Goal: Task Accomplishment & Management: Manage account settings

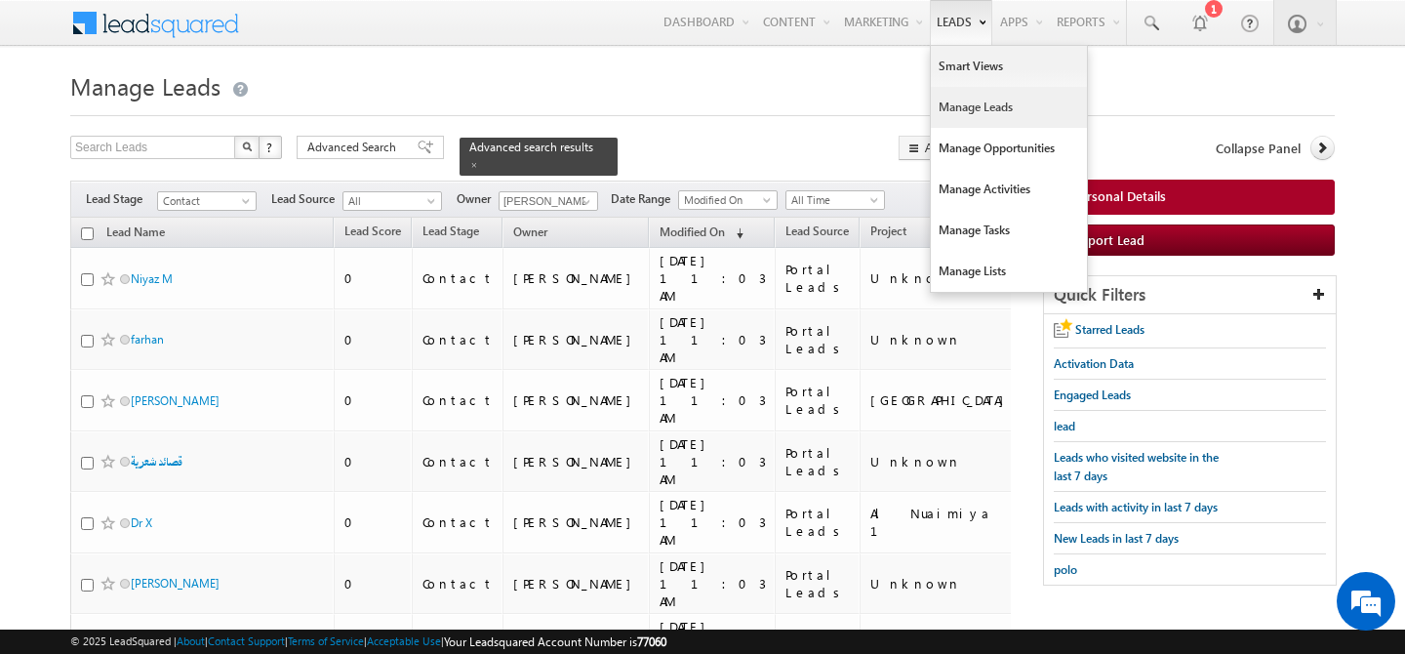
click at [935, 104] on link "Manage Leads" at bounding box center [1009, 107] width 156 height 41
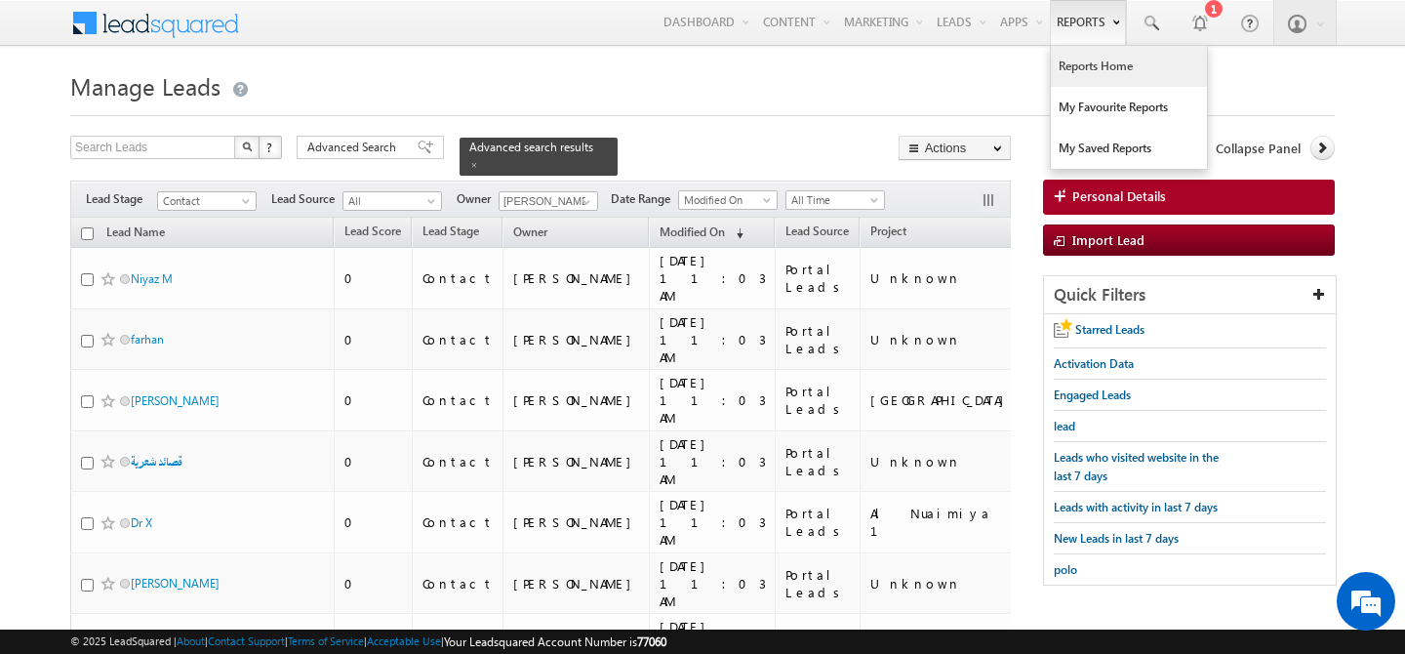
click at [1077, 61] on link "Reports Home" at bounding box center [1129, 66] width 156 height 41
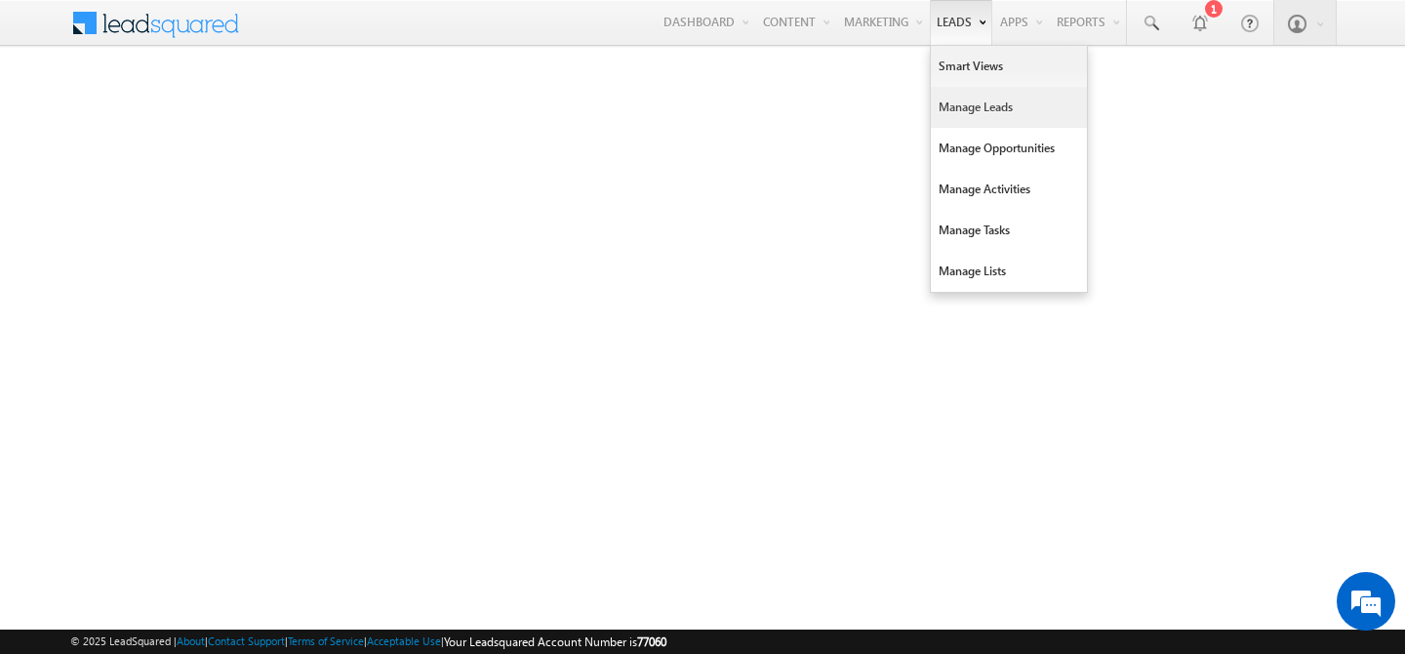
click at [956, 104] on link "Manage Leads" at bounding box center [1009, 107] width 156 height 41
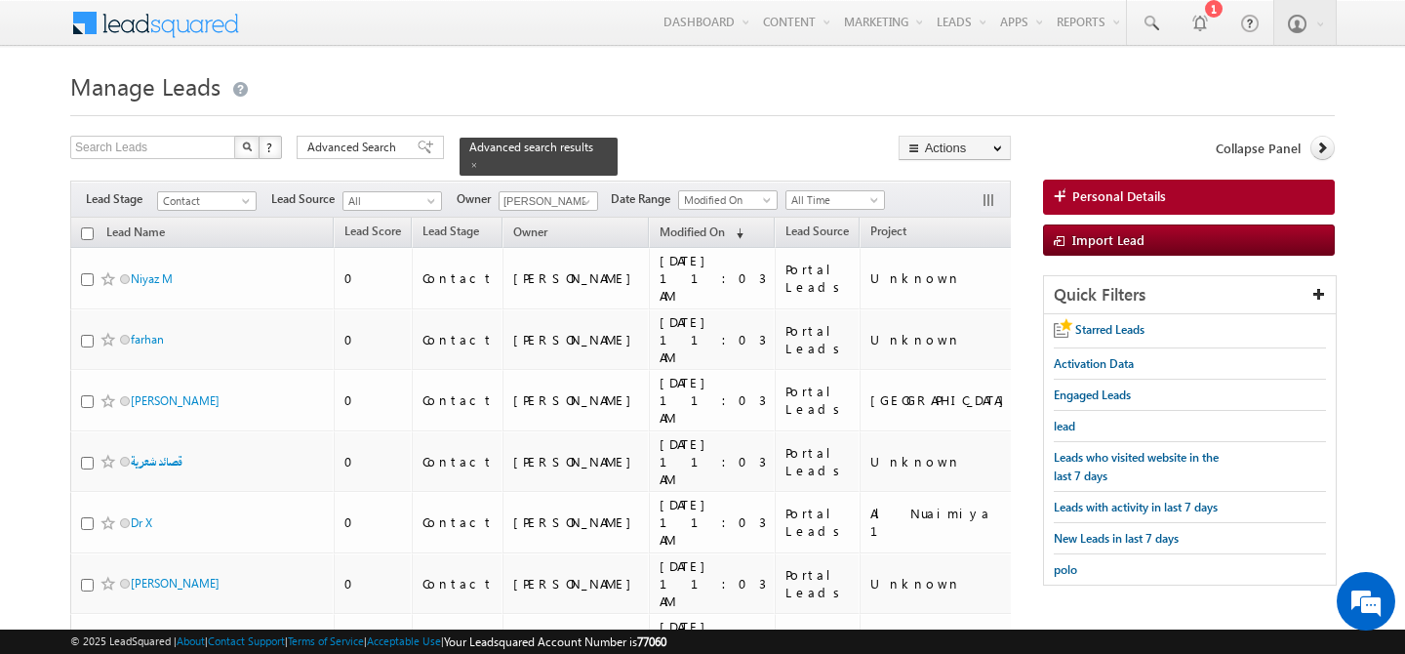
click at [83, 227] on input "checkbox" at bounding box center [87, 233] width 13 height 13
checkbox input "true"
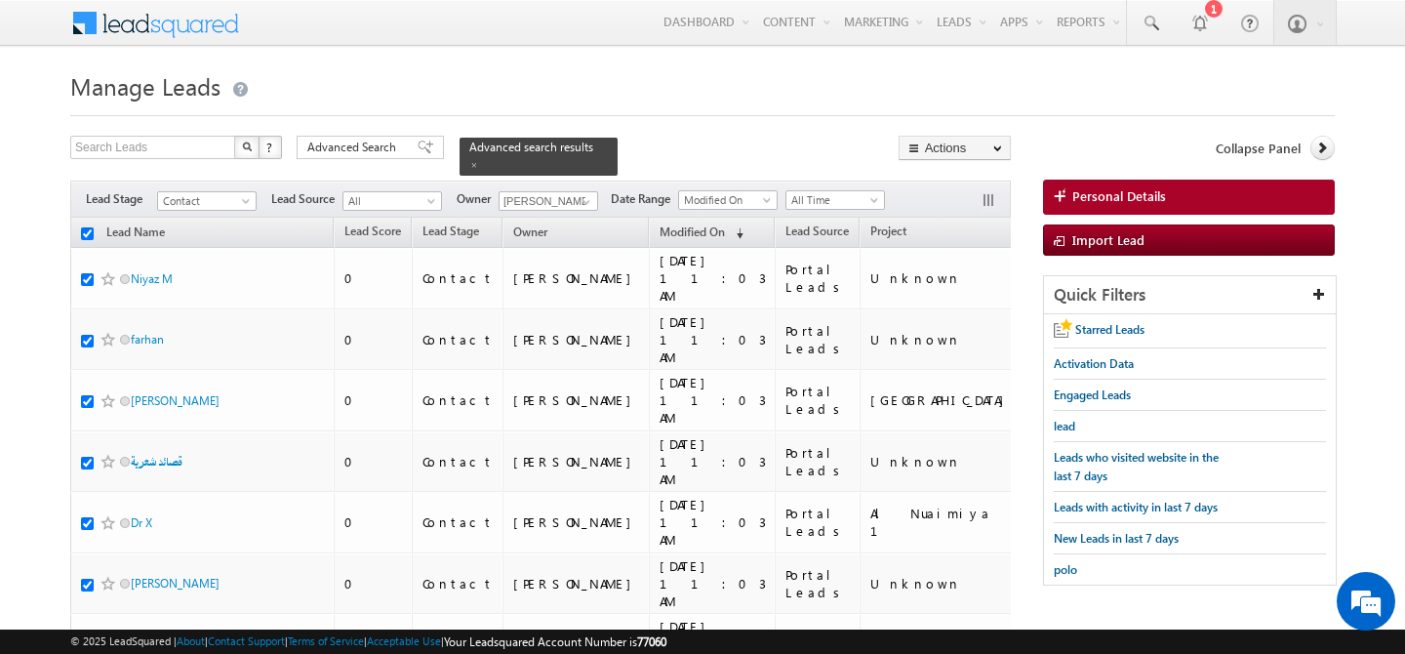
checkbox input "true"
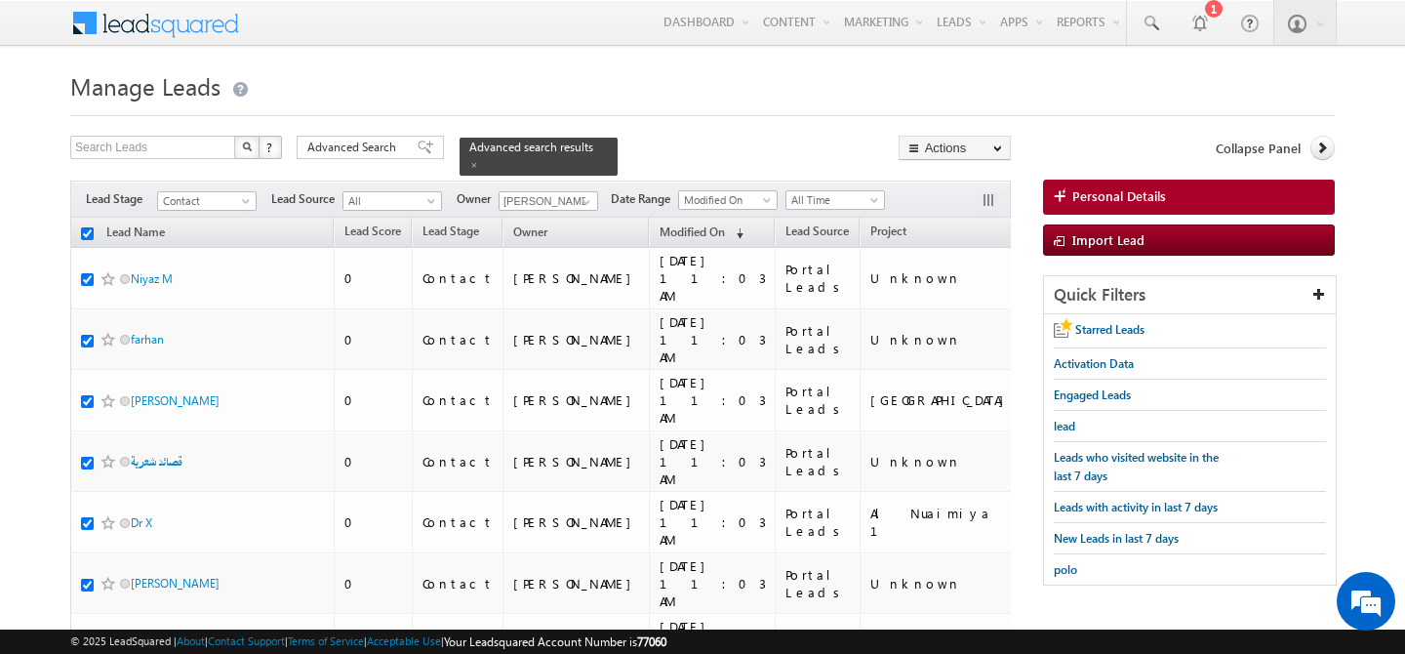
checkbox input "true"
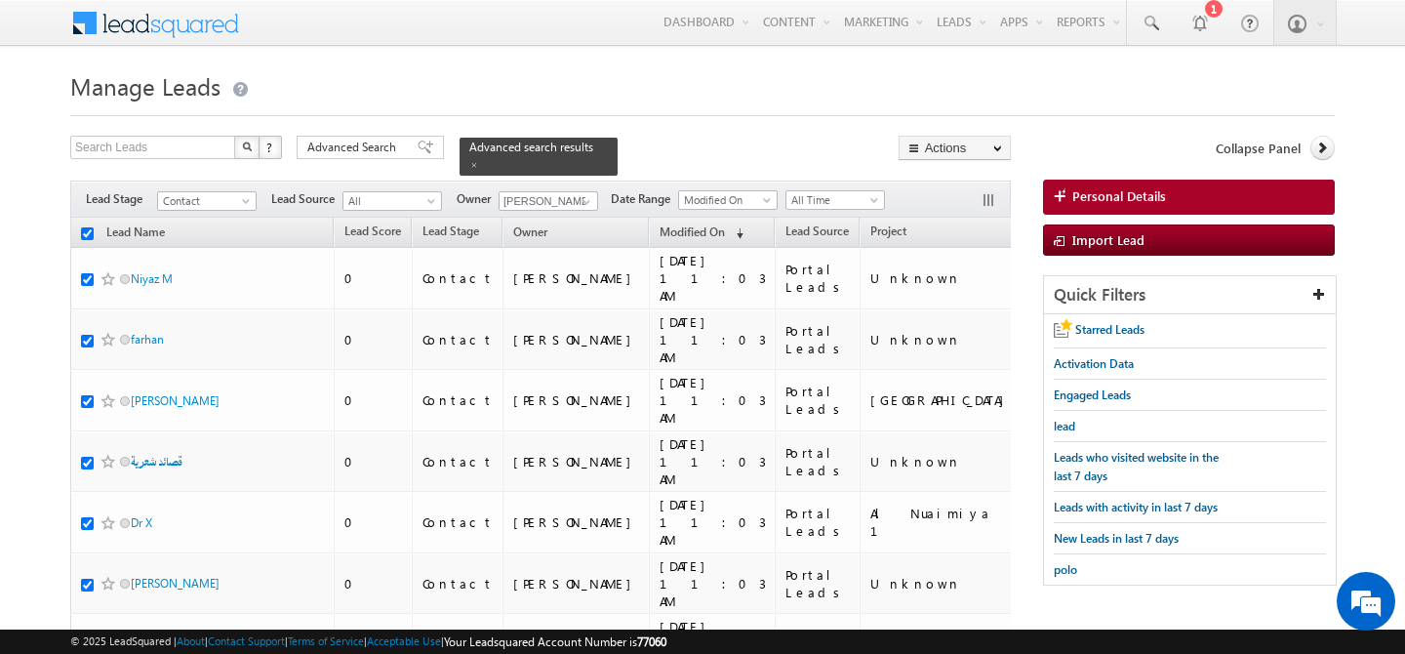
checkbox input "true"
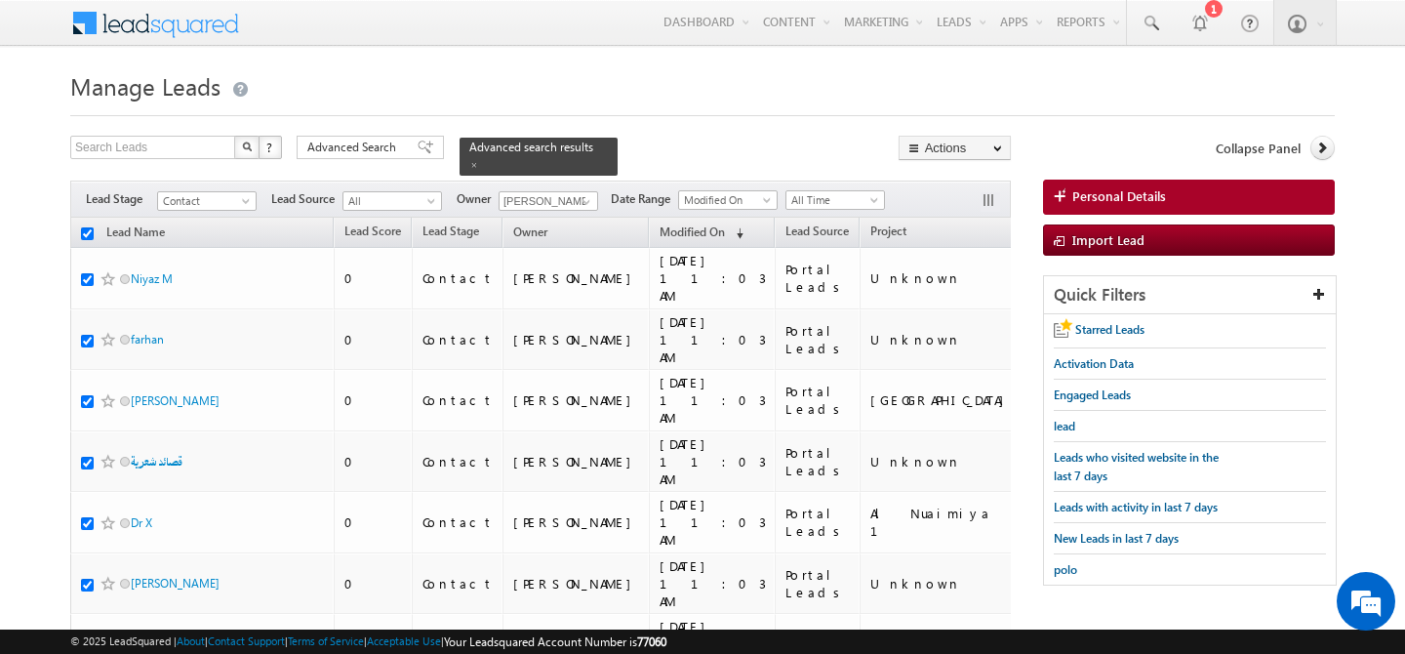
checkbox input "true"
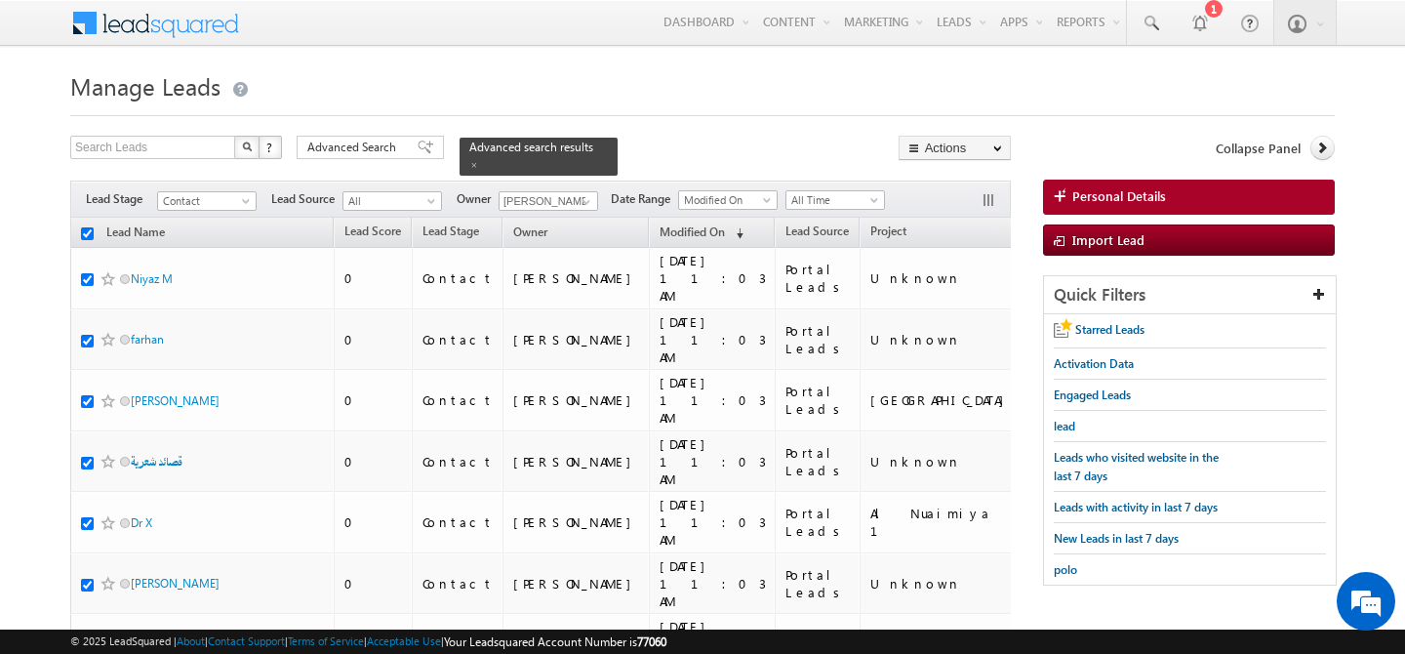
checkbox input "true"
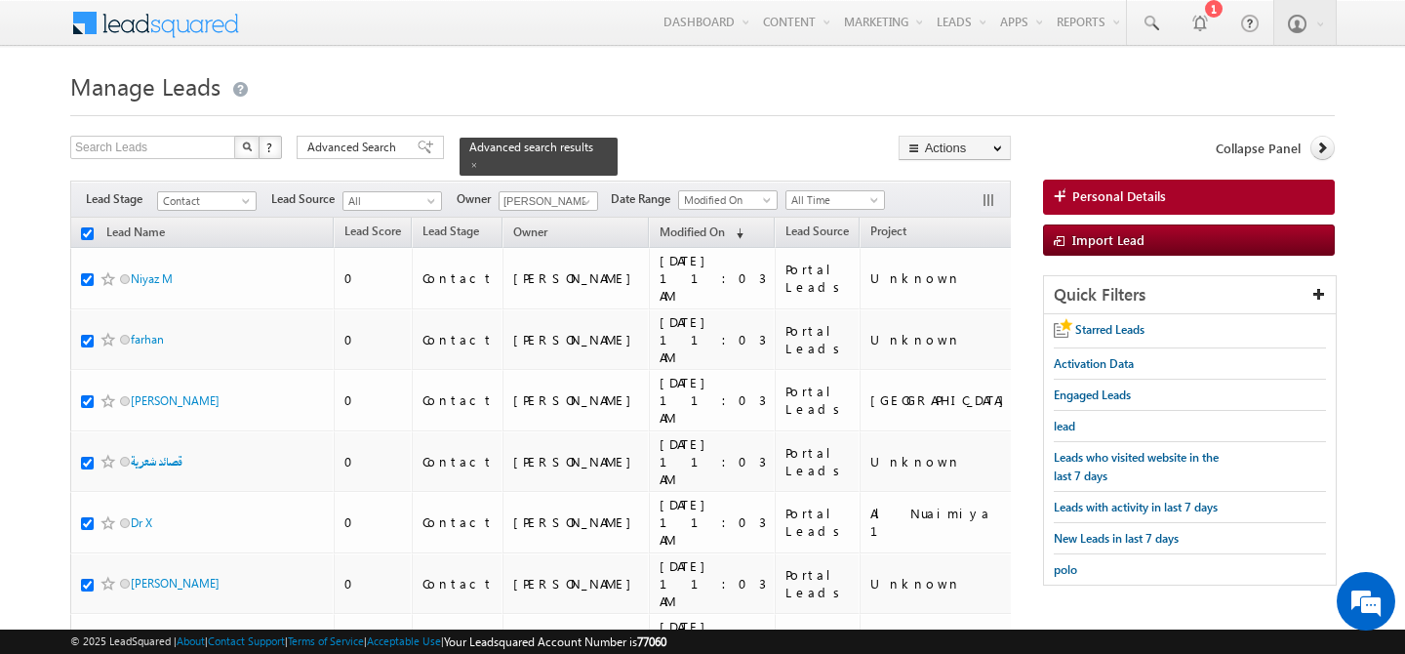
checkbox input "true"
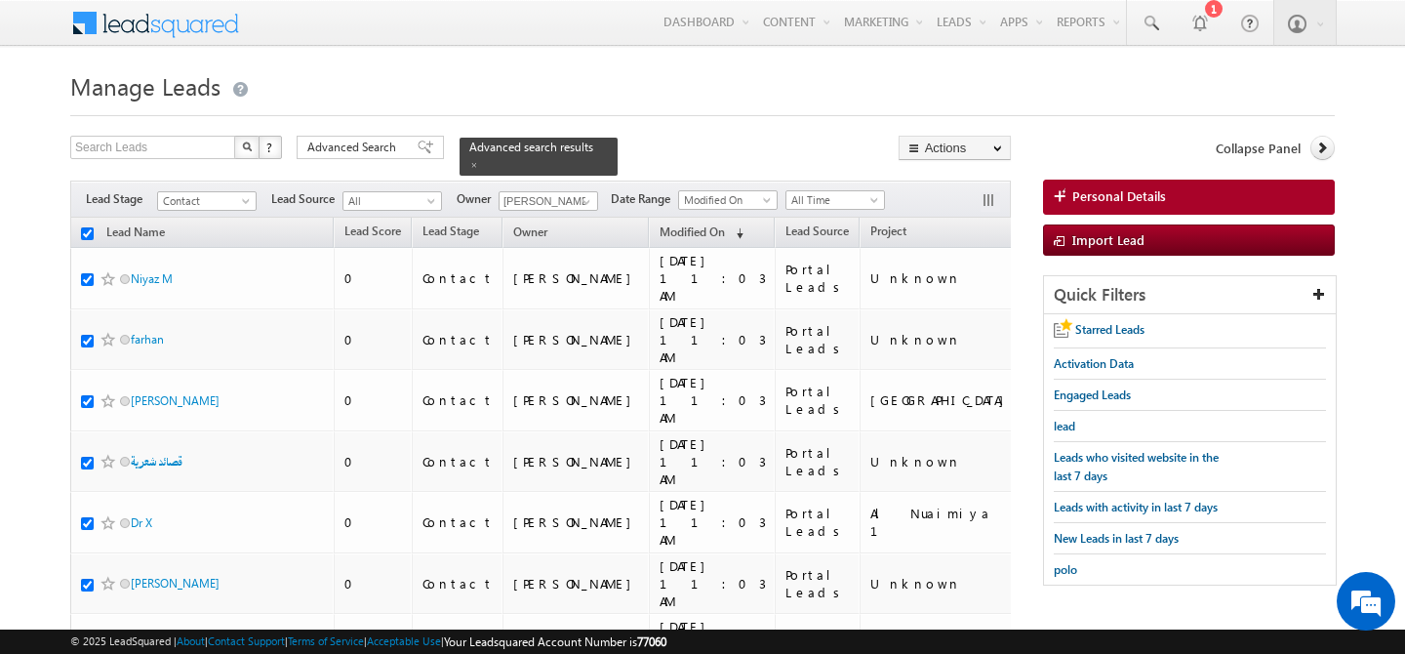
checkbox input "true"
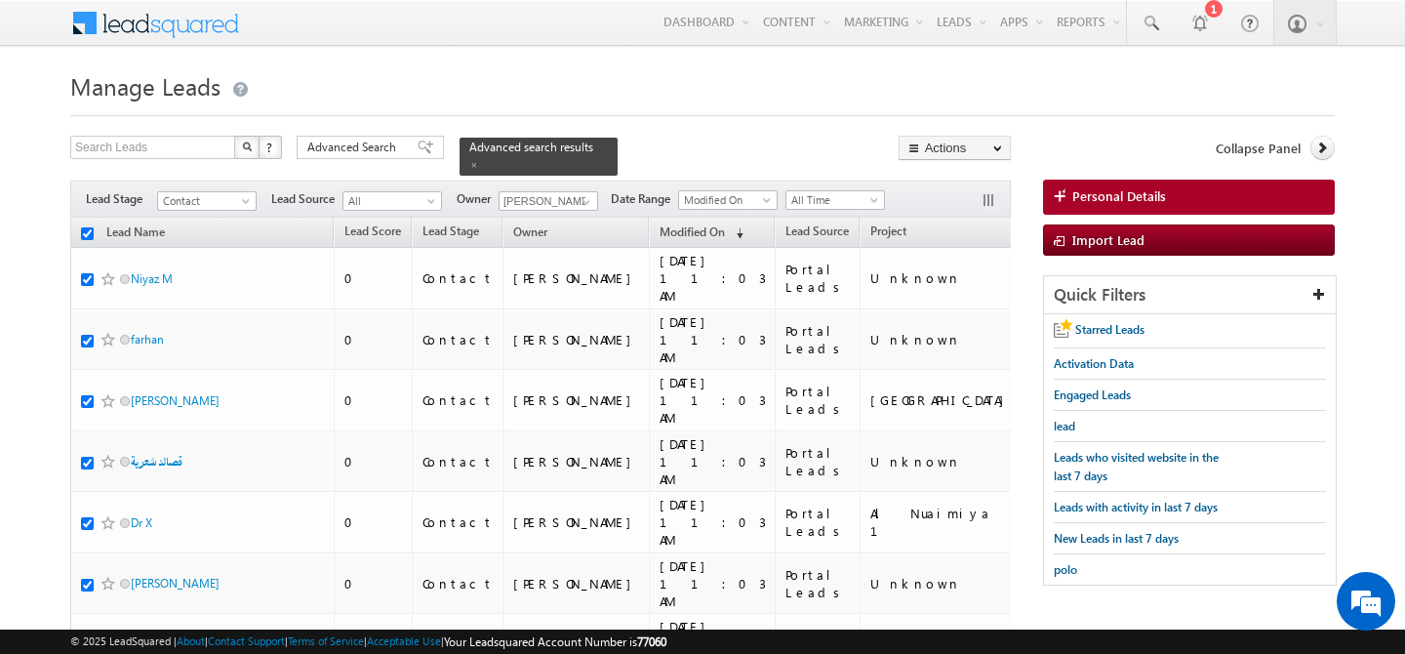
checkbox input "true"
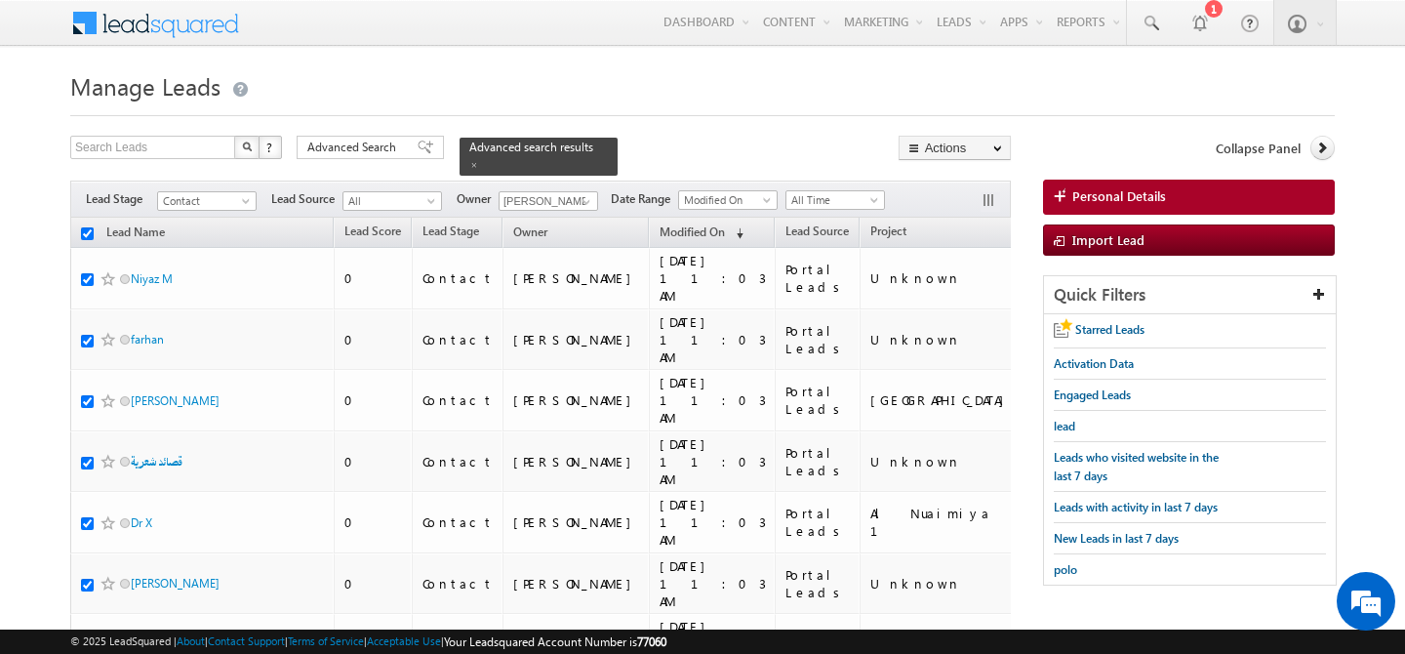
checkbox input "true"
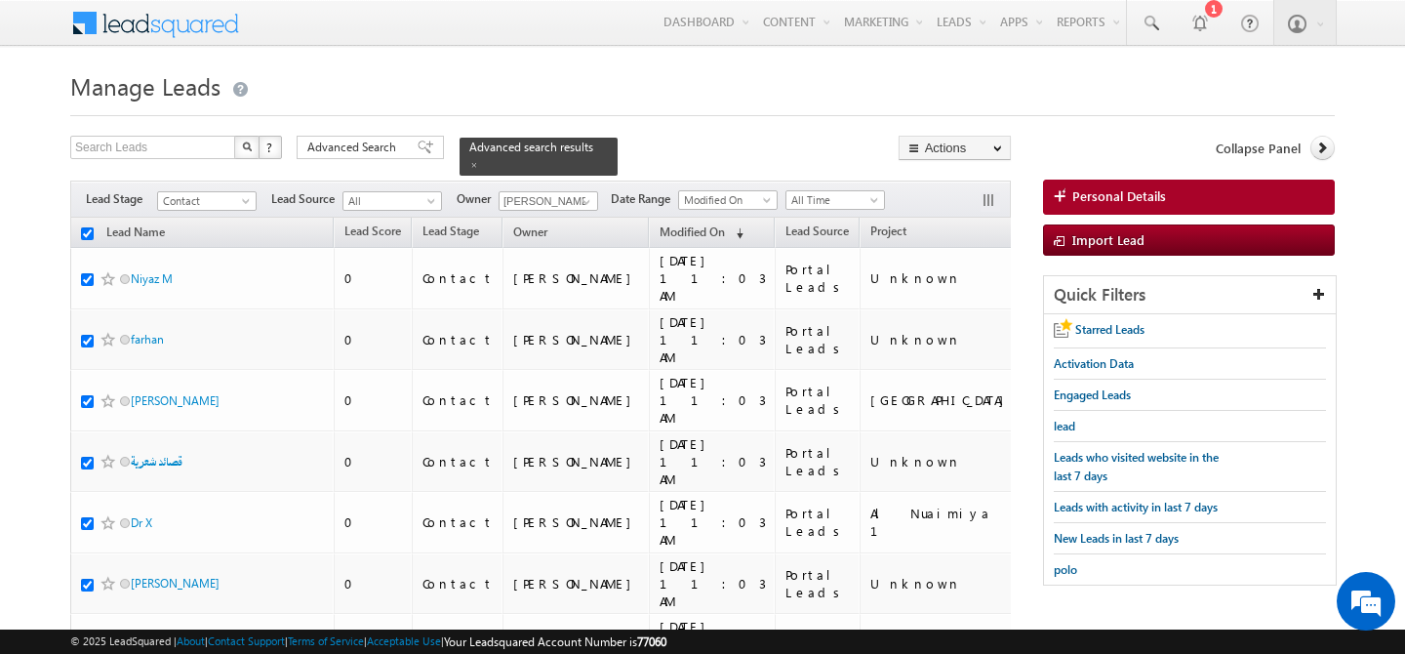
checkbox input "true"
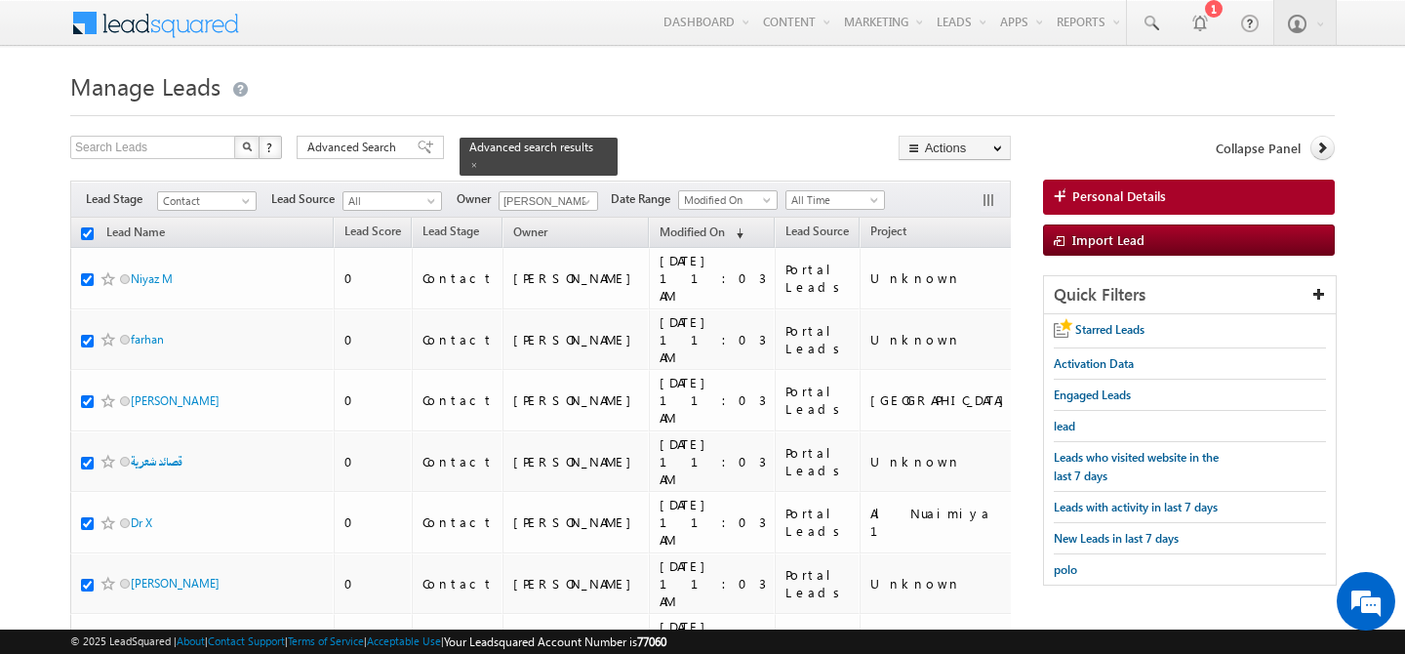
checkbox input "true"
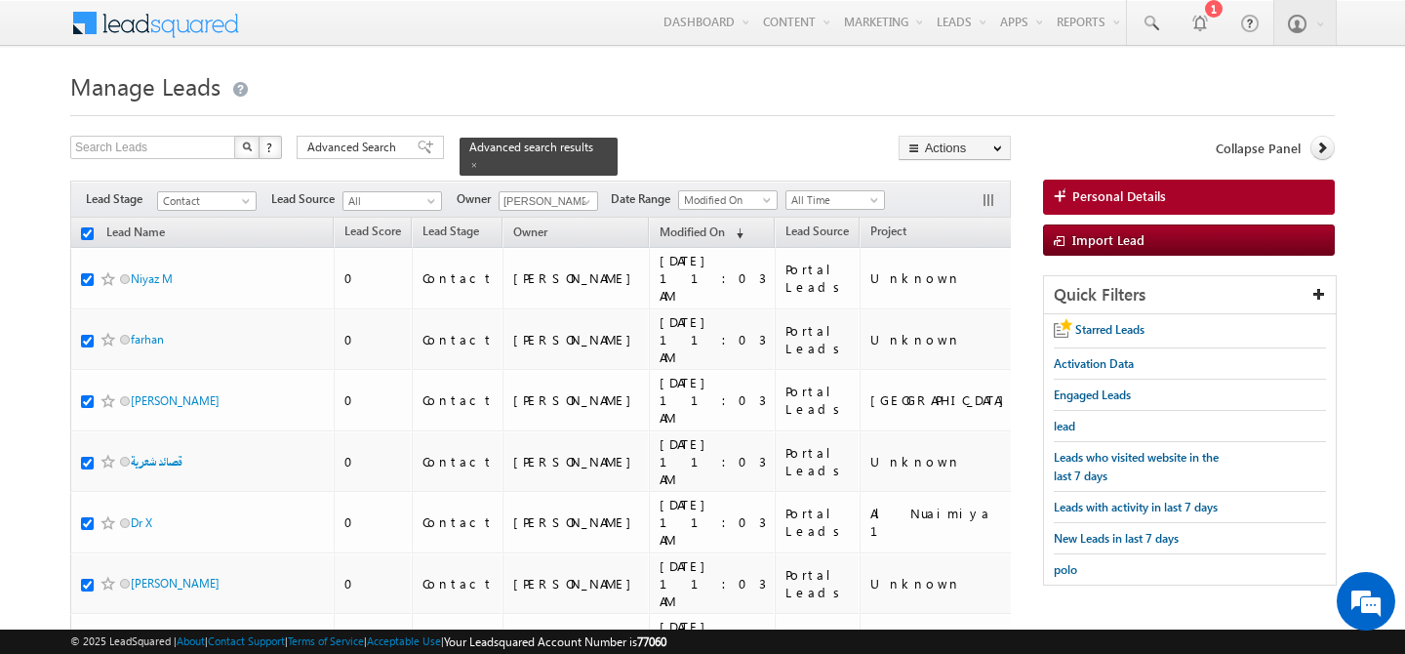
checkbox input "true"
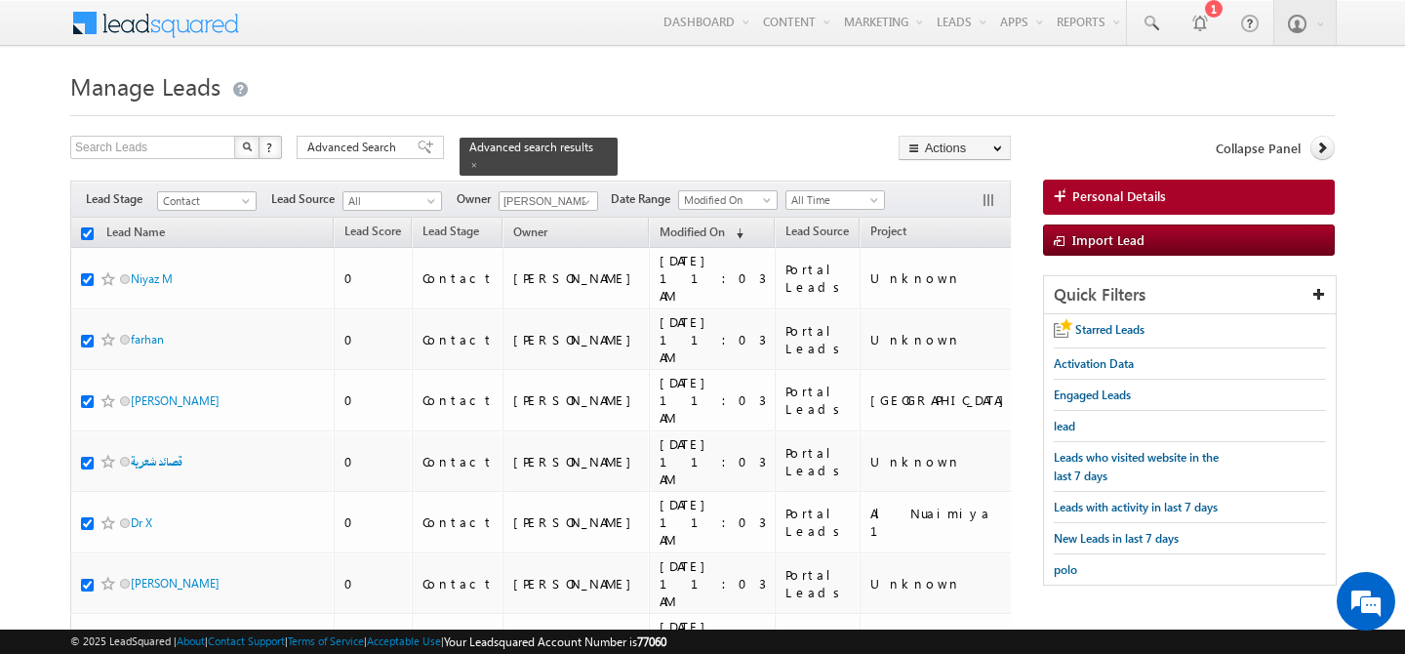
checkbox input "true"
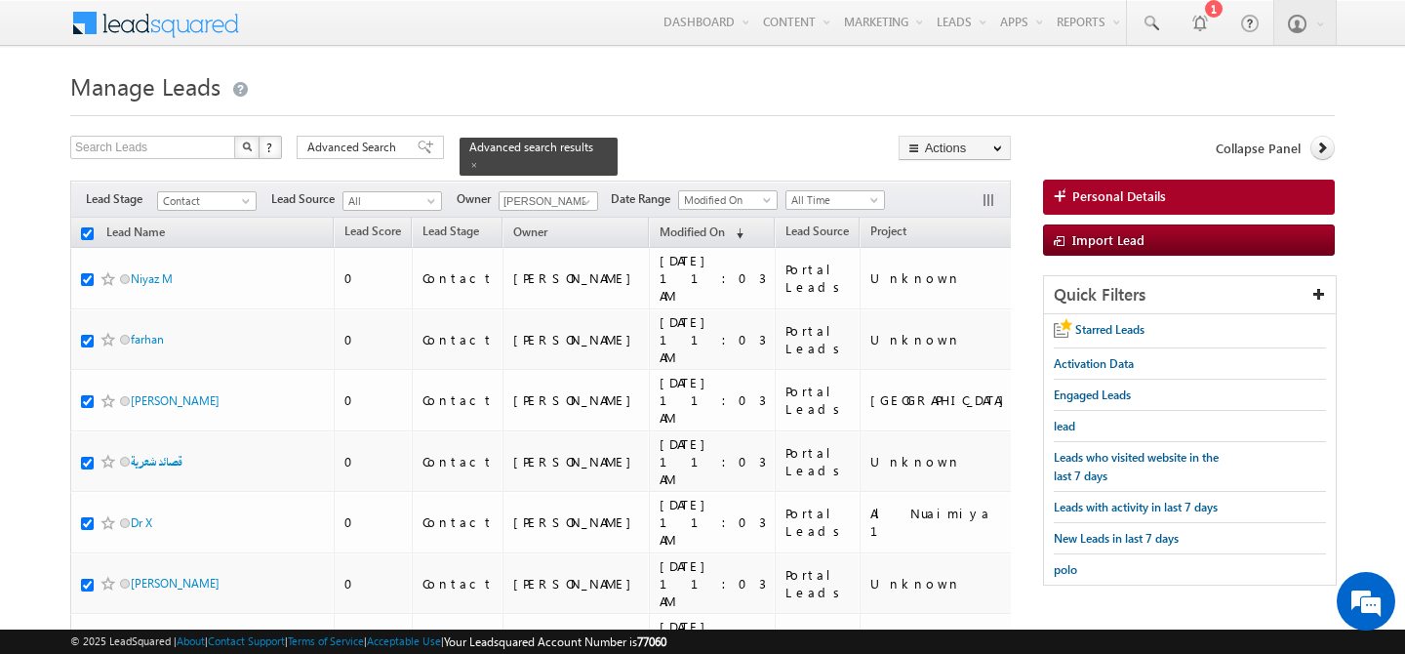
checkbox input "true"
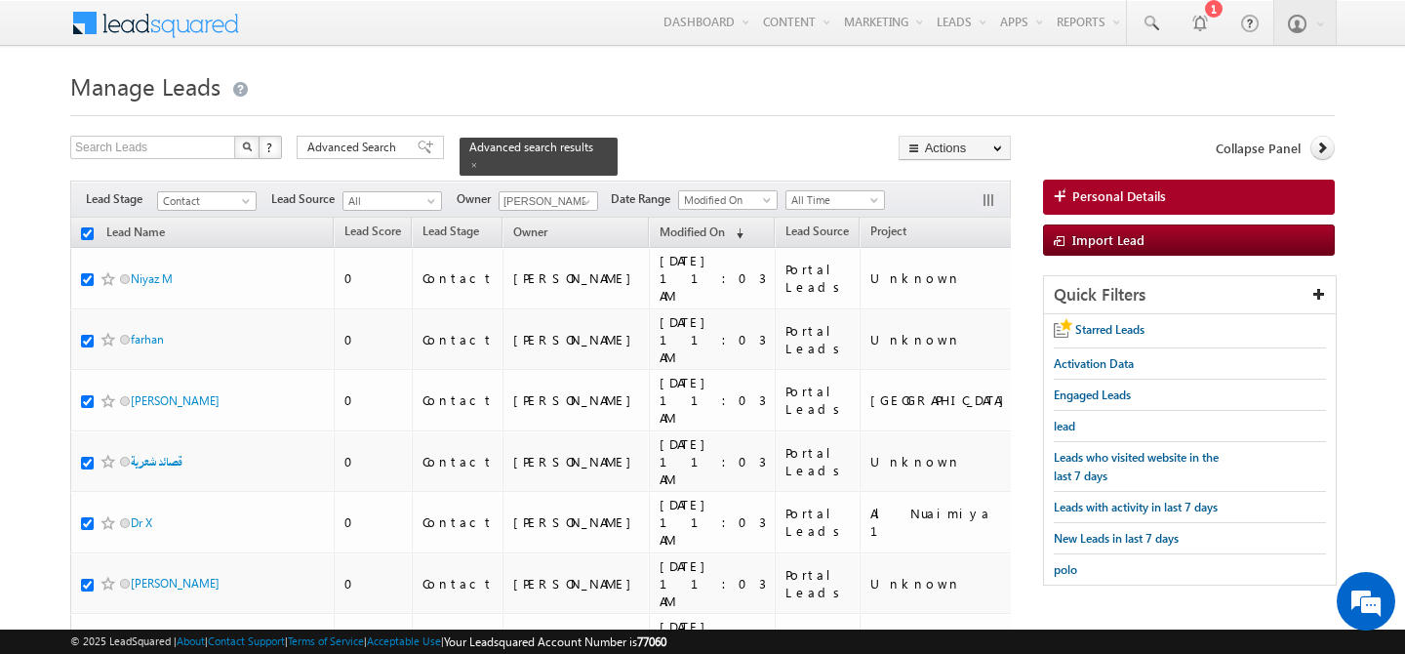
checkbox input "true"
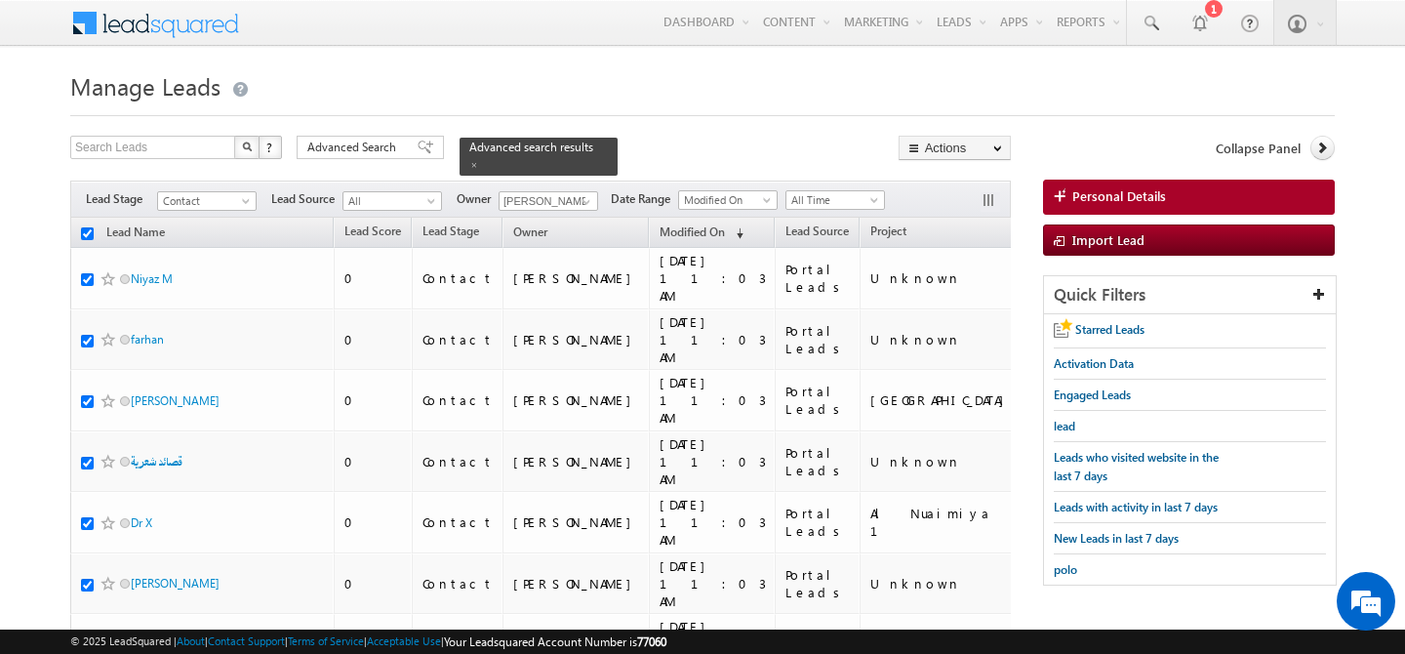
checkbox input "true"
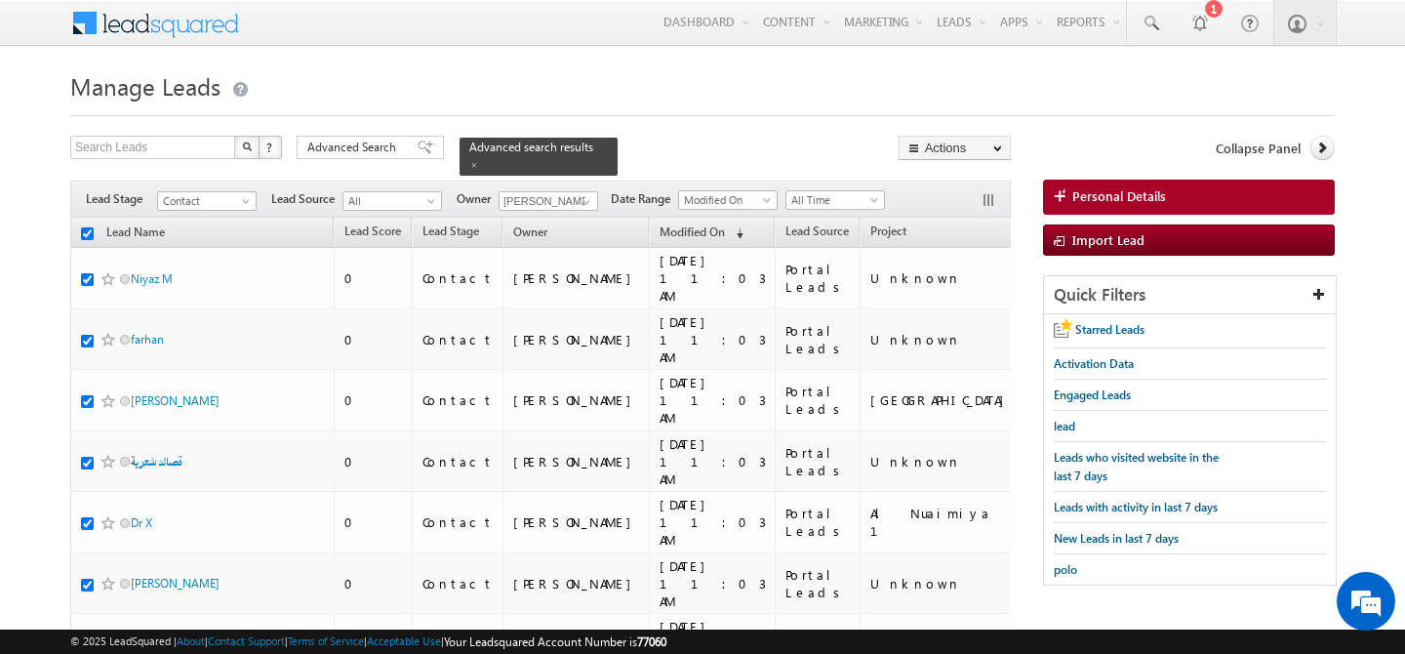
checkbox input "true"
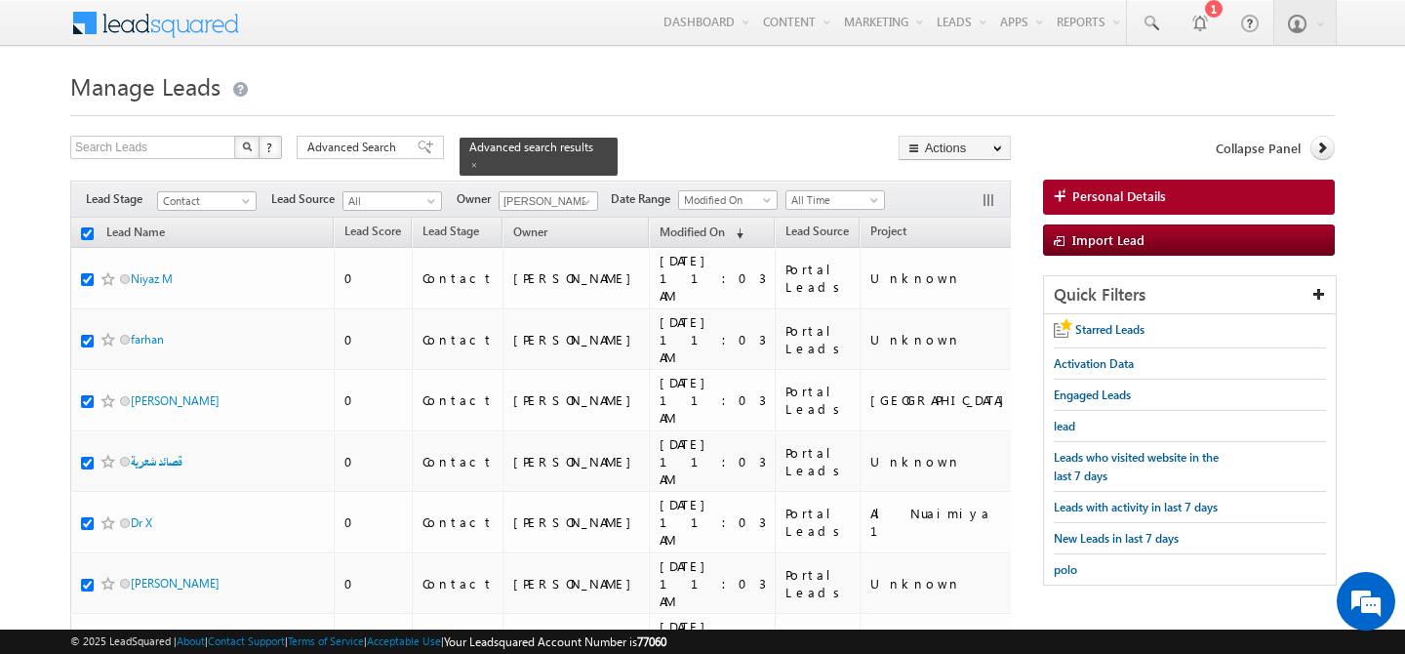
checkbox input "true"
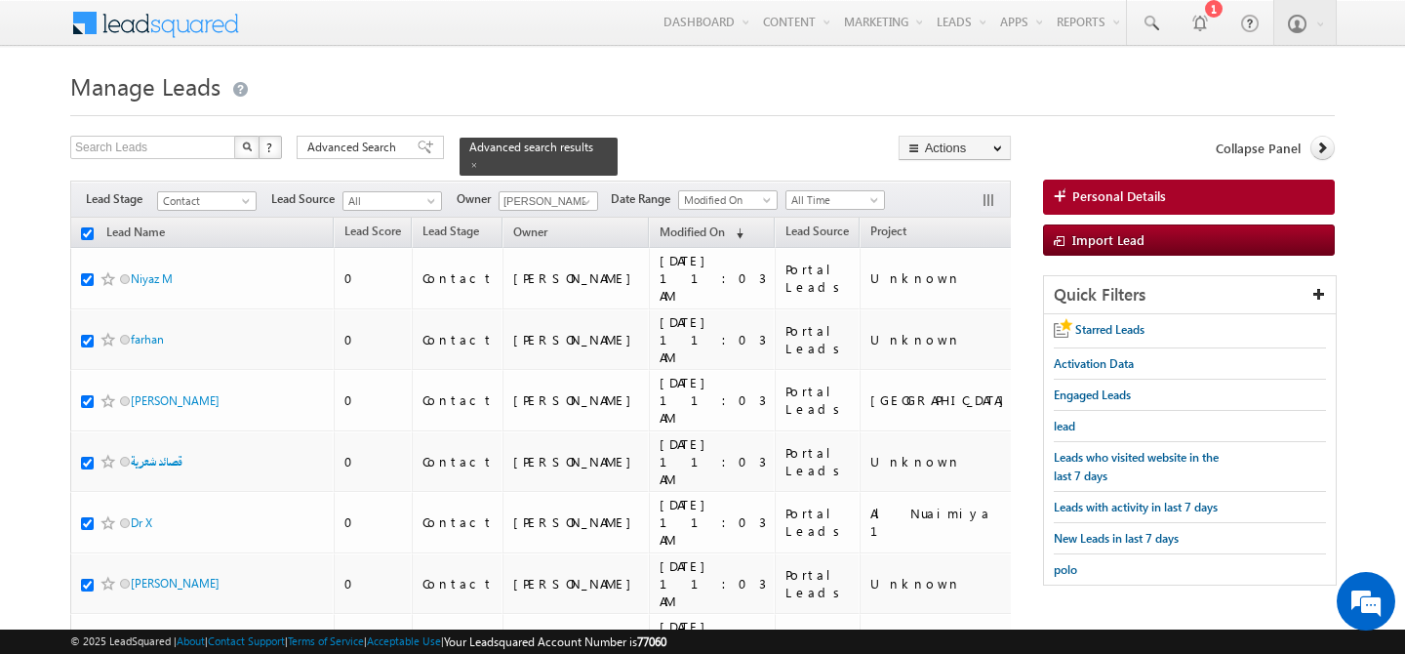
checkbox input "true"
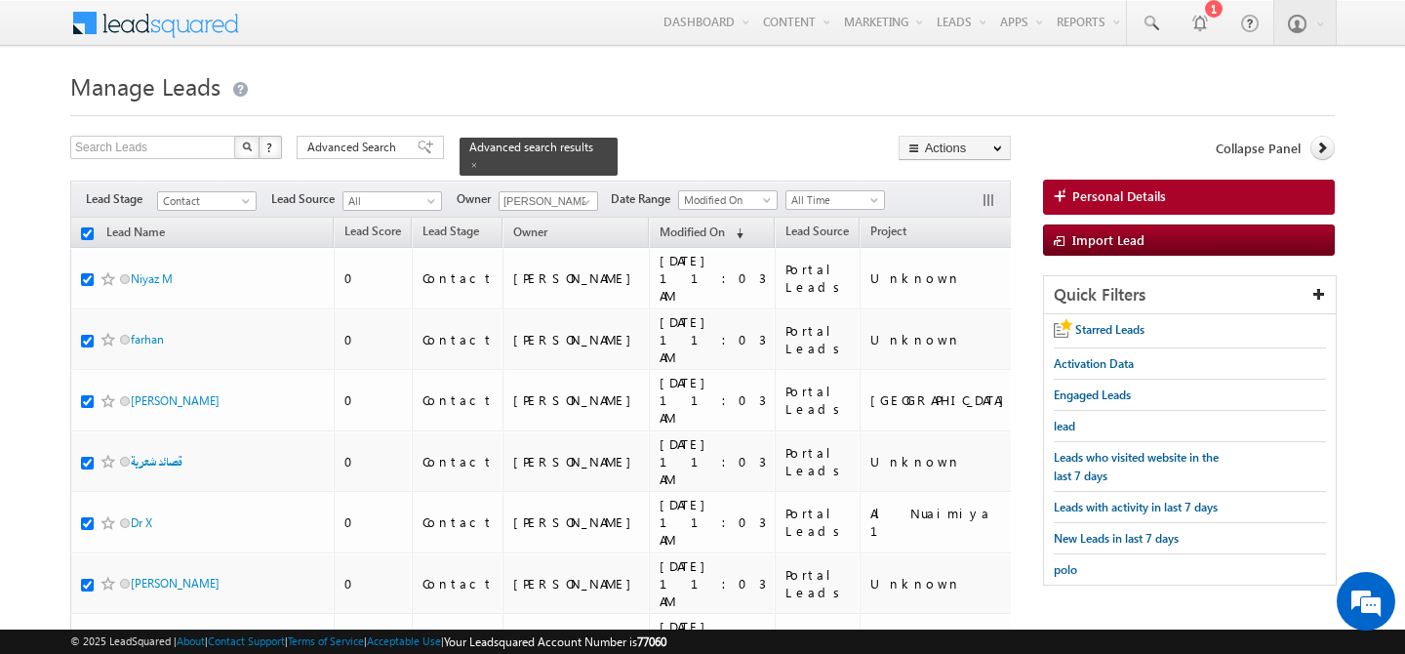
checkbox input "true"
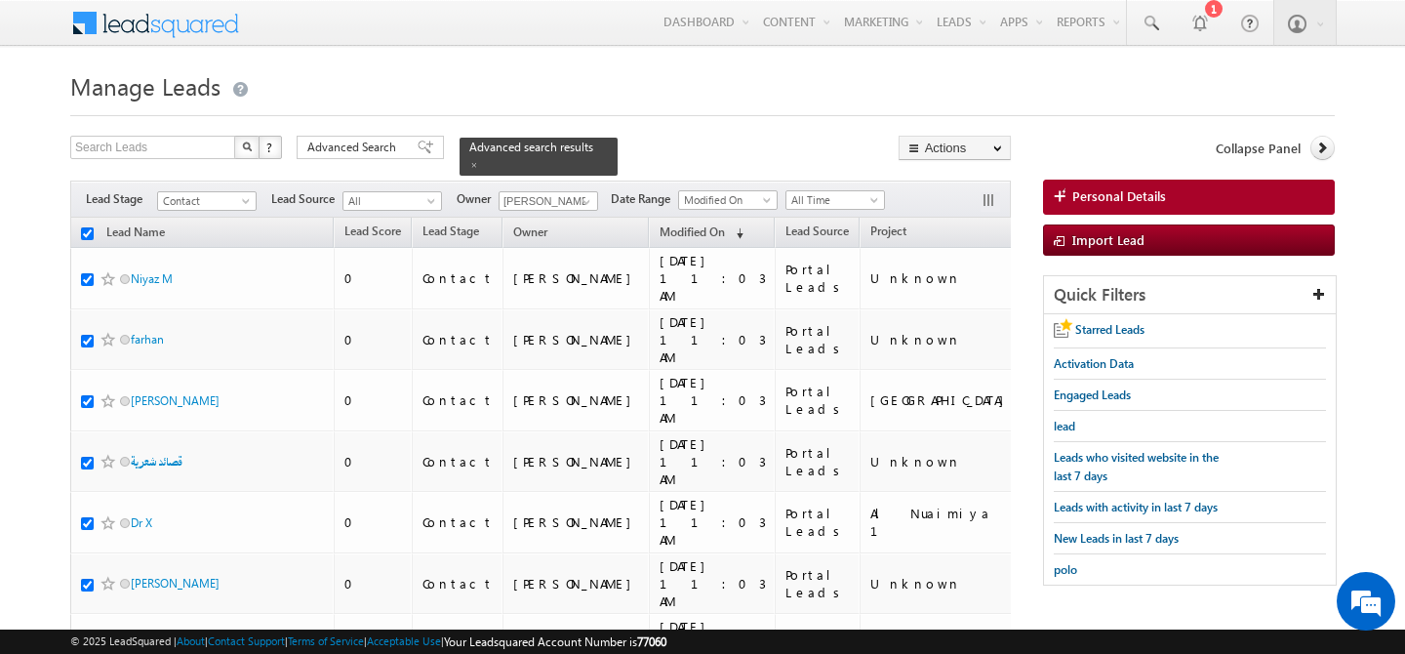
checkbox input "true"
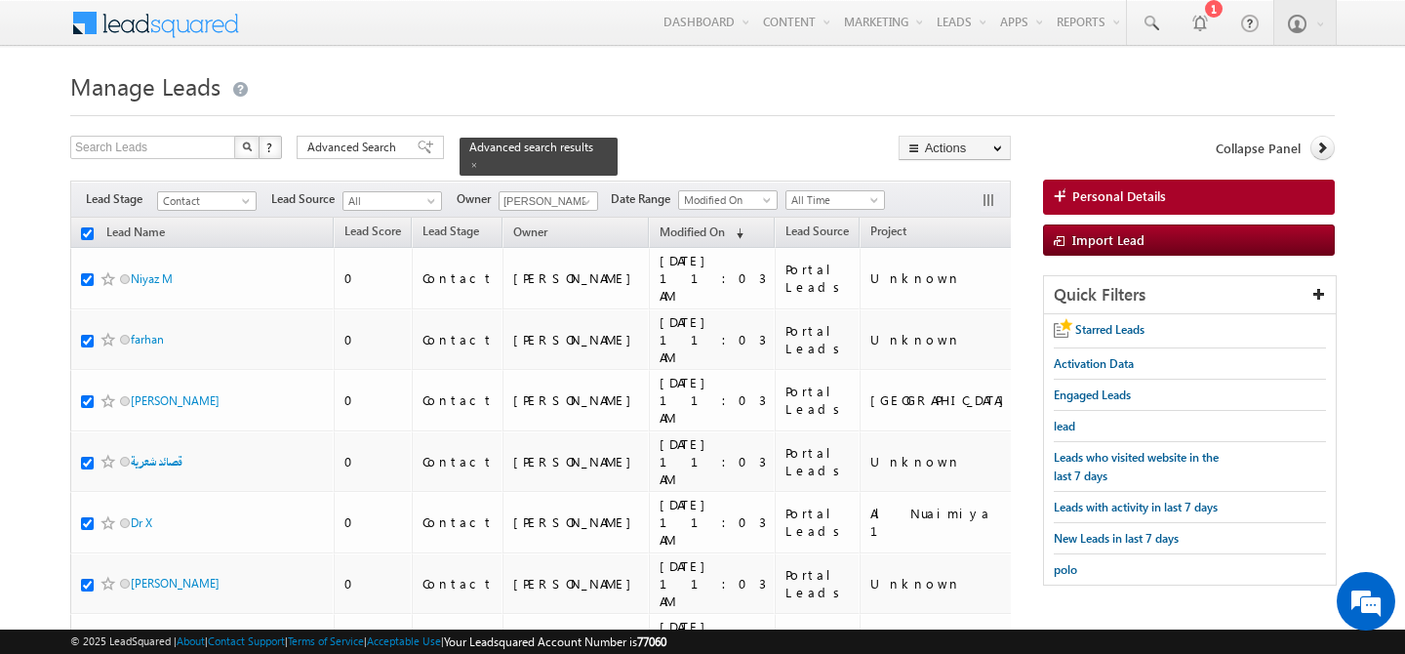
checkbox input "true"
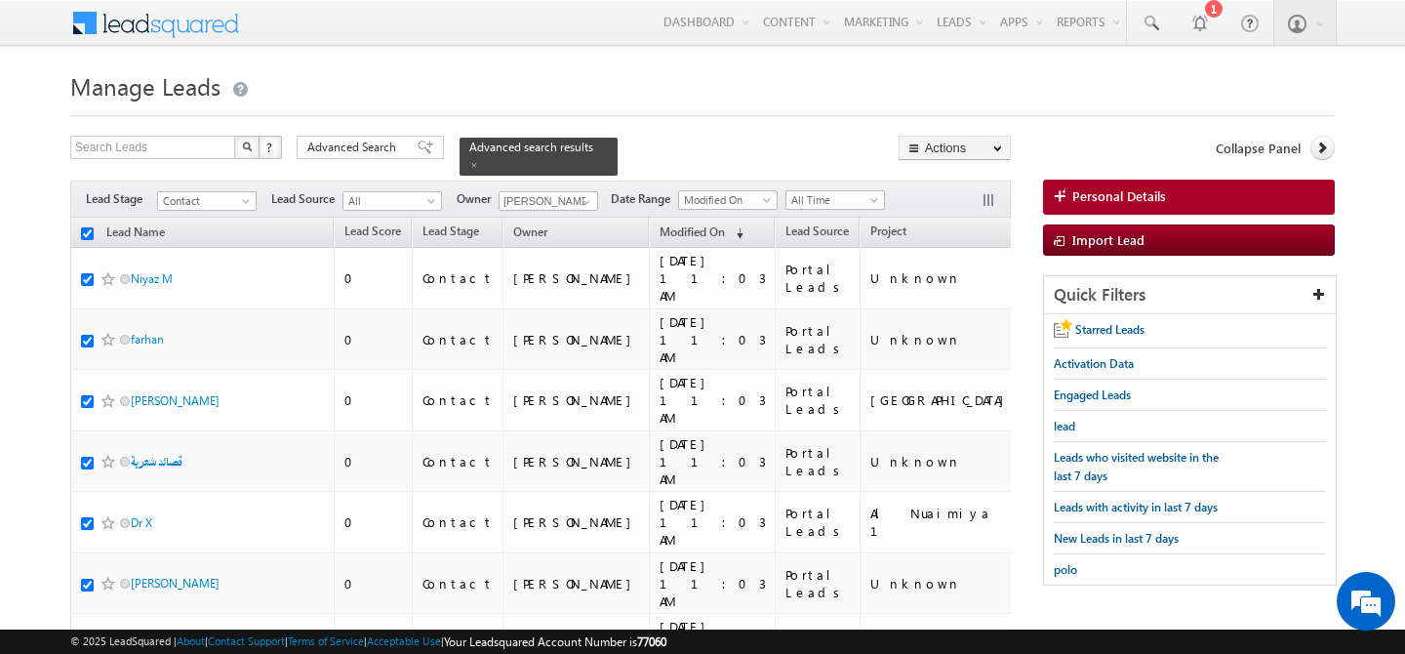
checkbox input "true"
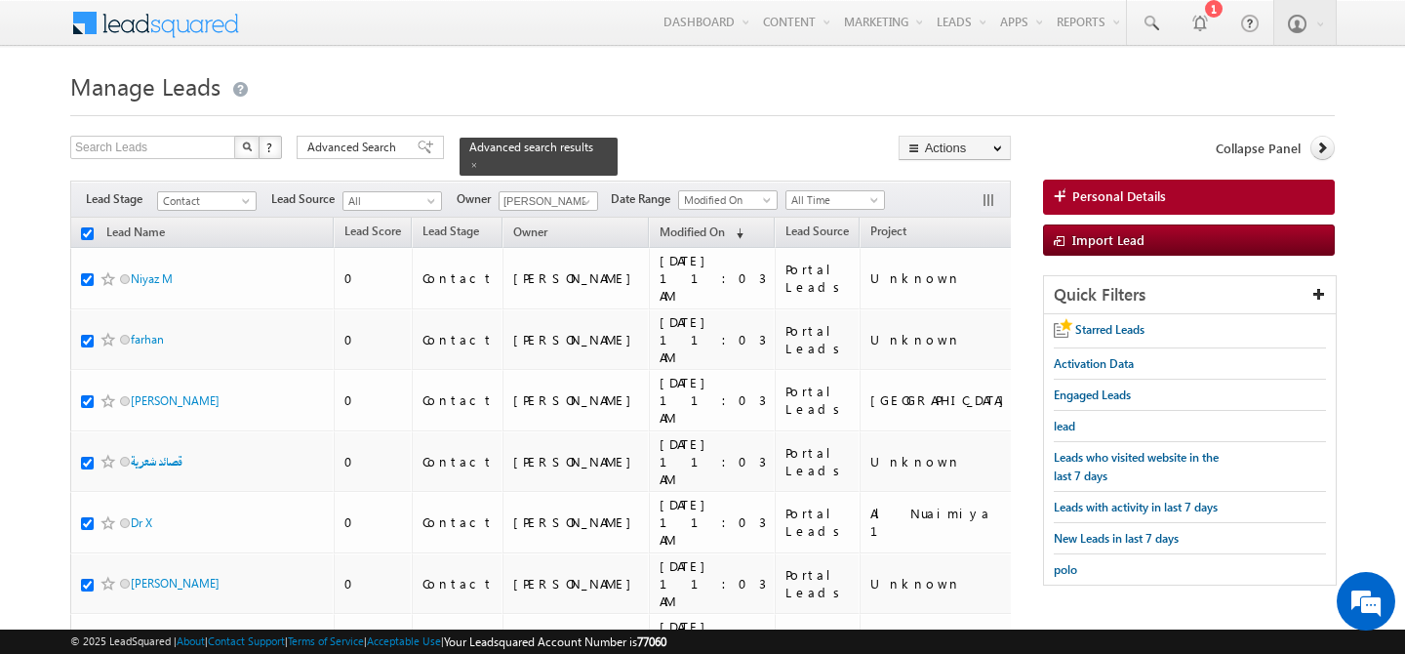
checkbox input "true"
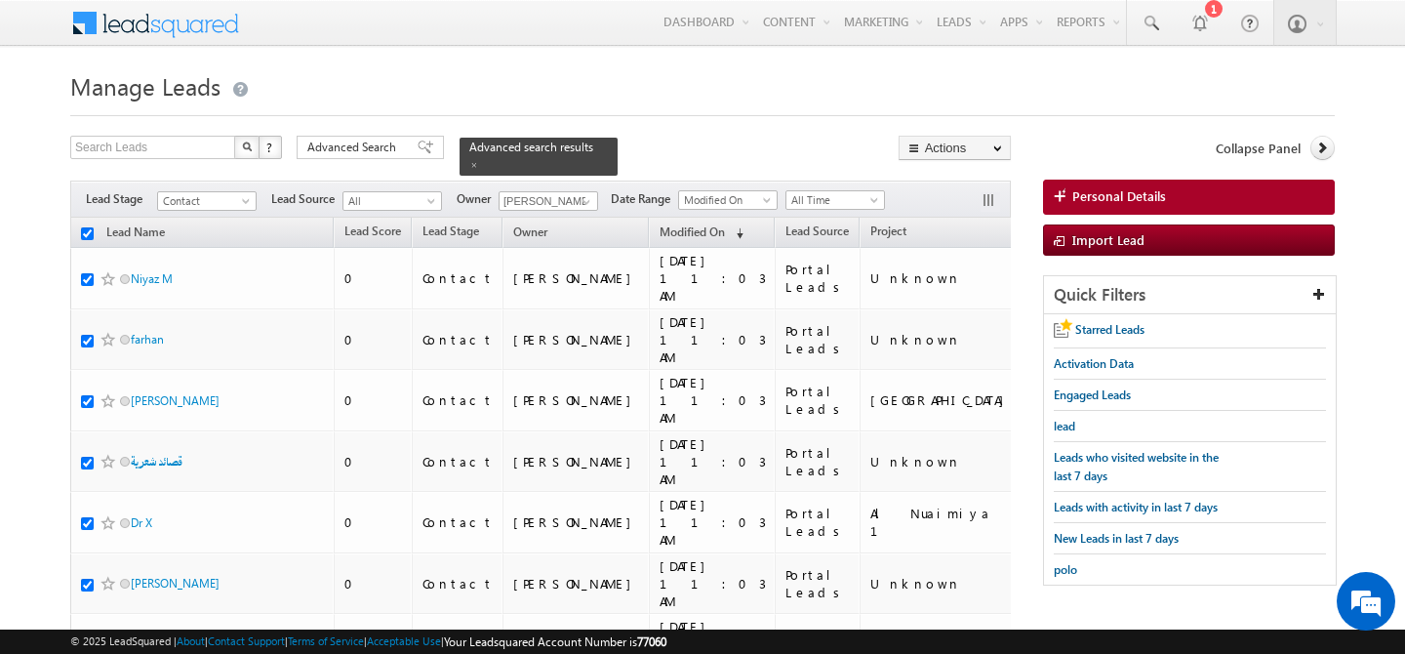
checkbox input "true"
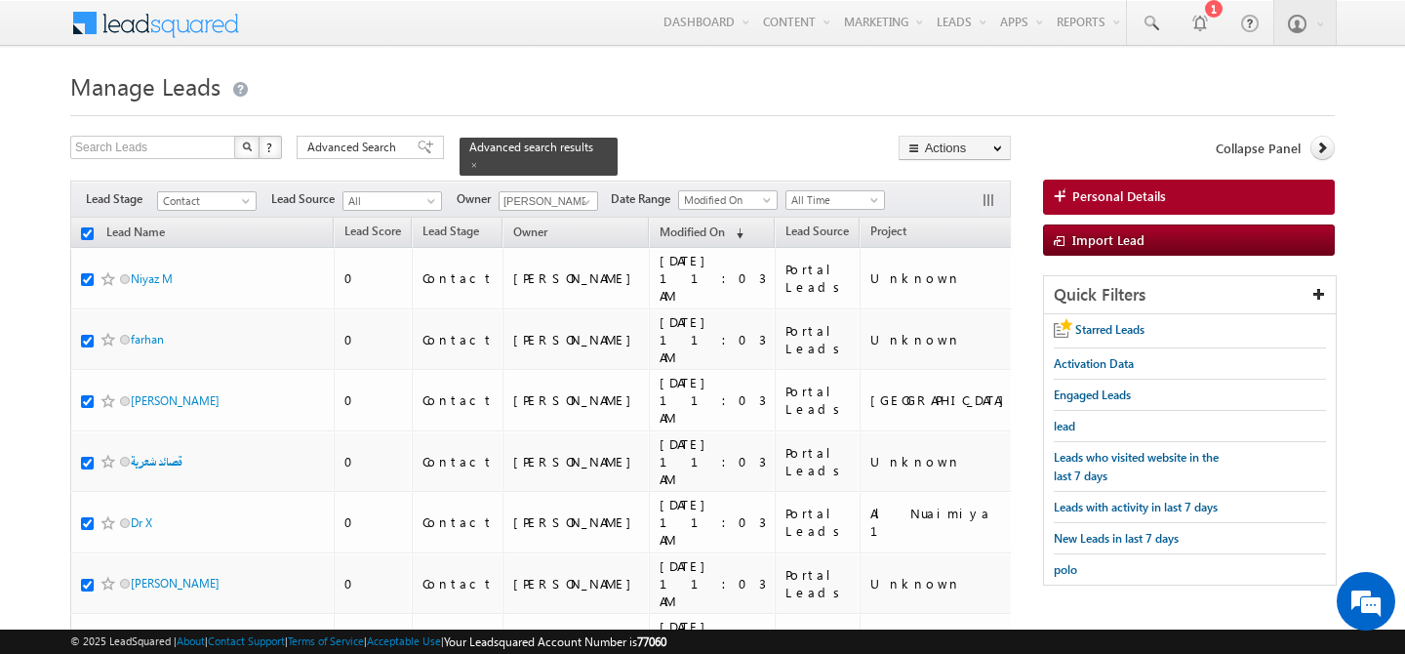
checkbox input "true"
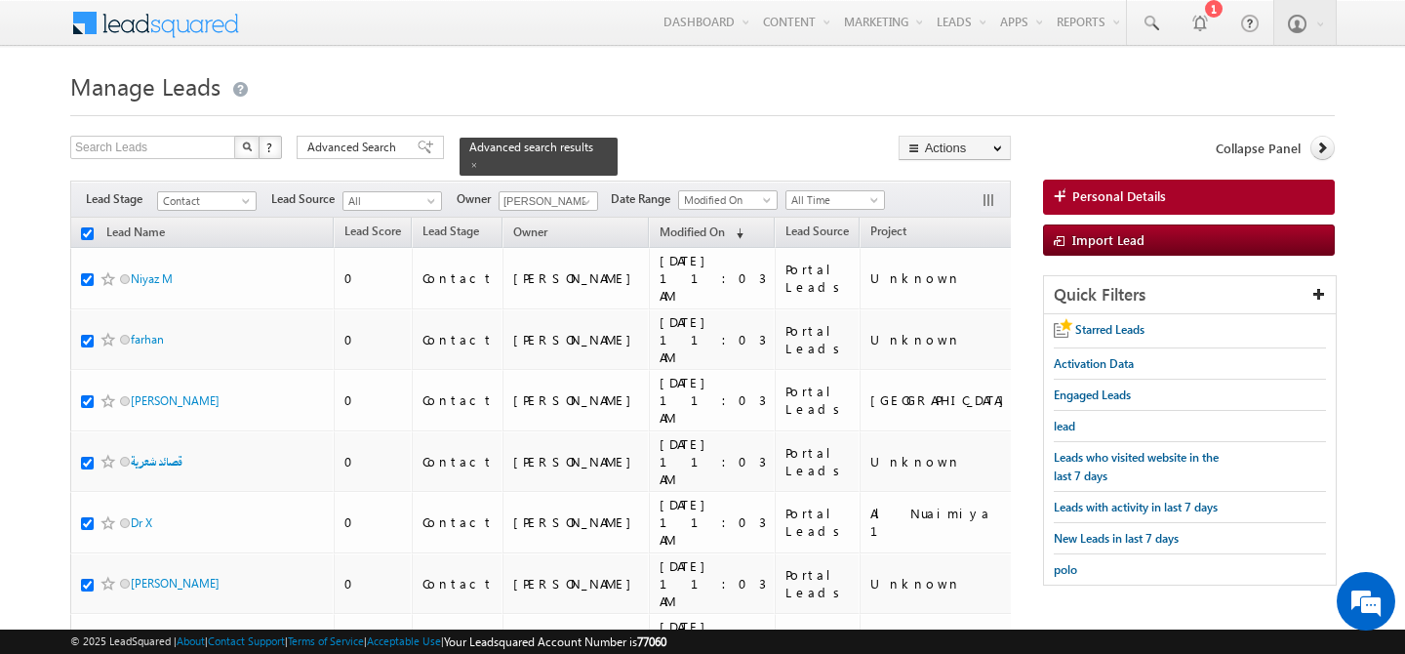
checkbox input "true"
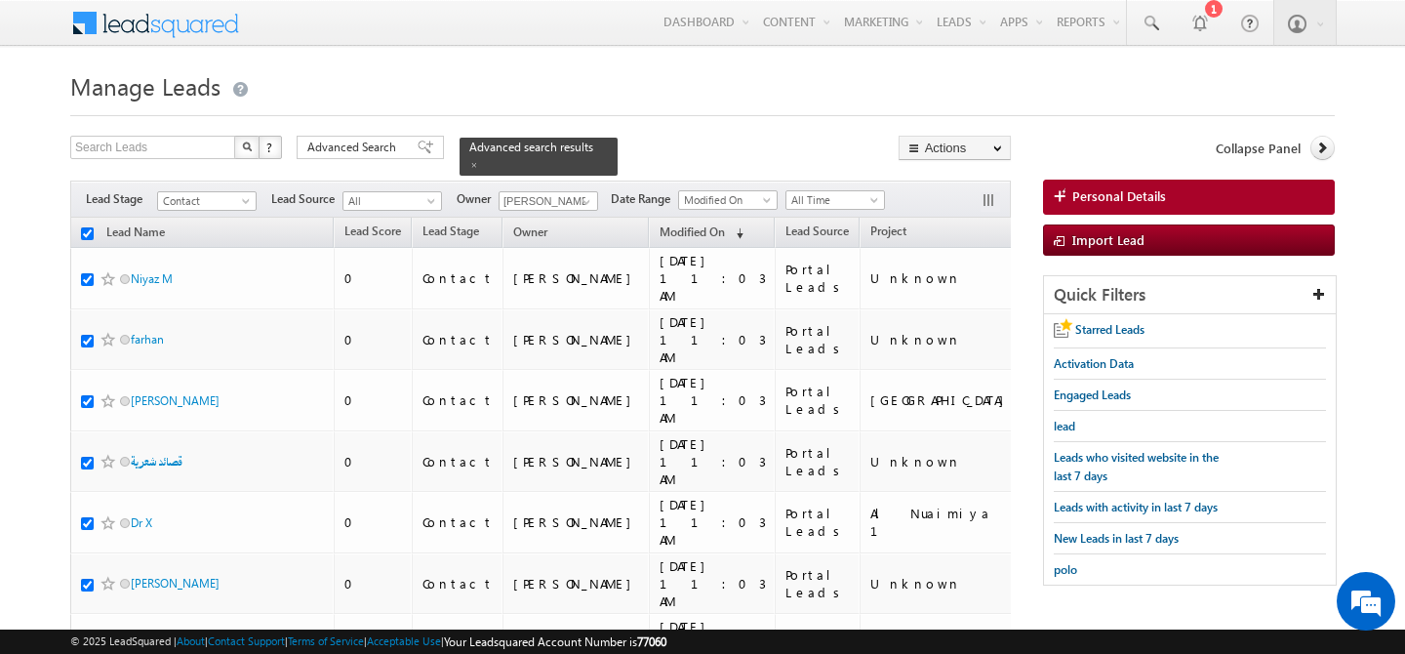
checkbox input "true"
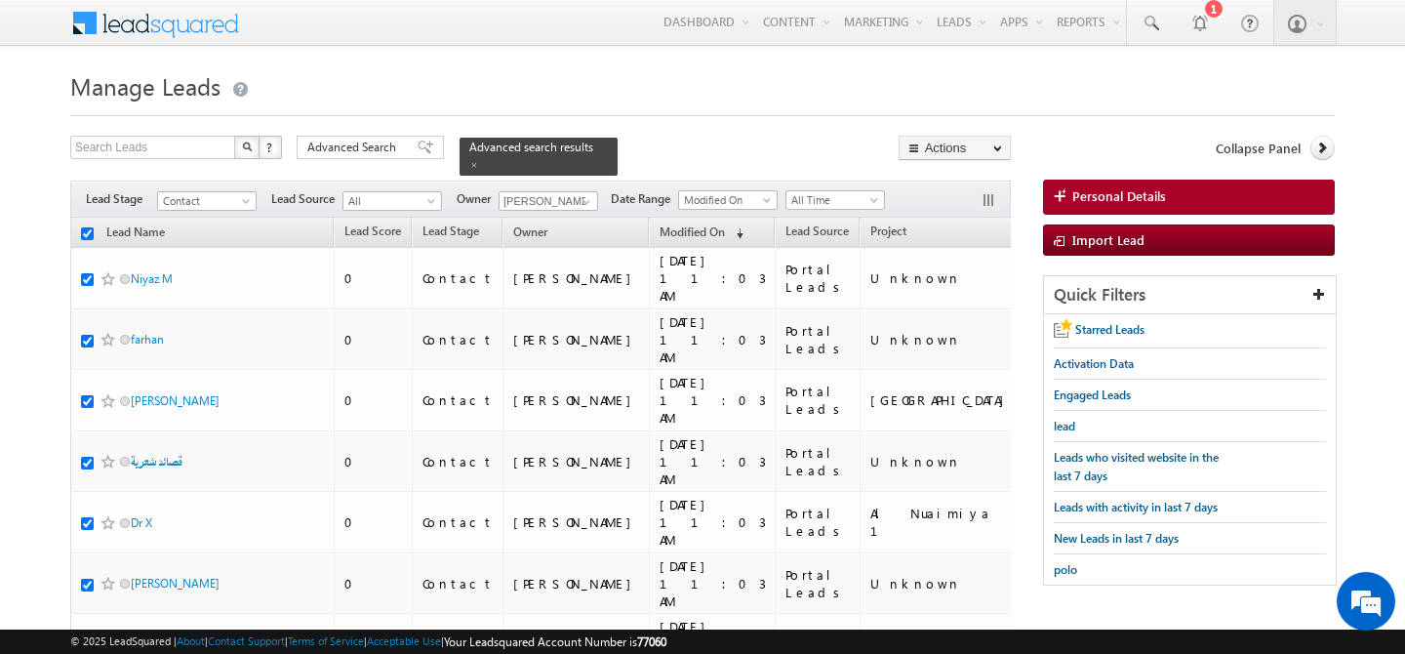
checkbox input "true"
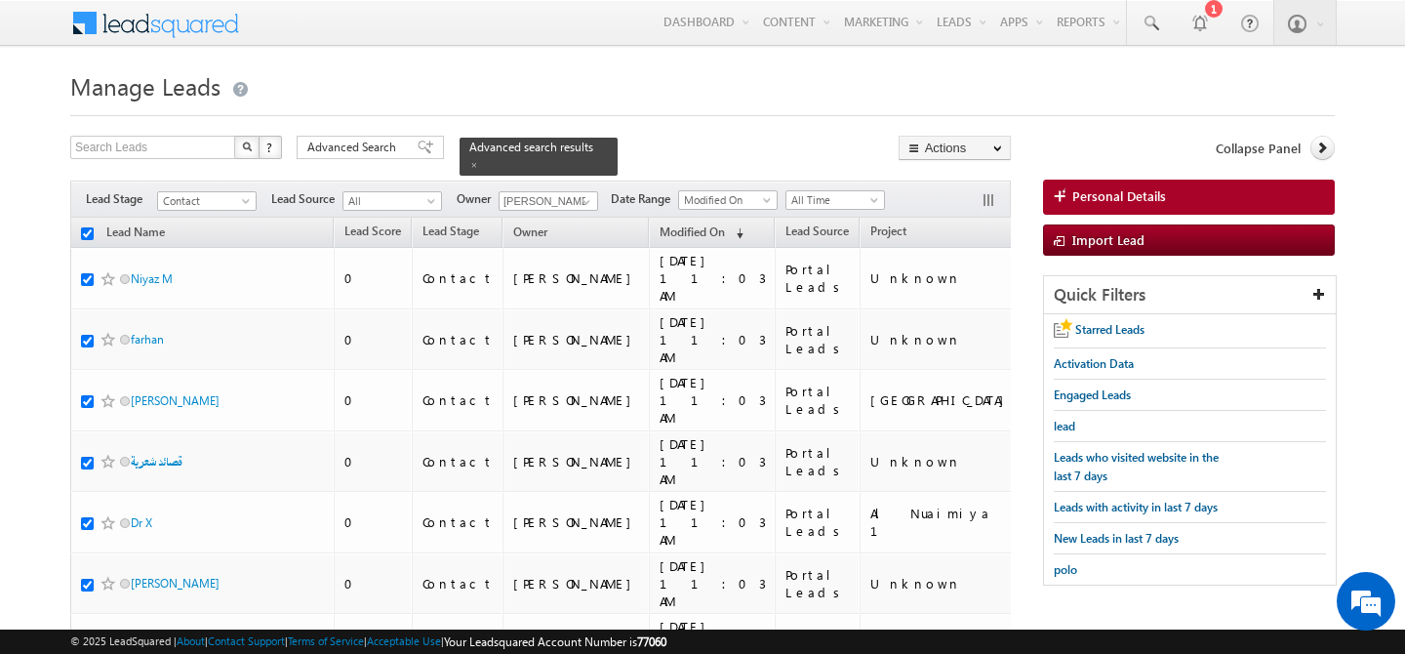
checkbox input "true"
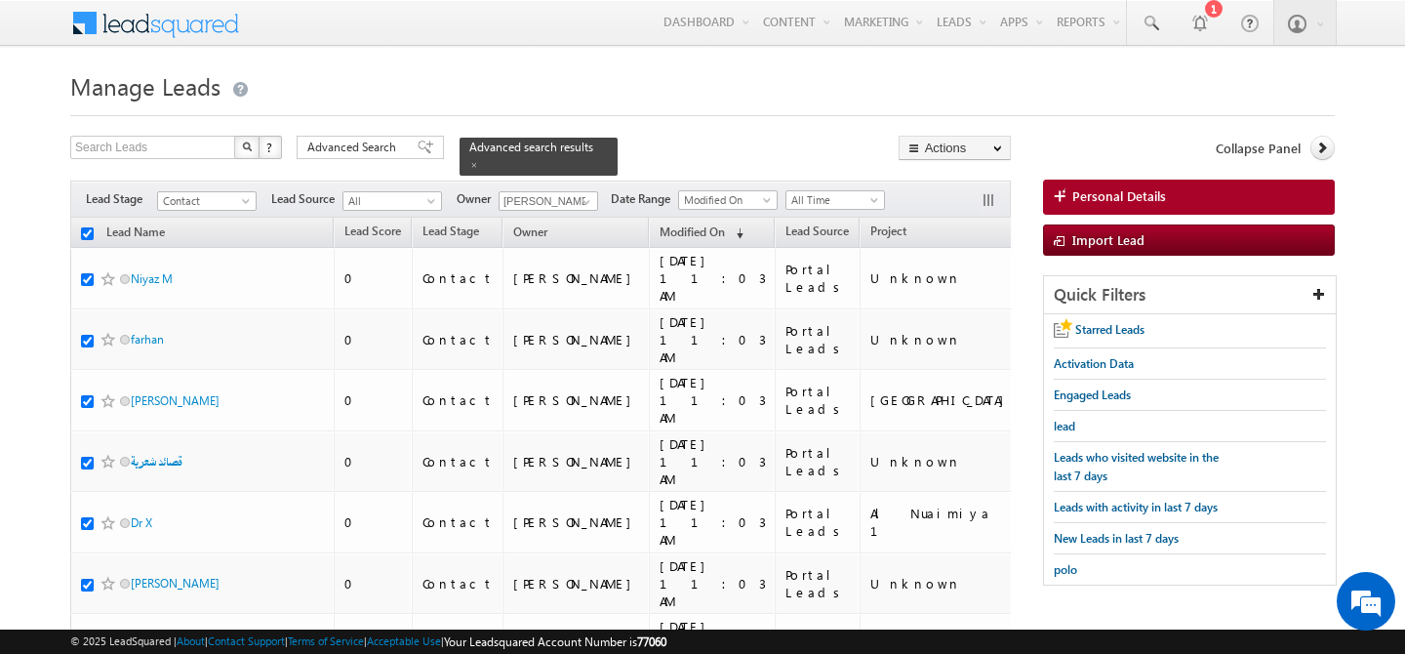
checkbox input "true"
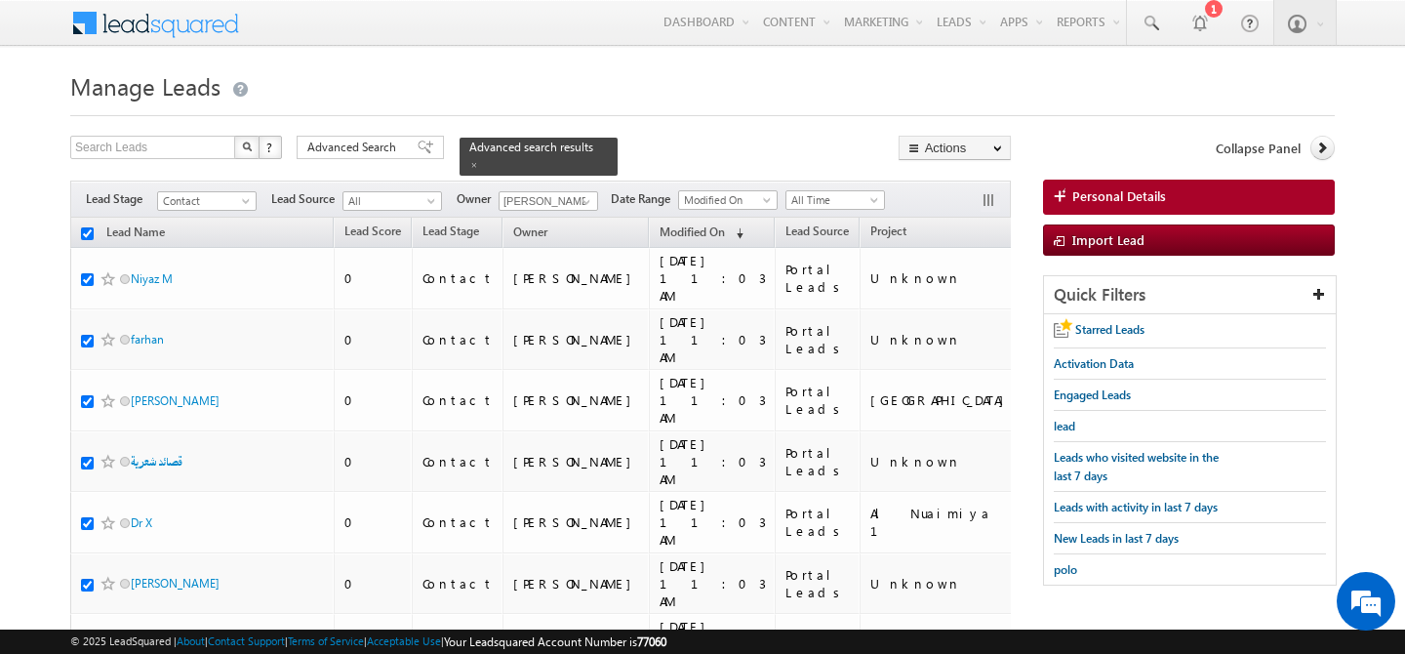
checkbox input "true"
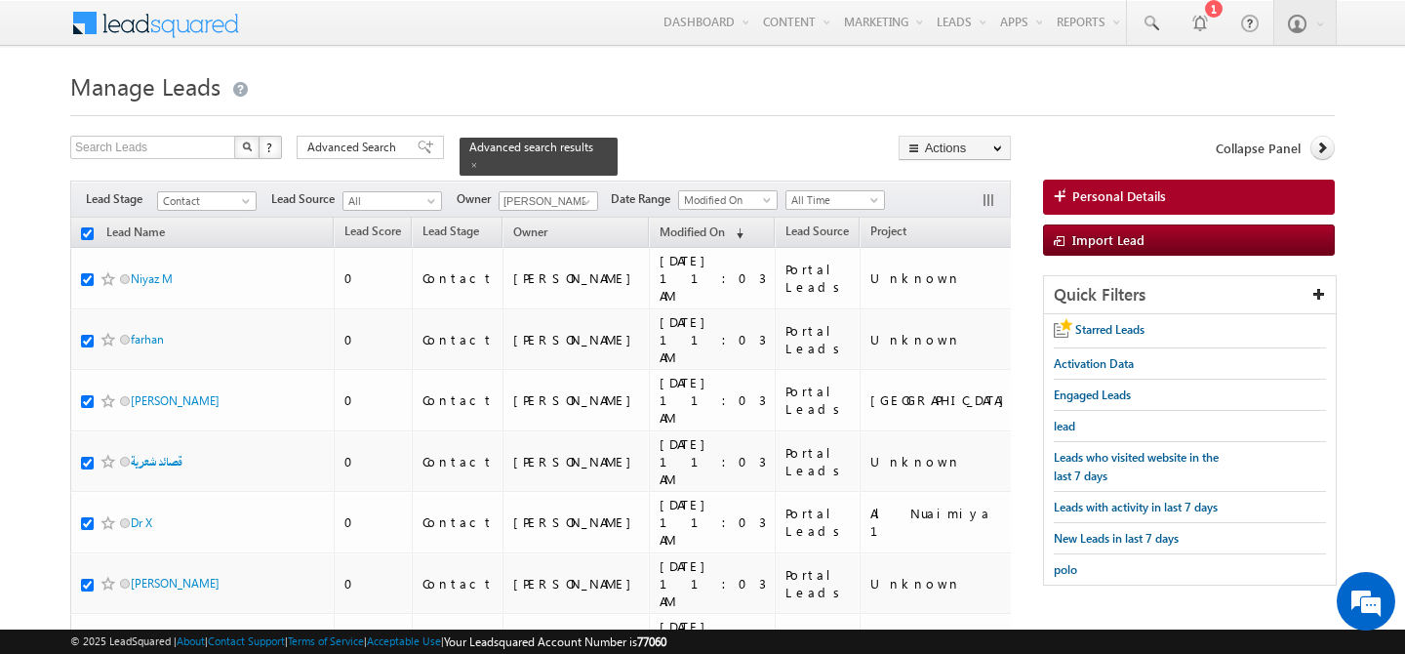
checkbox input "true"
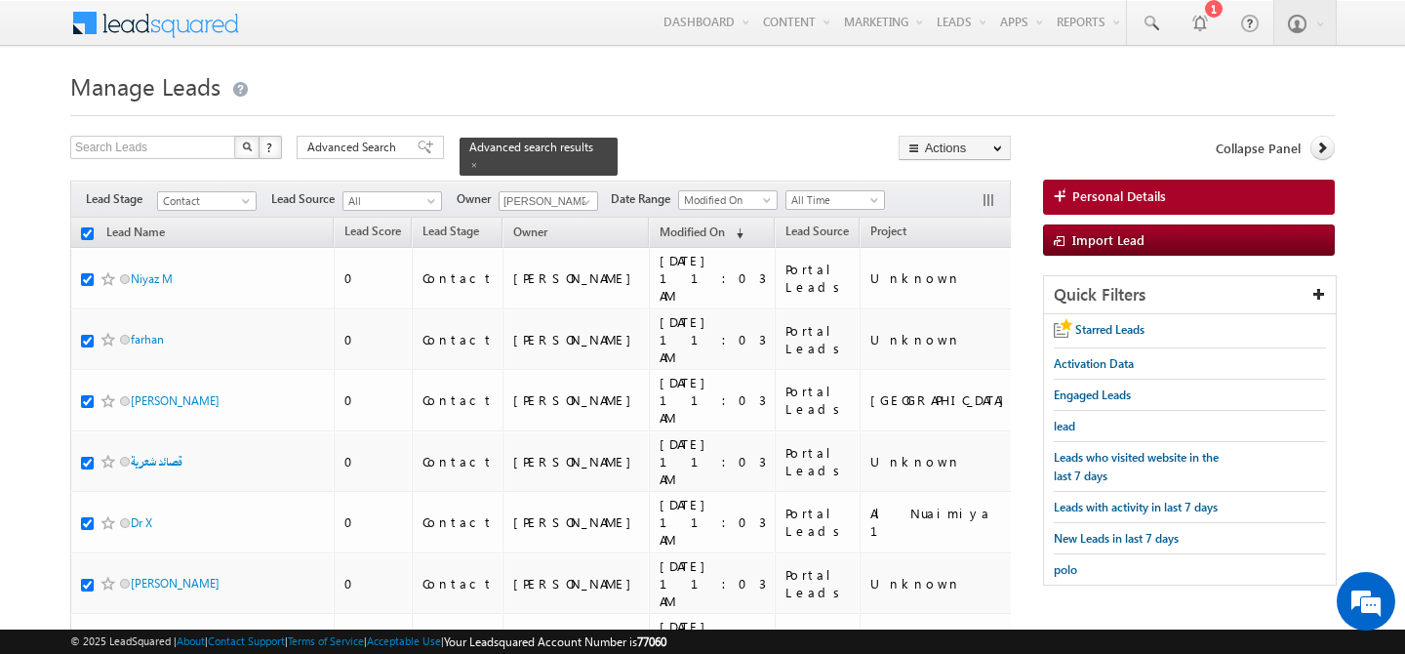
checkbox input "true"
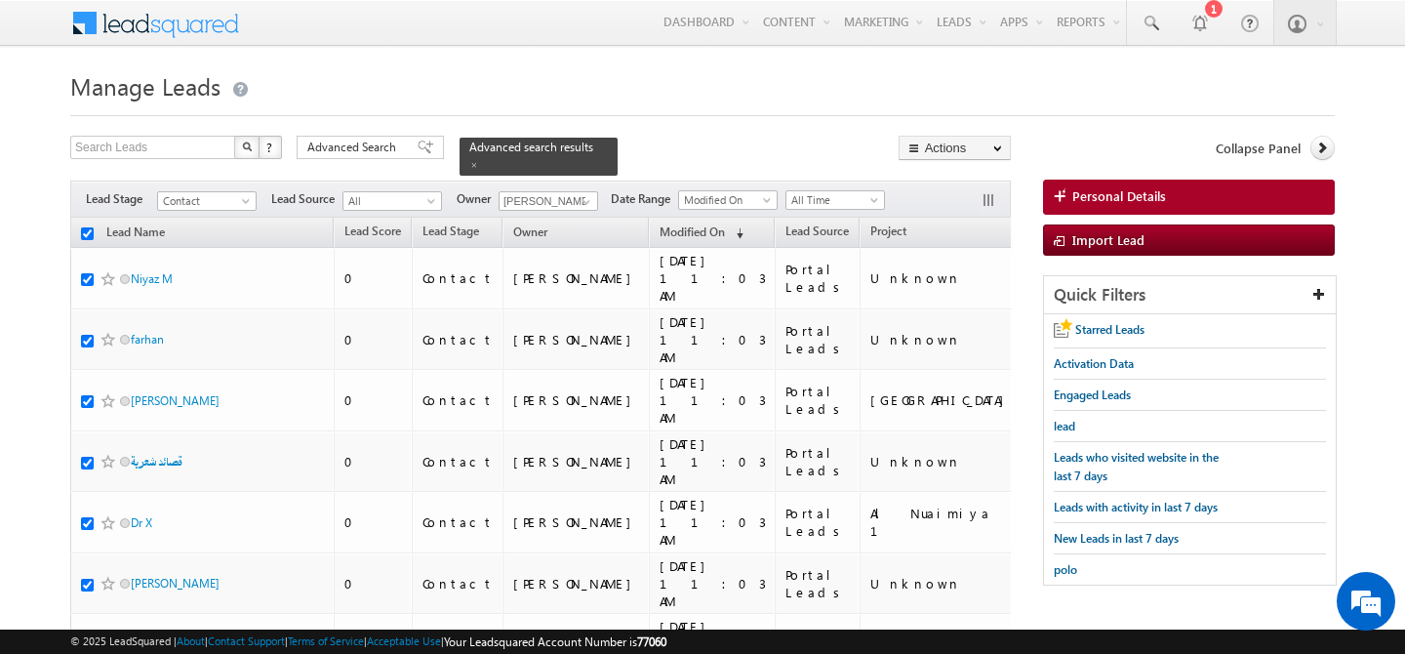
checkbox input "true"
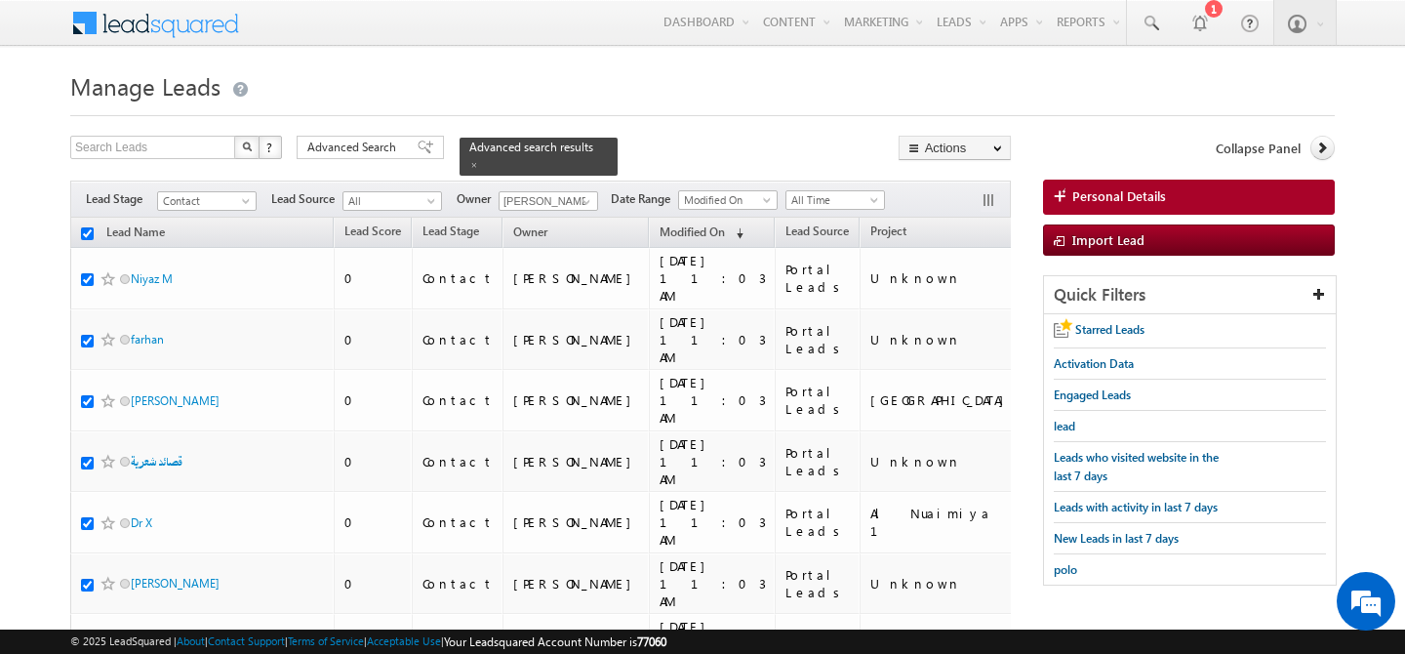
checkbox input "true"
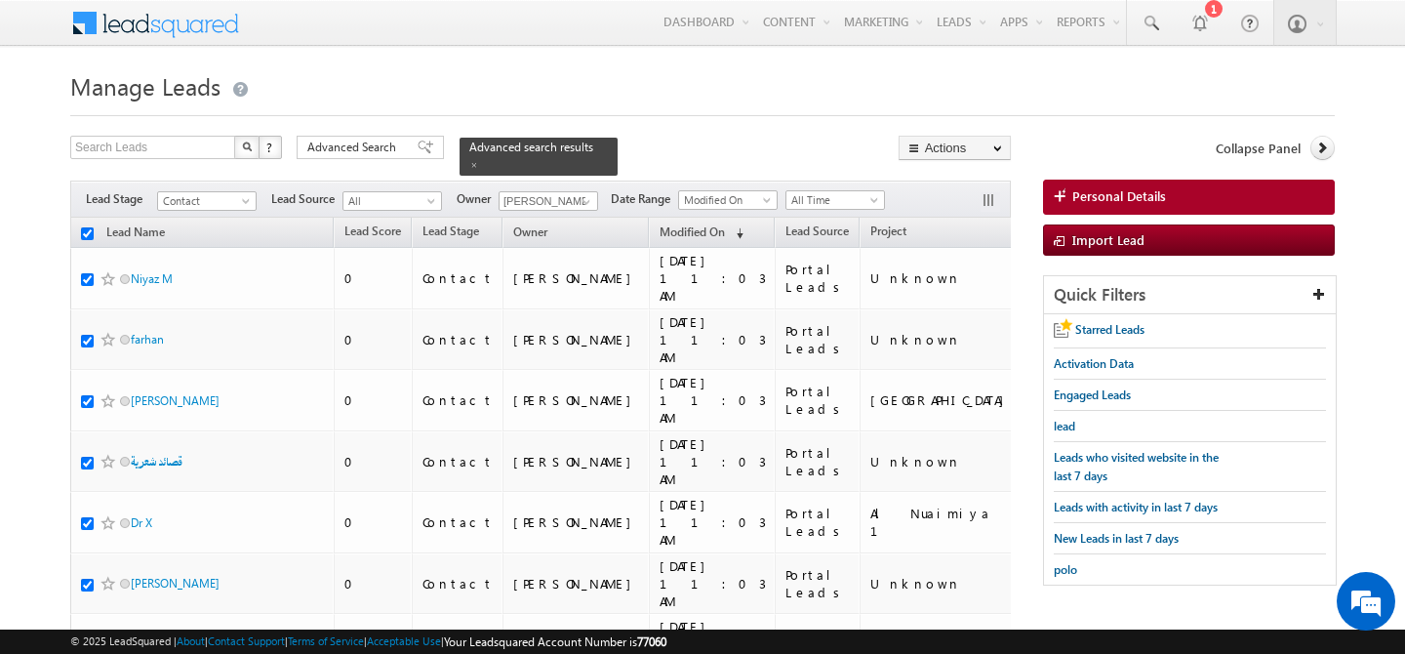
checkbox input "true"
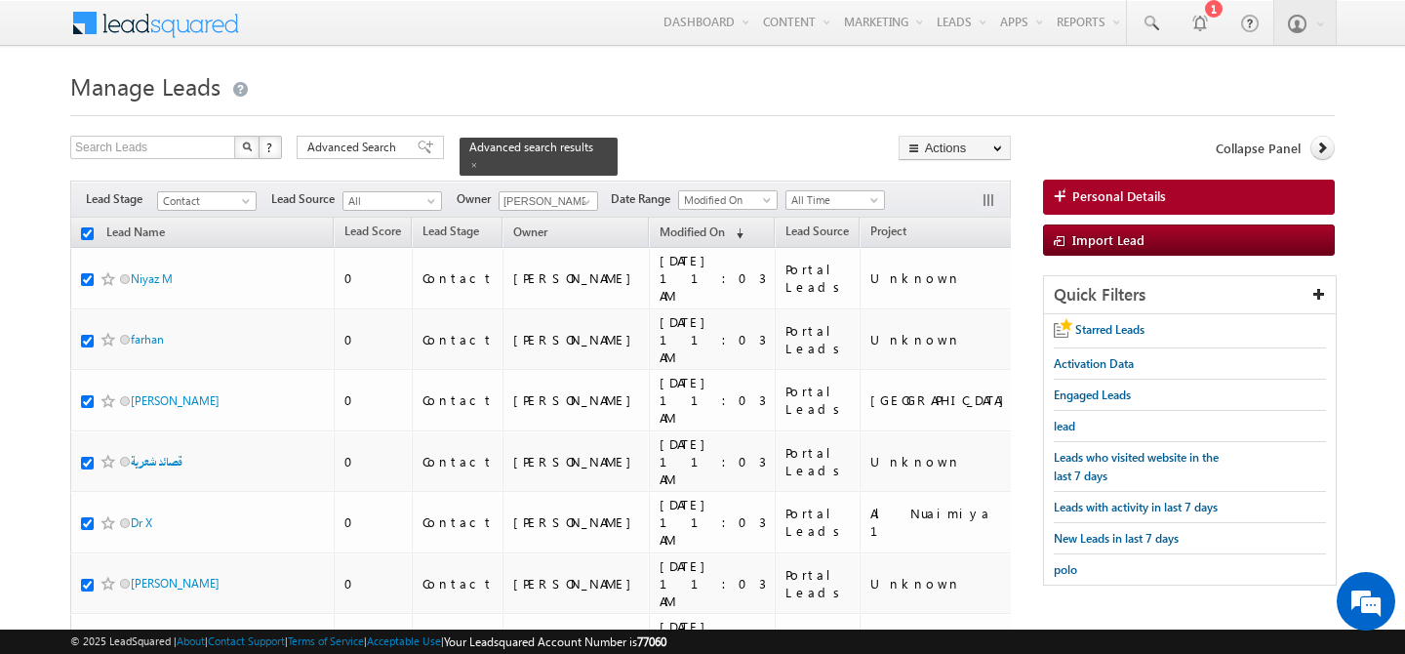
checkbox input "true"
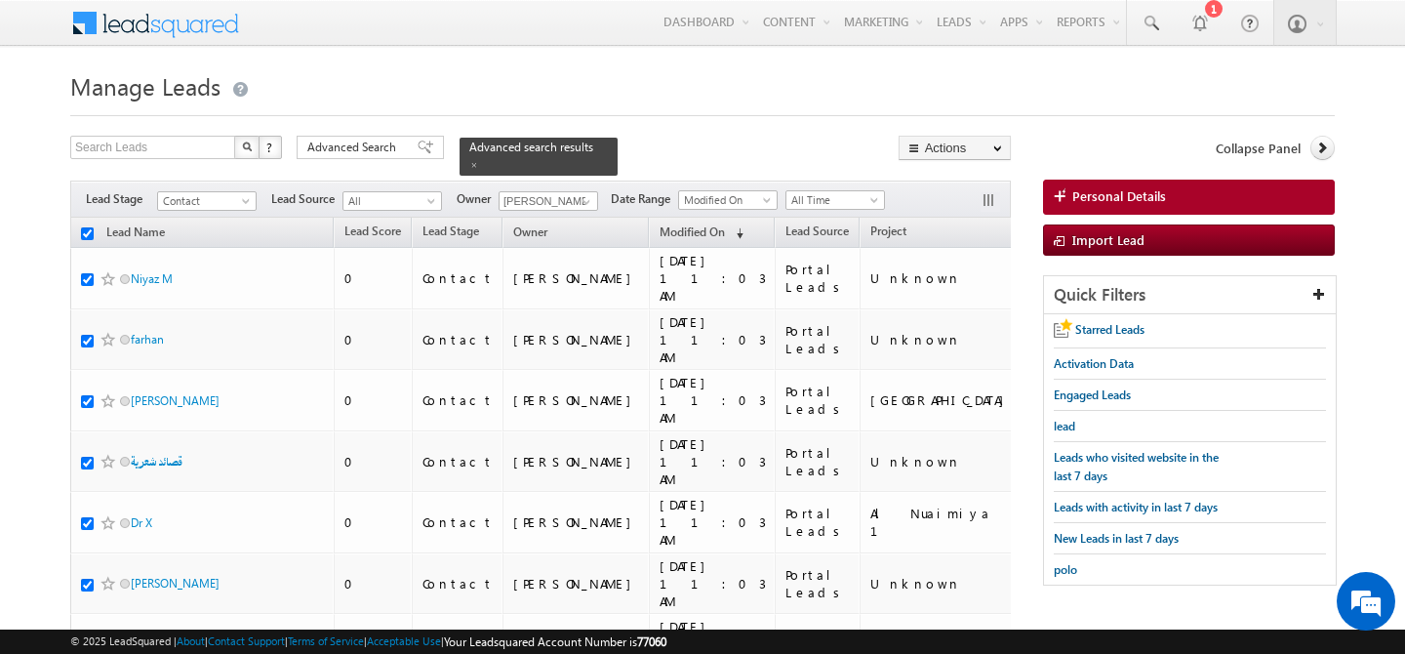
checkbox input "true"
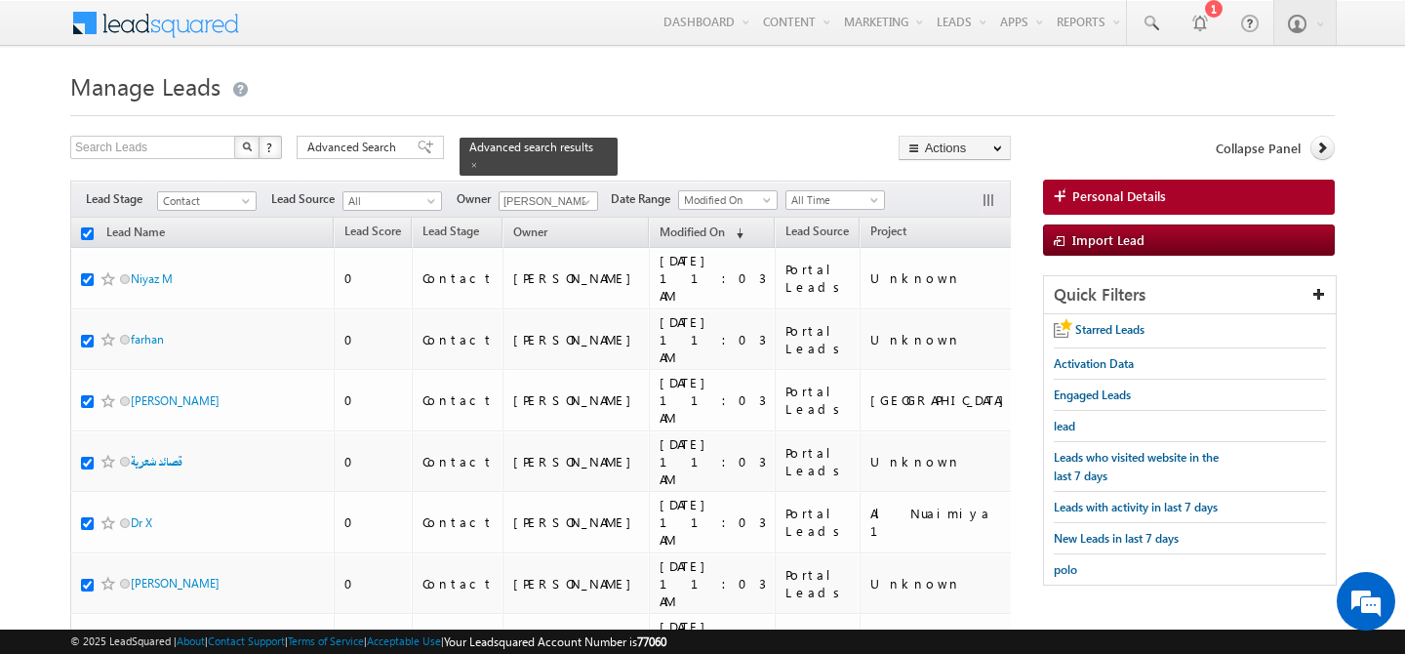
checkbox input "true"
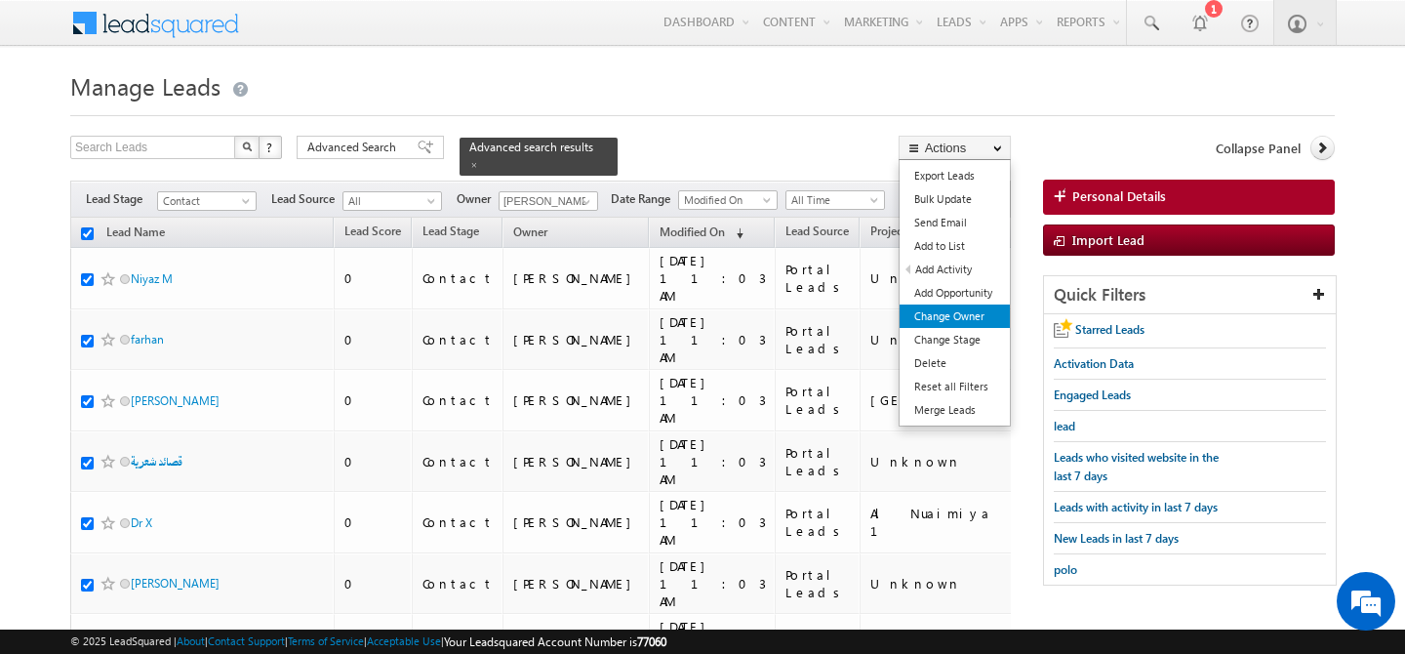
click at [973, 314] on link "Change Owner" at bounding box center [955, 315] width 110 height 23
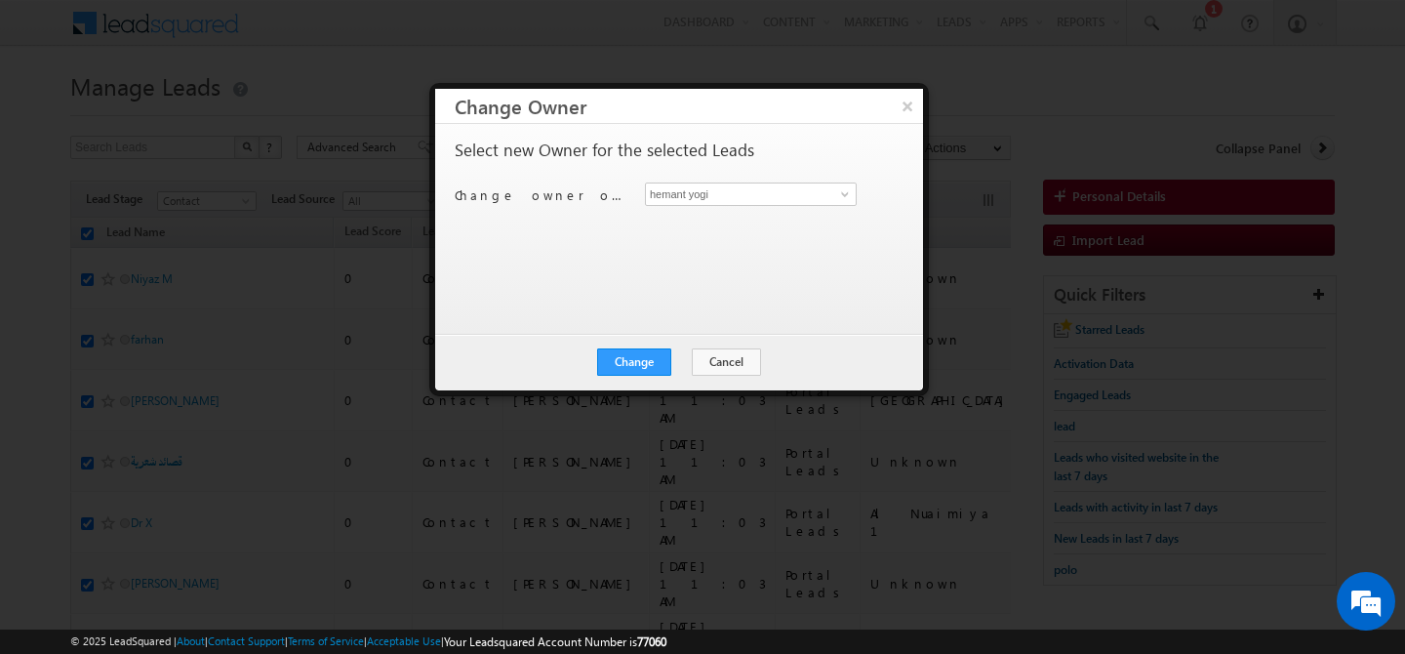
click at [745, 208] on div "Change owner of 200 leads to hemant yogi hemant yogi" at bounding box center [677, 197] width 445 height 30
click at [740, 195] on input "hemant yogi" at bounding box center [751, 193] width 212 height 23
click at [714, 231] on span "[PERSON_NAME][EMAIL_ADDRESS][PERSON_NAME][DOMAIN_NAME]" at bounding box center [741, 232] width 176 height 15
click at [630, 360] on button "Change" at bounding box center [634, 361] width 74 height 27
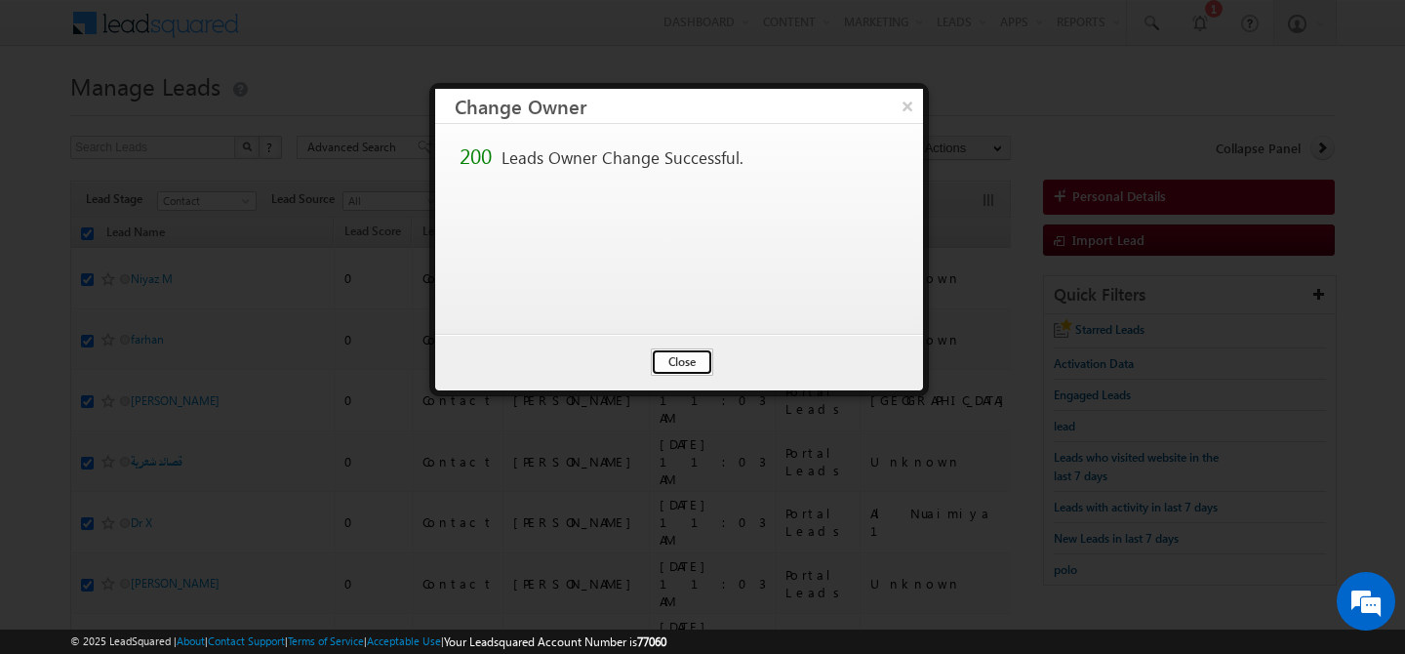
click at [669, 358] on button "Close" at bounding box center [682, 361] width 62 height 27
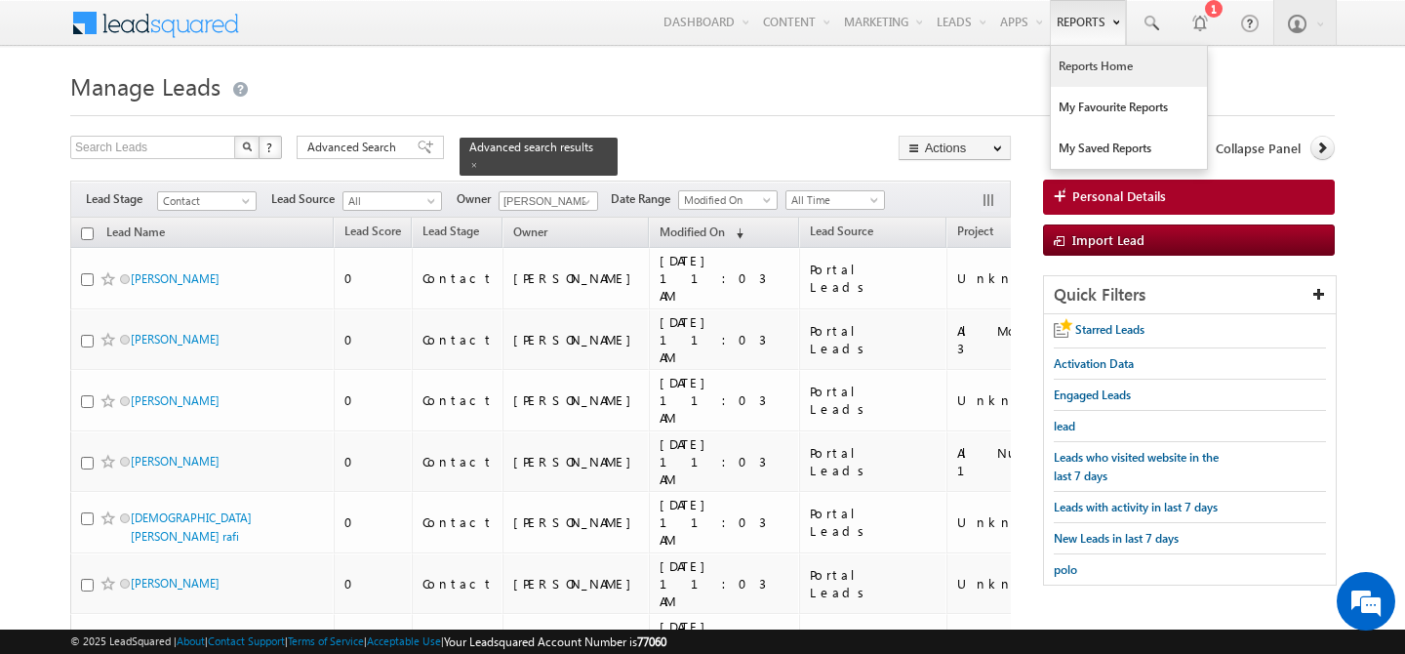
click at [1078, 62] on link "Reports Home" at bounding box center [1129, 66] width 156 height 41
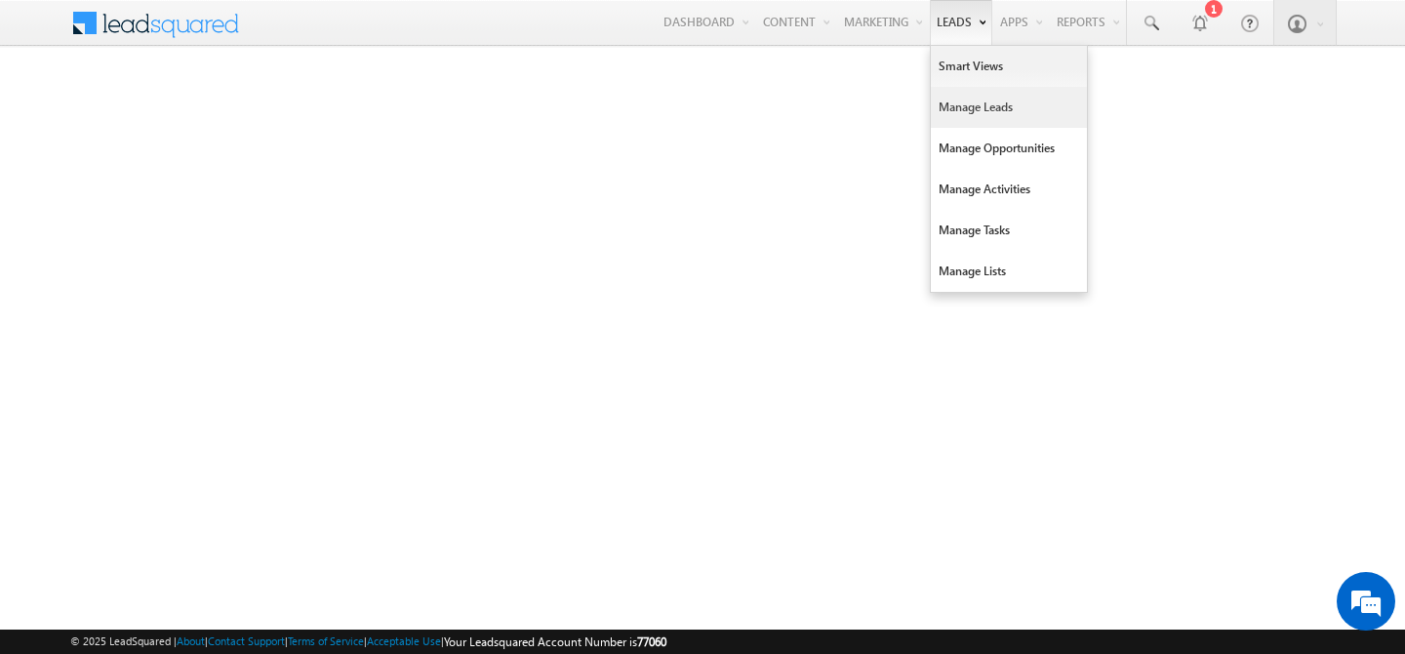
click at [949, 101] on link "Manage Leads" at bounding box center [1009, 107] width 156 height 41
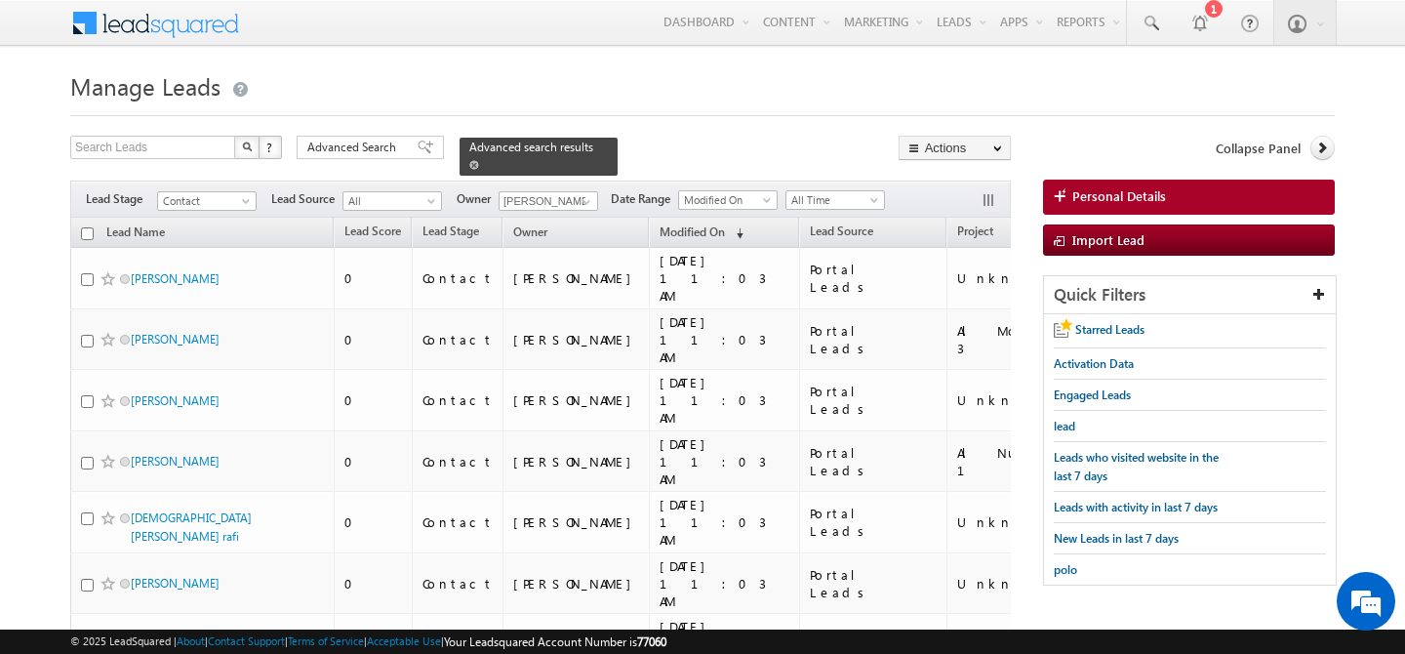
click at [479, 160] on span at bounding box center [474, 165] width 10 height 10
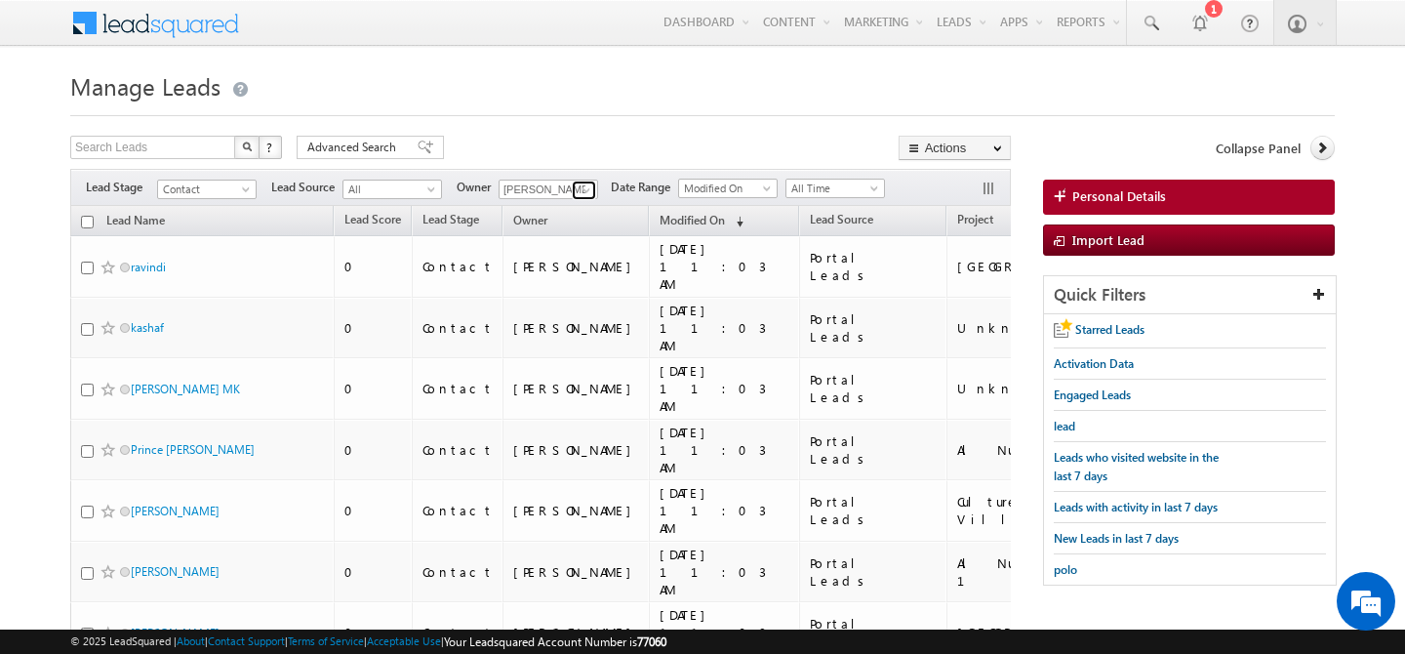
click at [577, 190] on link at bounding box center [584, 191] width 24 height 20
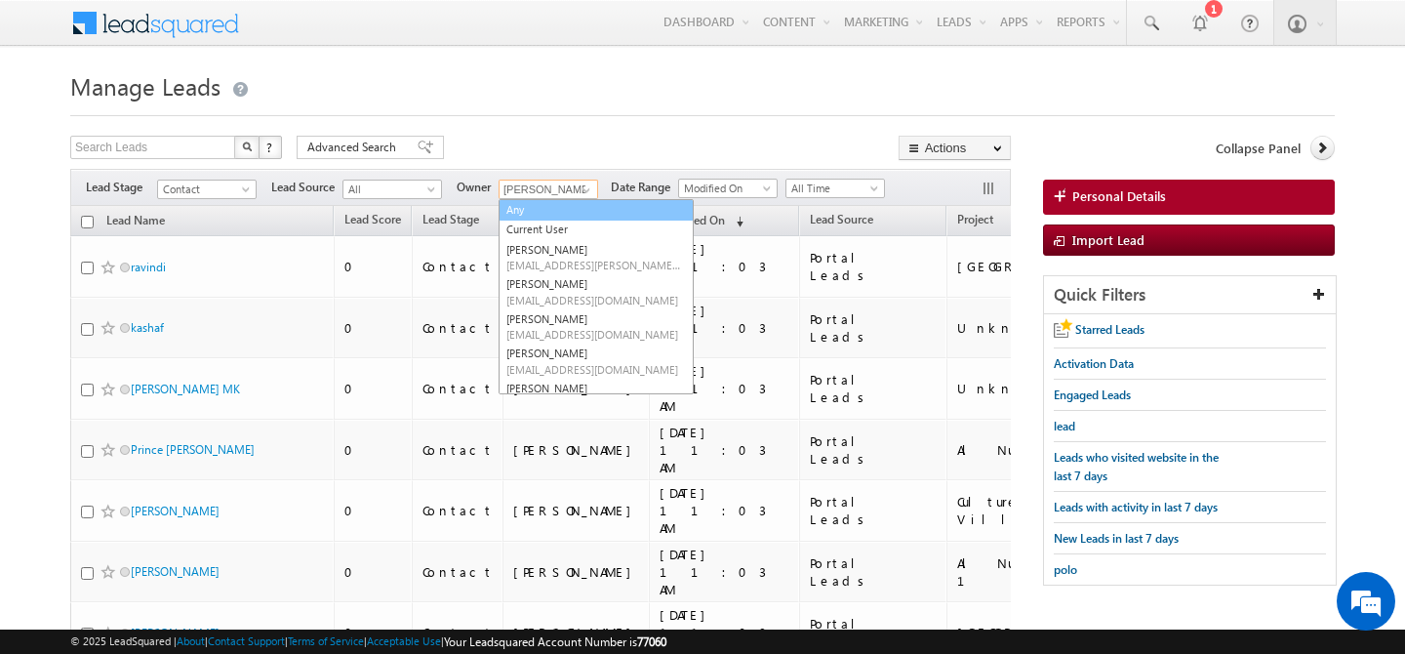
click at [544, 213] on link "Any" at bounding box center [596, 210] width 195 height 22
type input "Any"
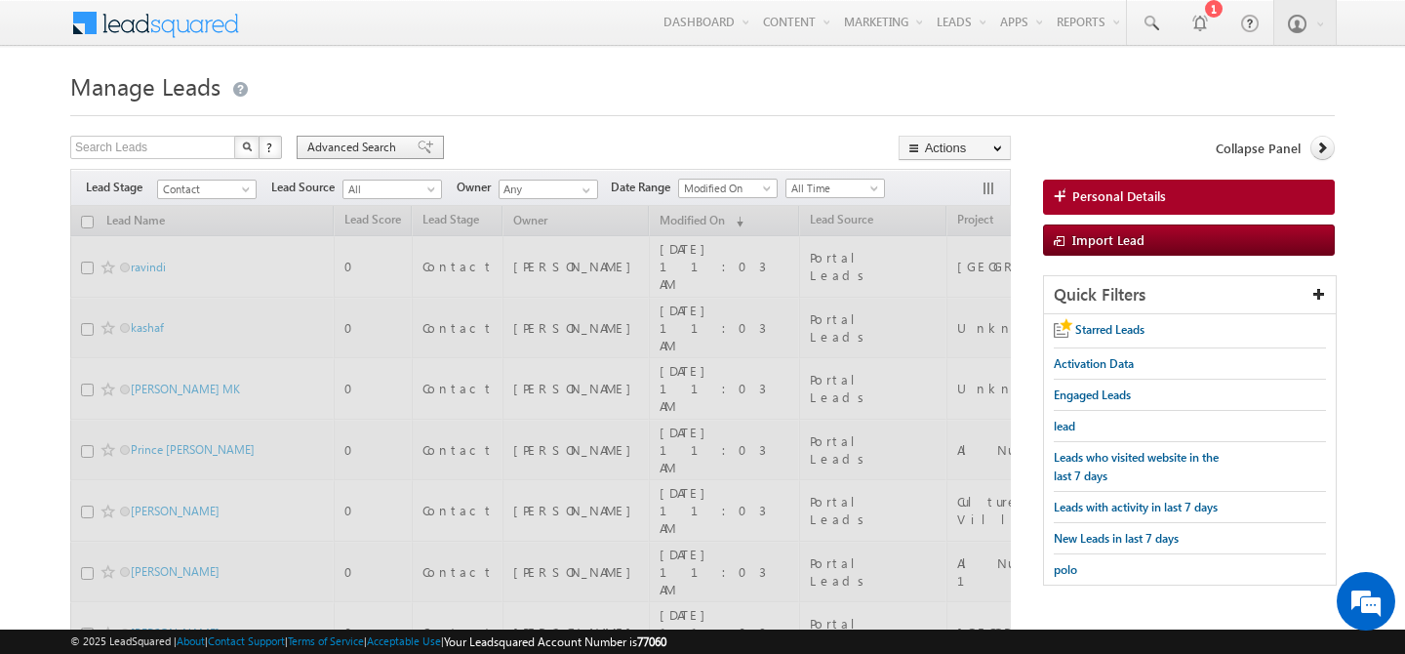
click at [349, 143] on span "Advanced Search" at bounding box center [354, 148] width 95 height 18
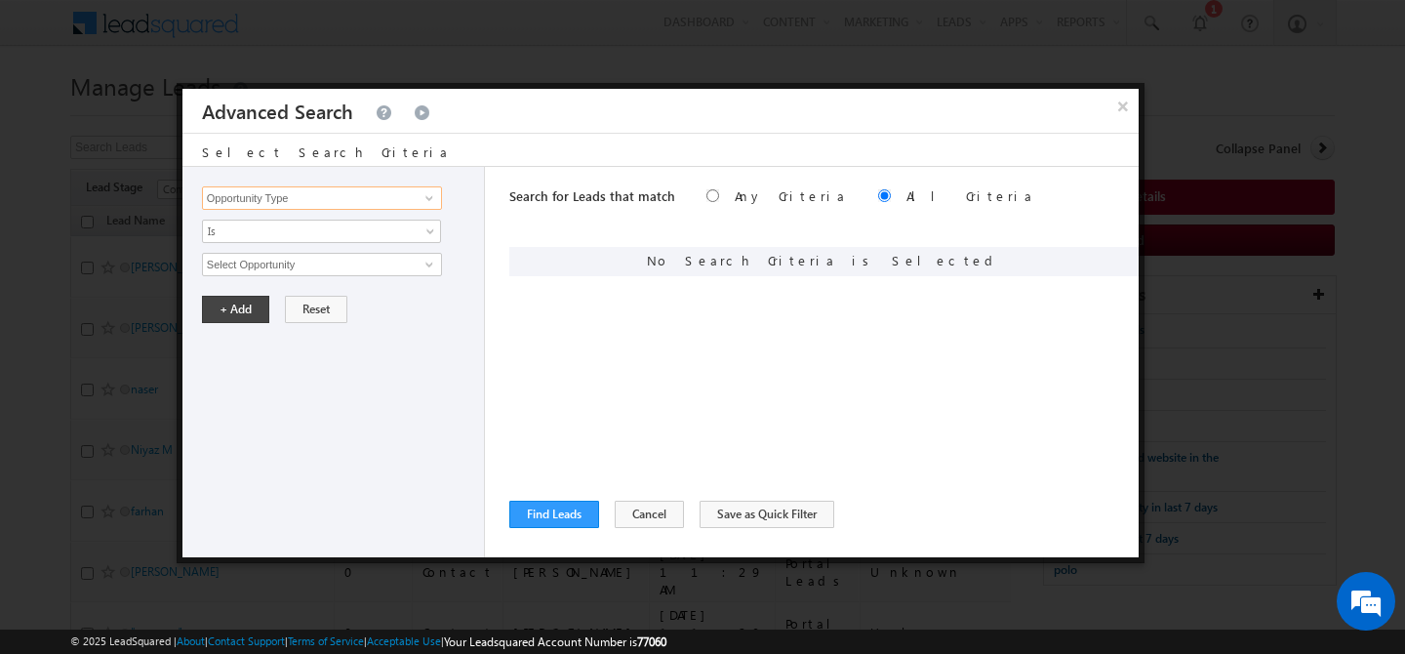
click at [346, 190] on input "Opportunity Type" at bounding box center [322, 197] width 240 height 23
click at [315, 233] on link "Focus Project" at bounding box center [322, 238] width 240 height 22
type input "Focus Project"
click at [308, 257] on input "text" at bounding box center [322, 264] width 240 height 23
type input "massar"
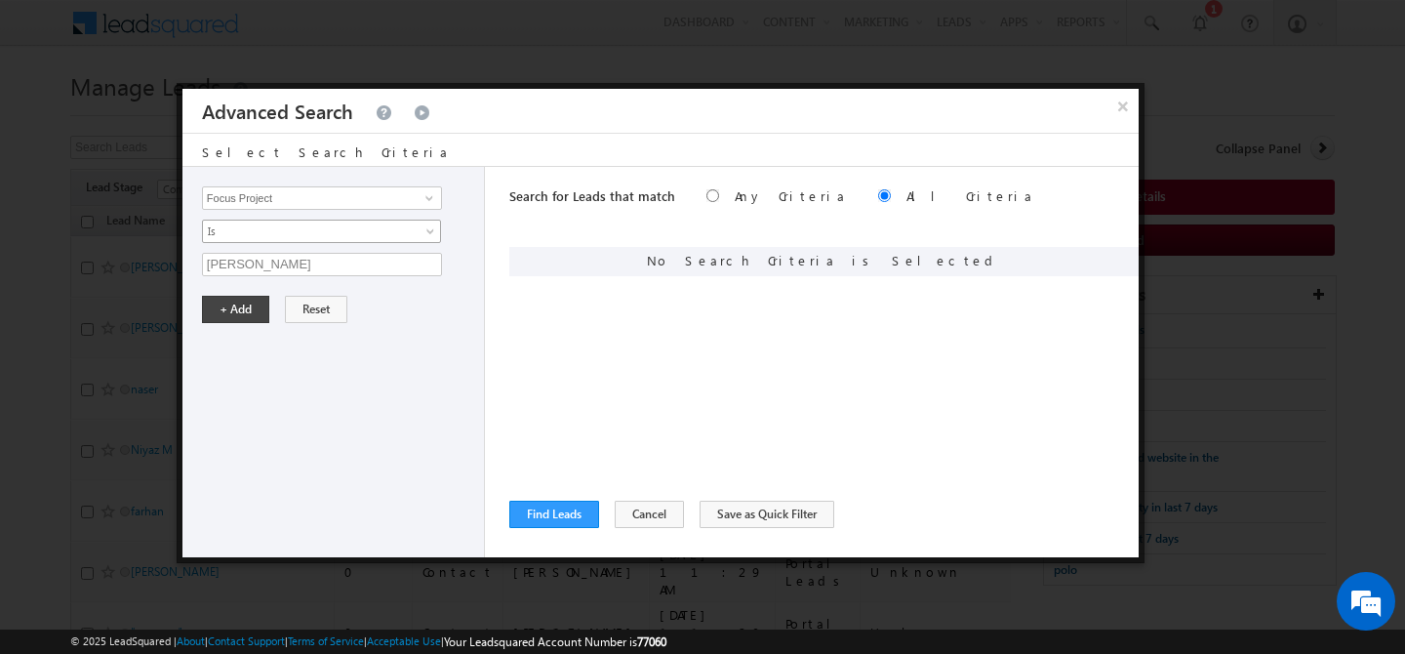
click at [417, 239] on link "Is" at bounding box center [321, 231] width 239 height 23
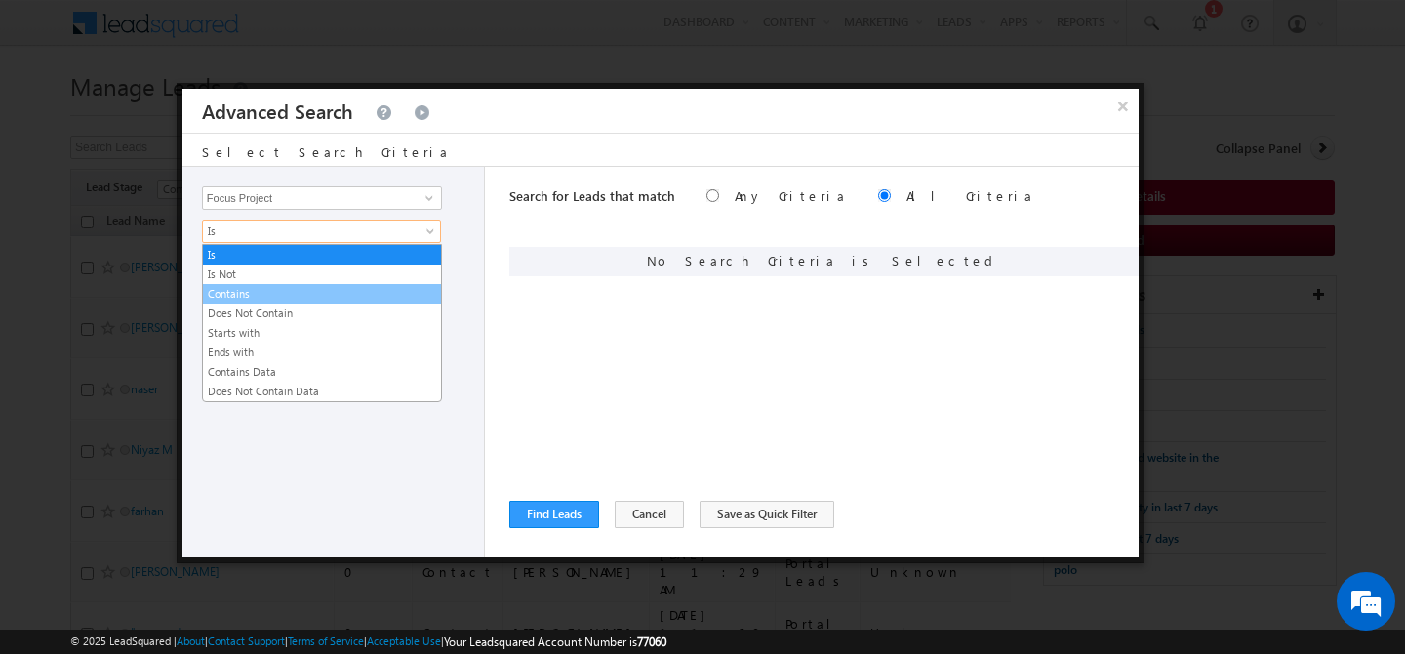
click at [309, 294] on link "Contains" at bounding box center [322, 294] width 238 height 18
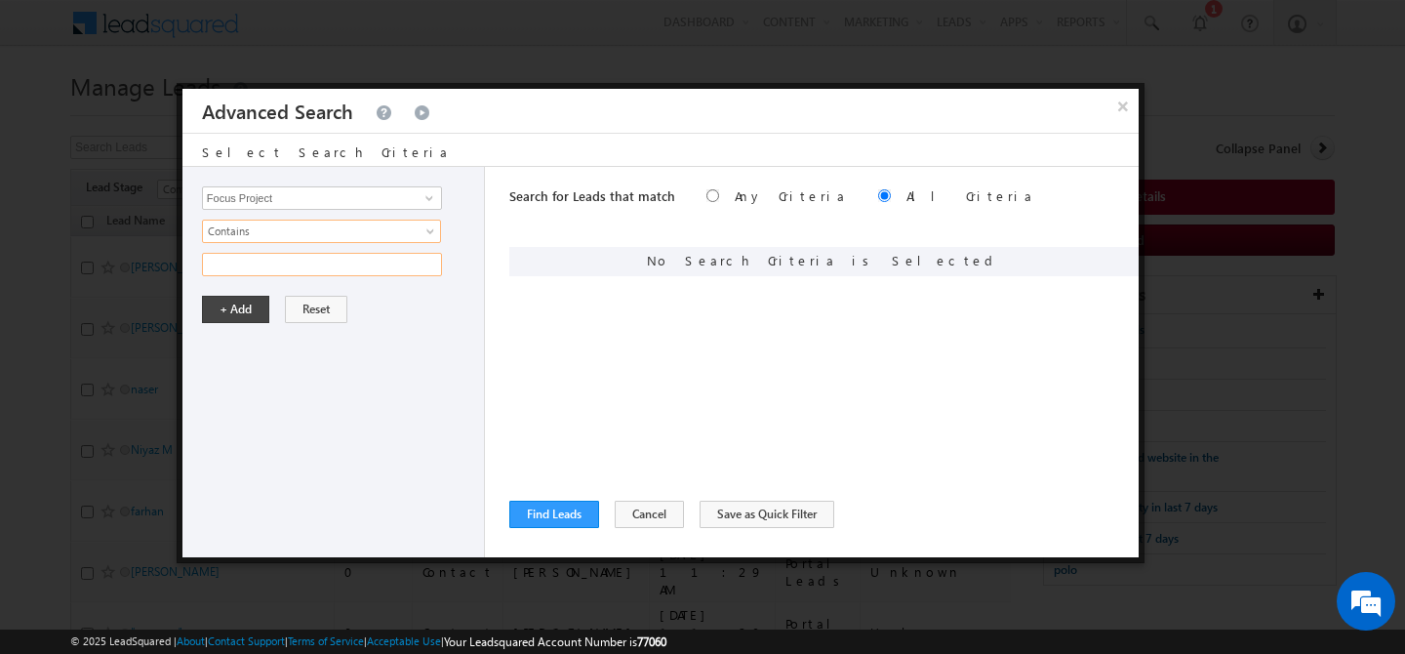
click at [312, 268] on input "text" at bounding box center [322, 264] width 240 height 23
type input "m"
click at [370, 230] on span "Contains" at bounding box center [309, 231] width 212 height 18
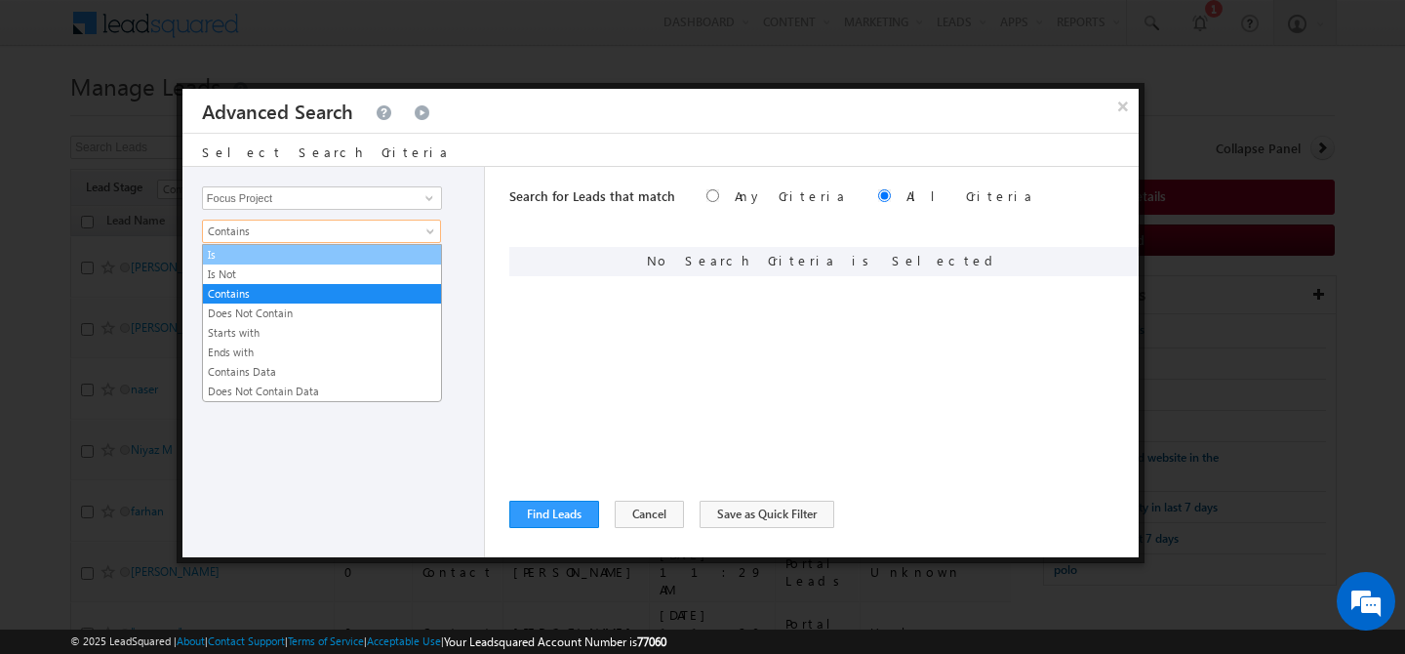
click at [281, 259] on link "Is" at bounding box center [322, 255] width 238 height 18
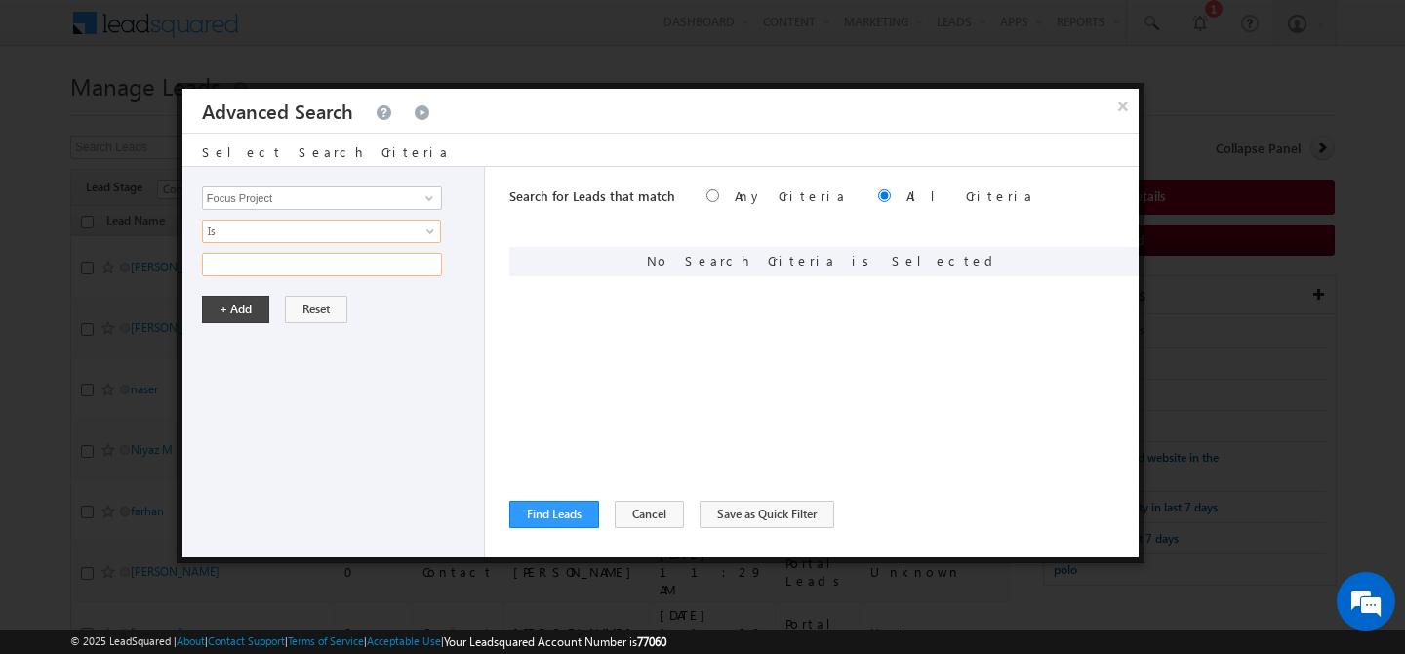
click at [287, 266] on input "text" at bounding box center [322, 264] width 240 height 23
click at [233, 263] on input "p1 massar" at bounding box center [322, 264] width 240 height 23
click at [214, 264] on input "p1 Massar" at bounding box center [322, 264] width 240 height 23
type input "P1 Massar"
click at [230, 313] on button "+ Add" at bounding box center [235, 309] width 67 height 27
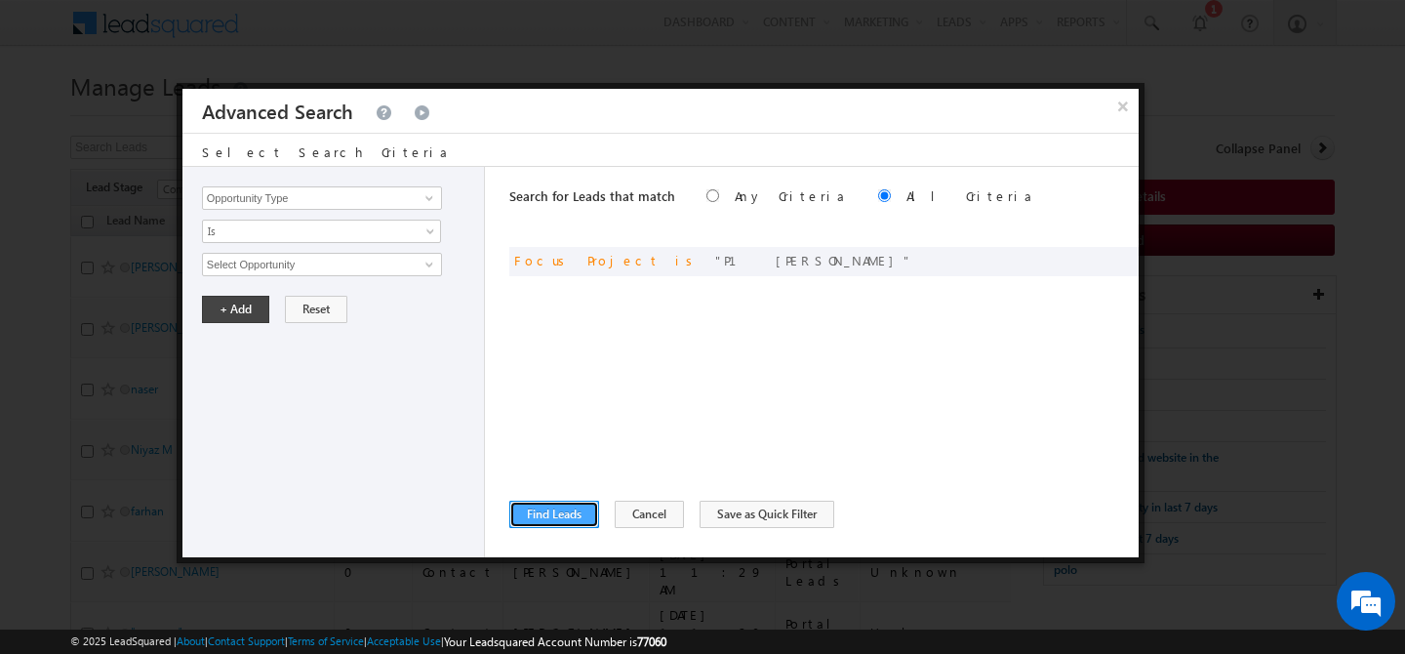
click at [533, 513] on button "Find Leads" at bounding box center [554, 514] width 90 height 27
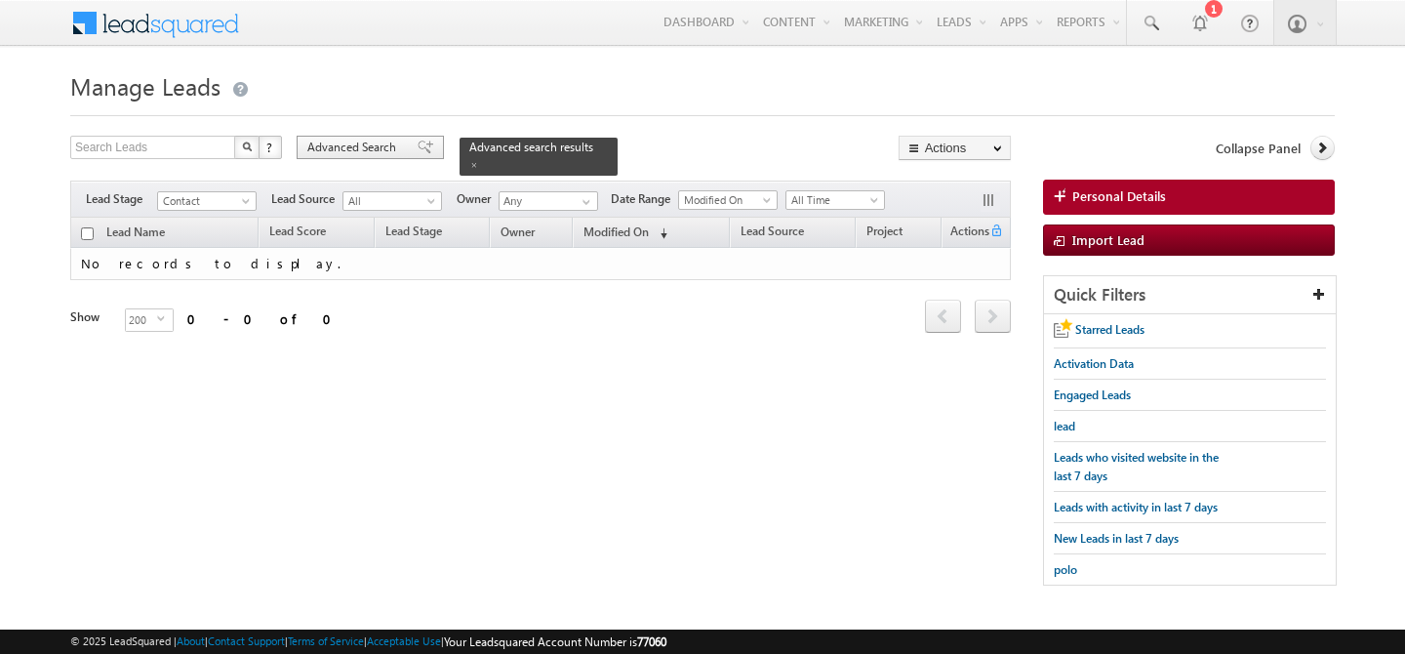
click at [346, 147] on span "Advanced Search" at bounding box center [354, 148] width 95 height 18
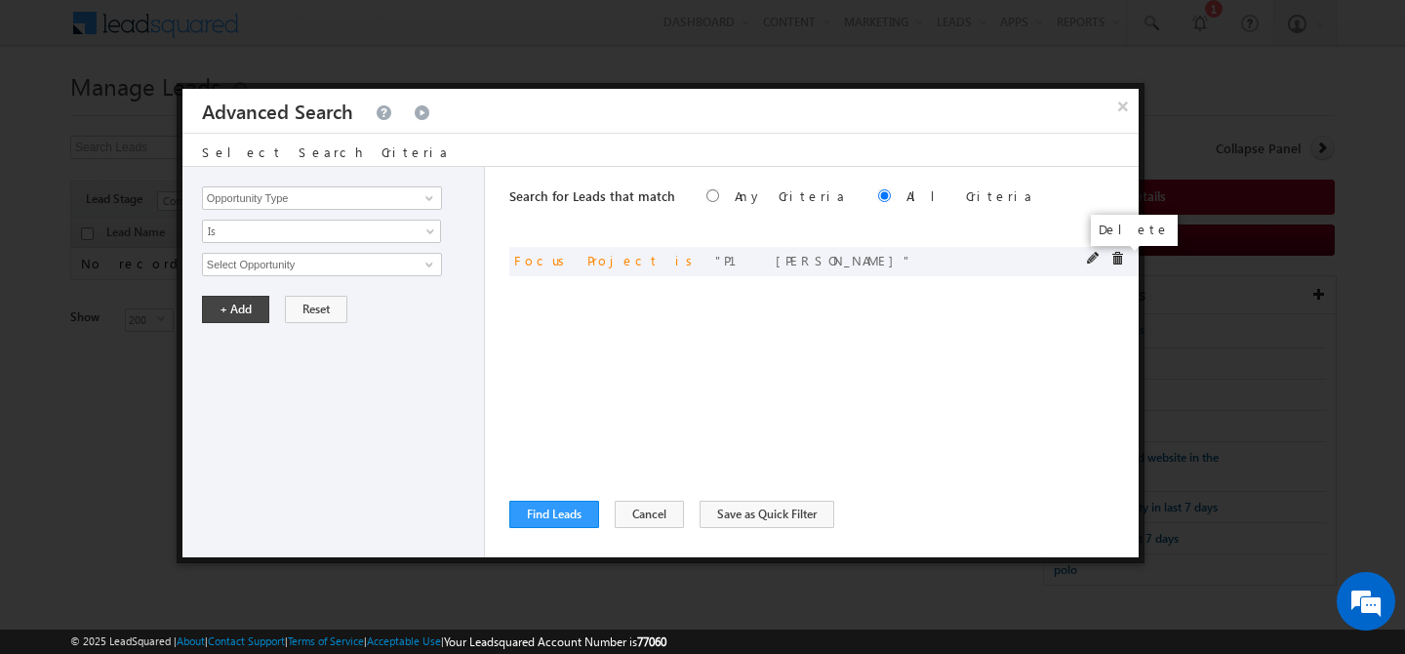
click at [1113, 256] on span at bounding box center [1117, 259] width 14 height 14
click at [299, 197] on input "Opportunity Type" at bounding box center [322, 197] width 240 height 23
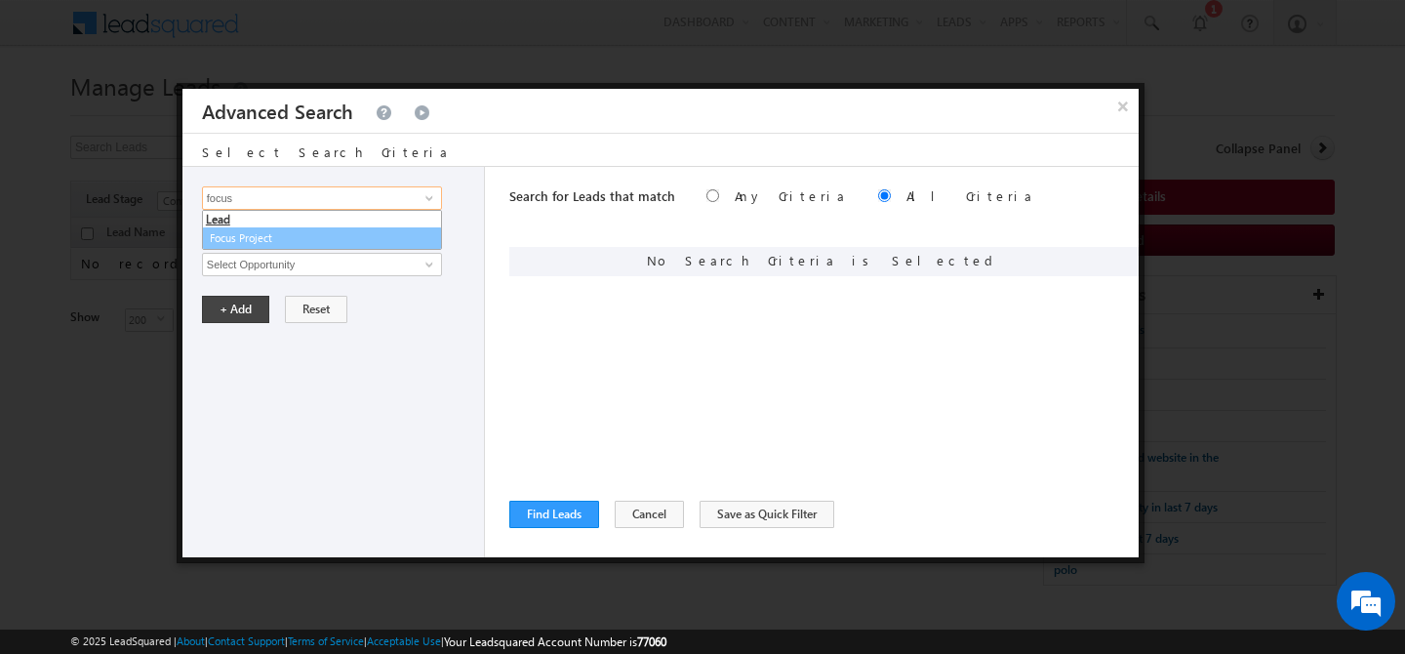
click at [294, 235] on link "Focus Project" at bounding box center [322, 238] width 240 height 22
type input "Focus Project"
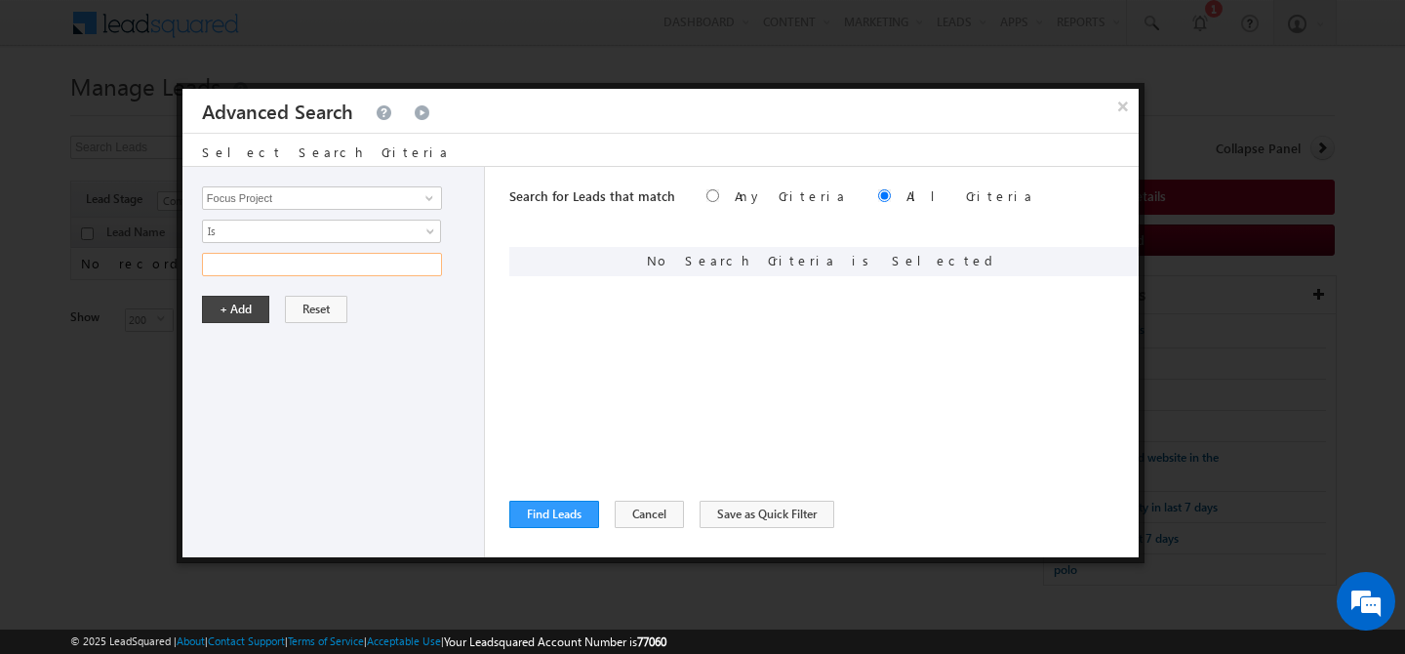
click at [283, 260] on input "text" at bounding box center [322, 264] width 240 height 23
type input "p"
type input "m"
type input "P1 Massar"
click at [236, 320] on button "+ Add" at bounding box center [235, 309] width 67 height 27
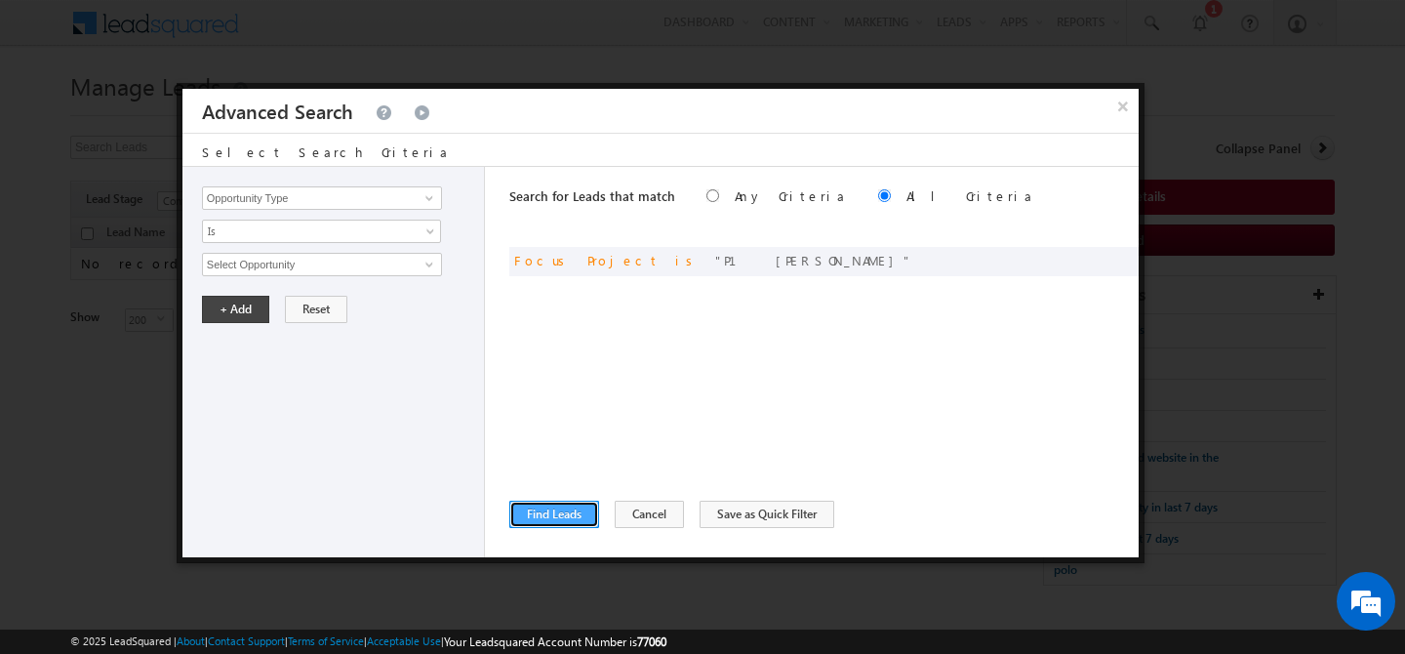
click at [523, 517] on button "Find Leads" at bounding box center [554, 514] width 90 height 27
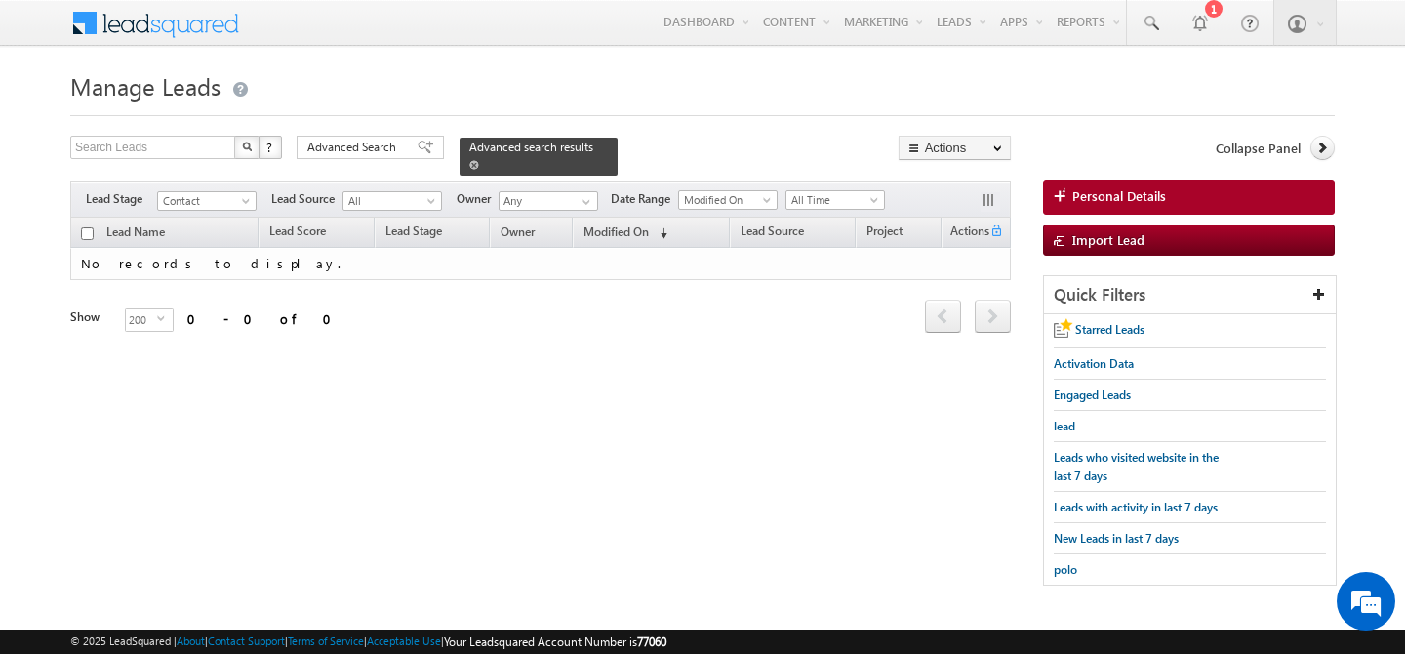
click at [479, 160] on span at bounding box center [474, 165] width 10 height 10
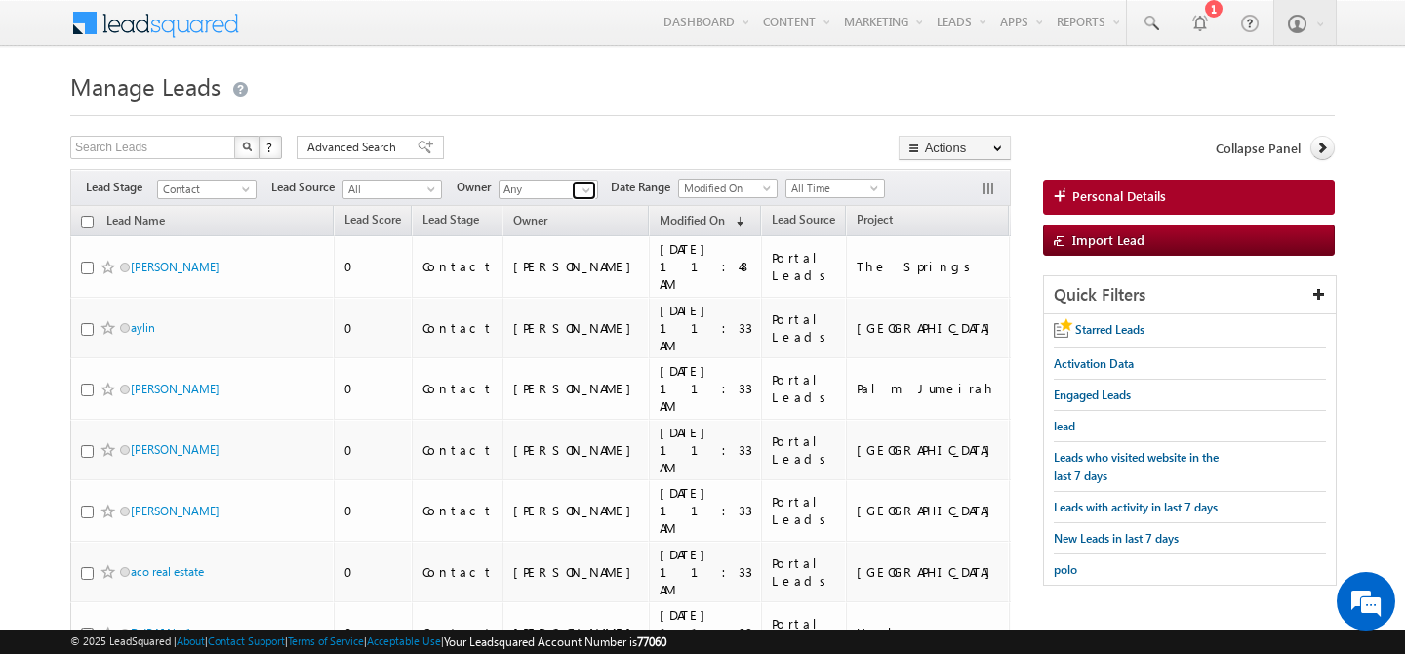
click at [583, 190] on span at bounding box center [587, 190] width 16 height 16
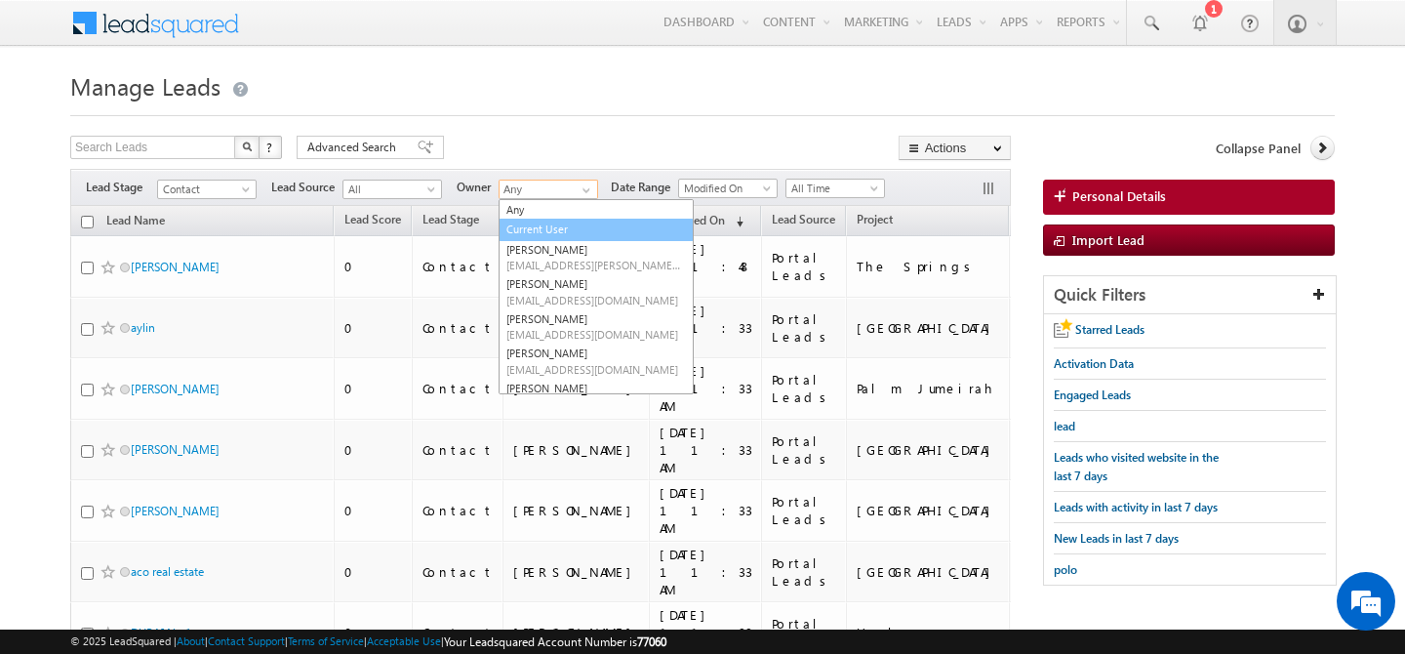
click at [545, 233] on link "Current User" at bounding box center [596, 230] width 195 height 22
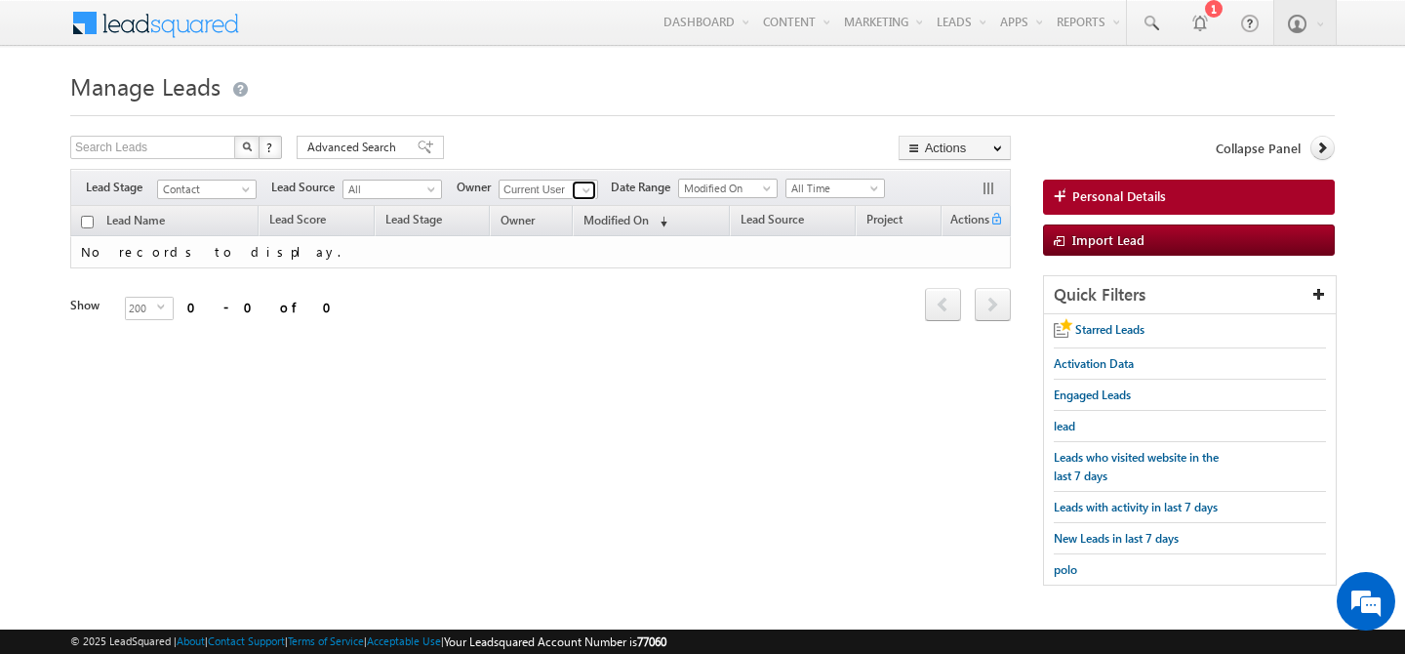
click at [596, 190] on link at bounding box center [584, 191] width 24 height 20
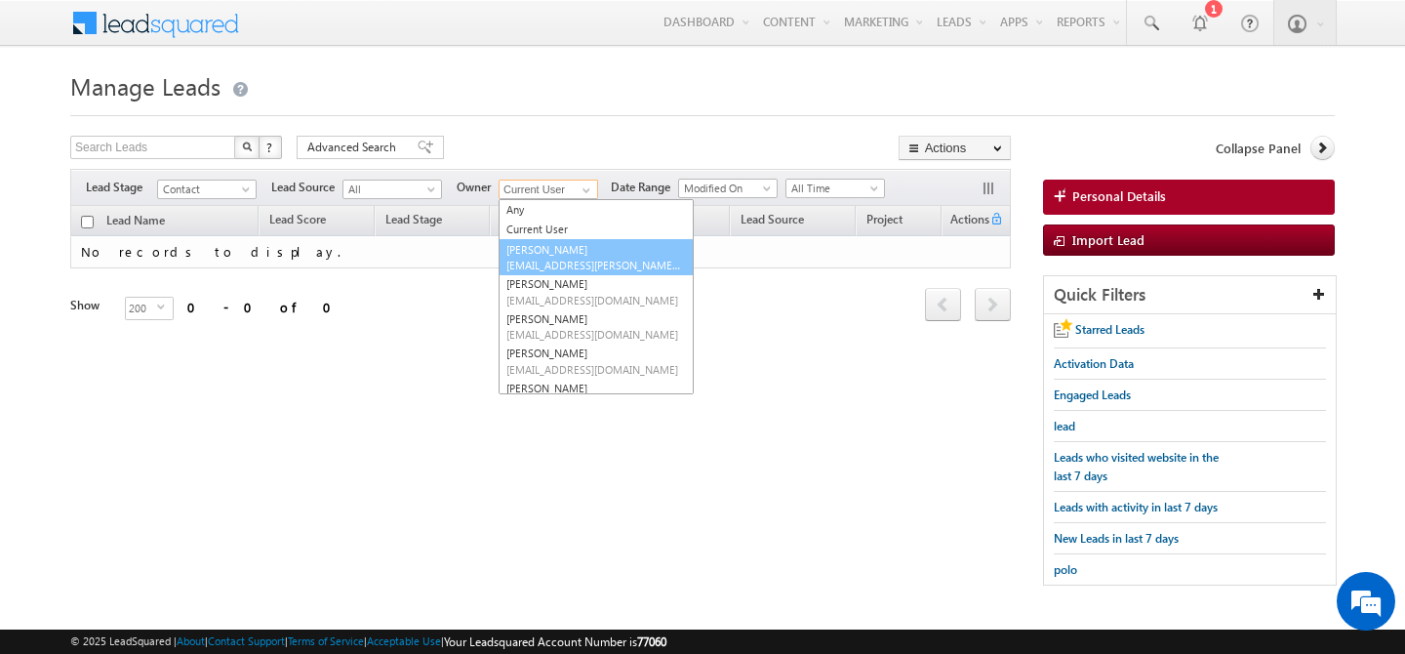
click at [574, 266] on span "[EMAIL_ADDRESS][PERSON_NAME][DOMAIN_NAME]" at bounding box center [594, 265] width 176 height 15
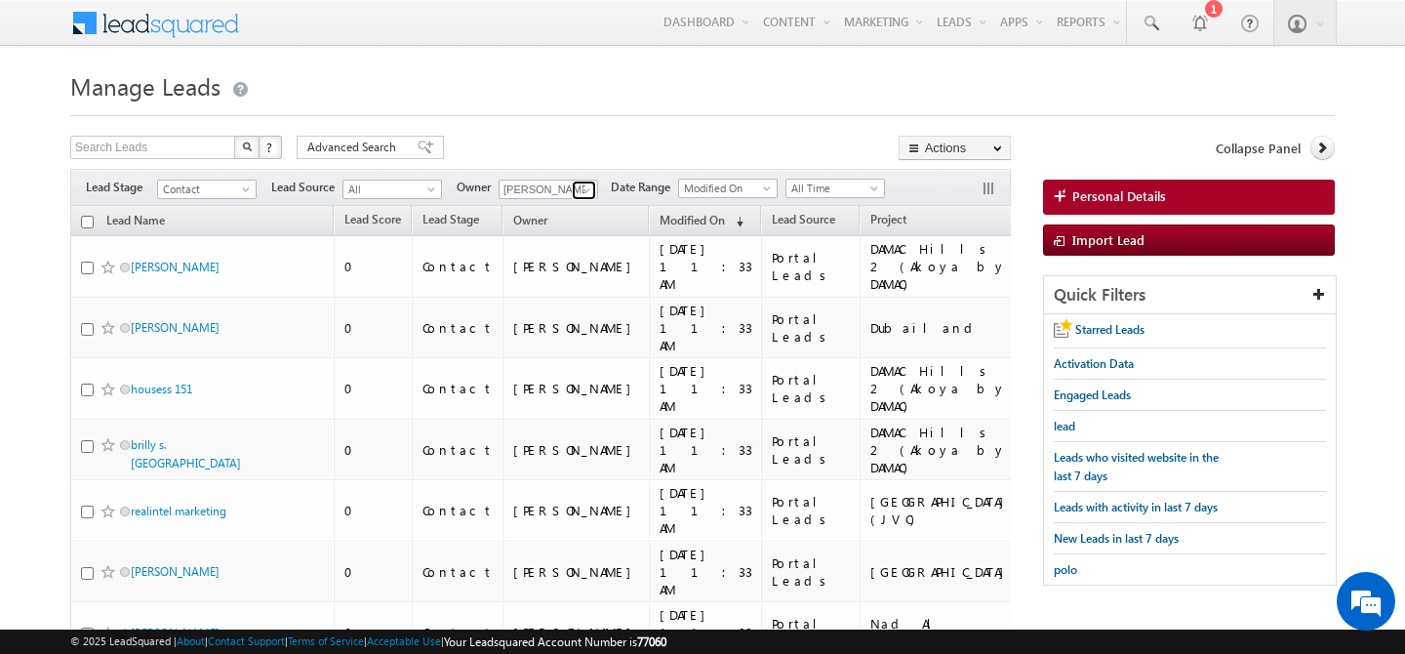
click at [585, 186] on span at bounding box center [587, 190] width 16 height 16
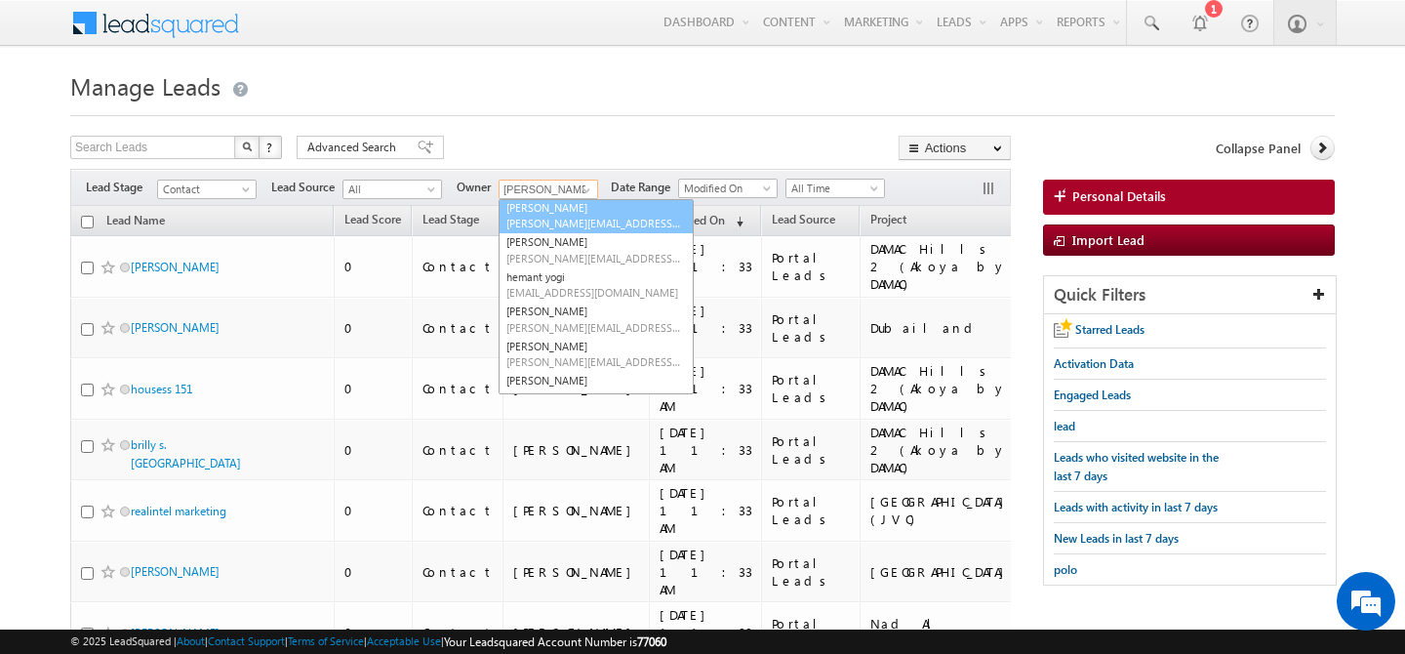
scroll to position [264, 0]
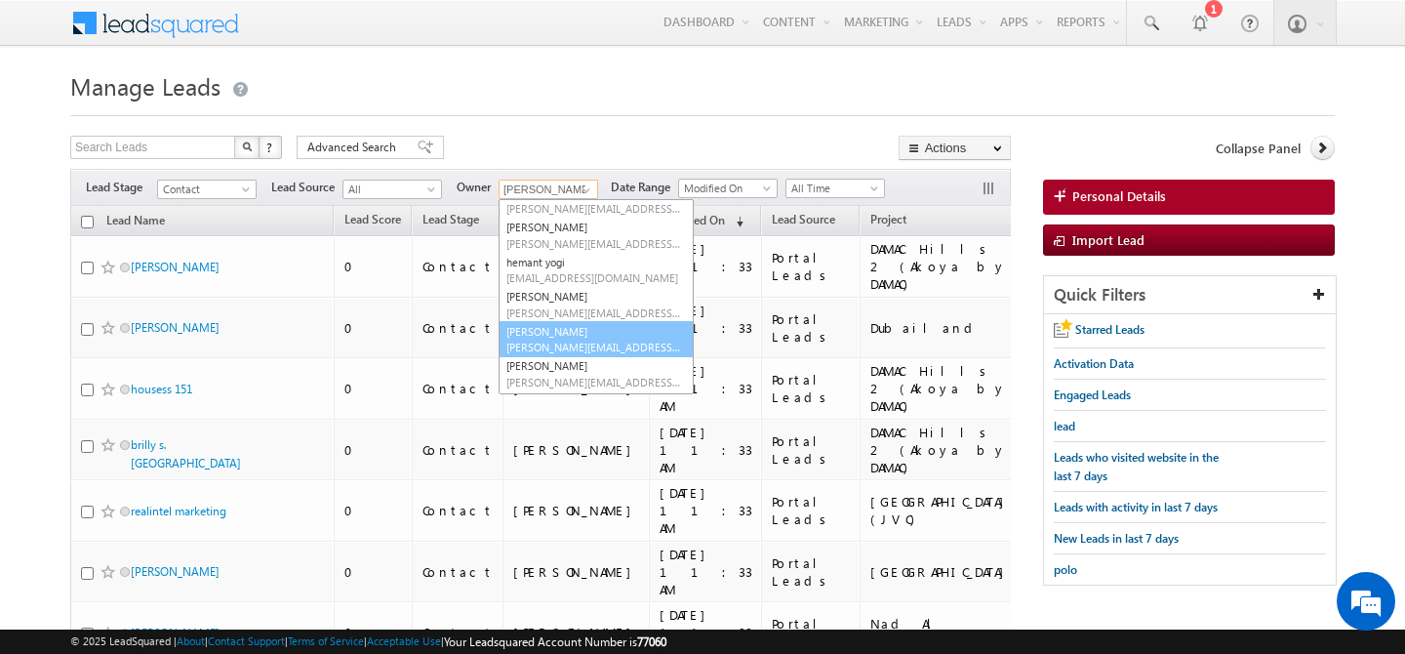
click at [577, 333] on link "Manisha Singh manisha.singh@indglobal.ae" at bounding box center [596, 339] width 195 height 37
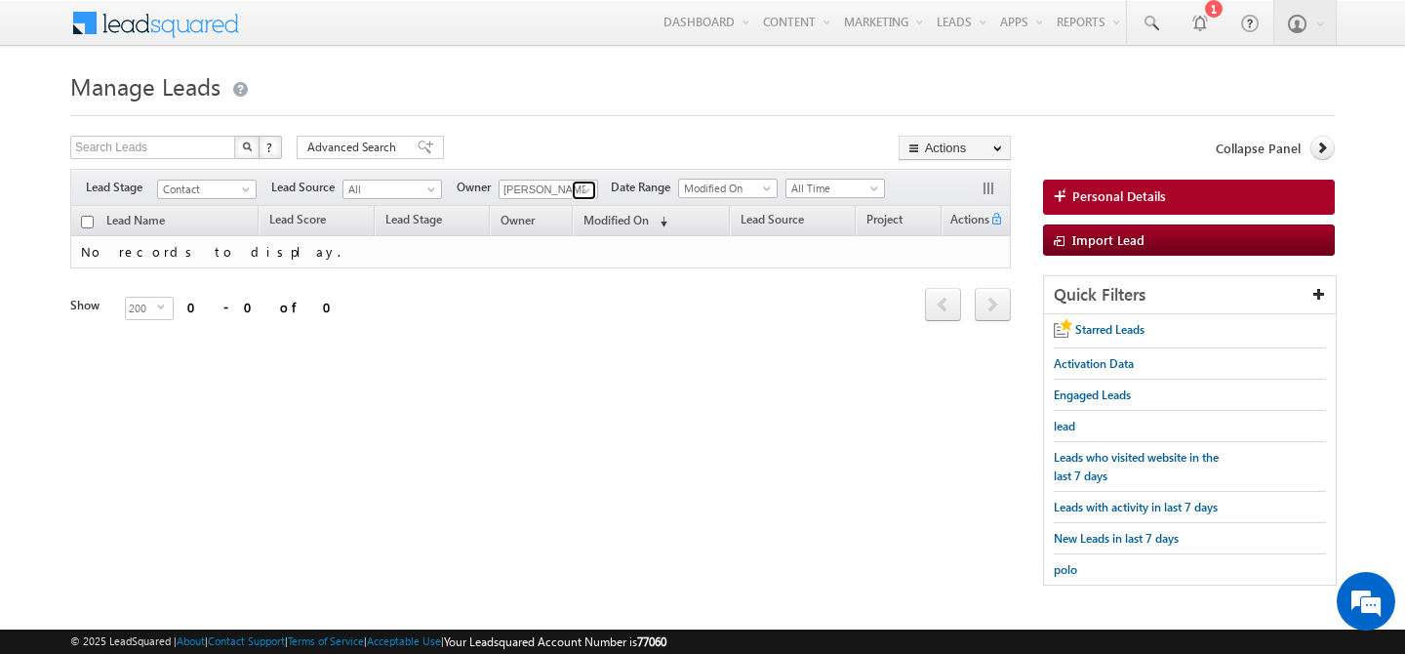
click at [587, 193] on span at bounding box center [587, 190] width 16 height 16
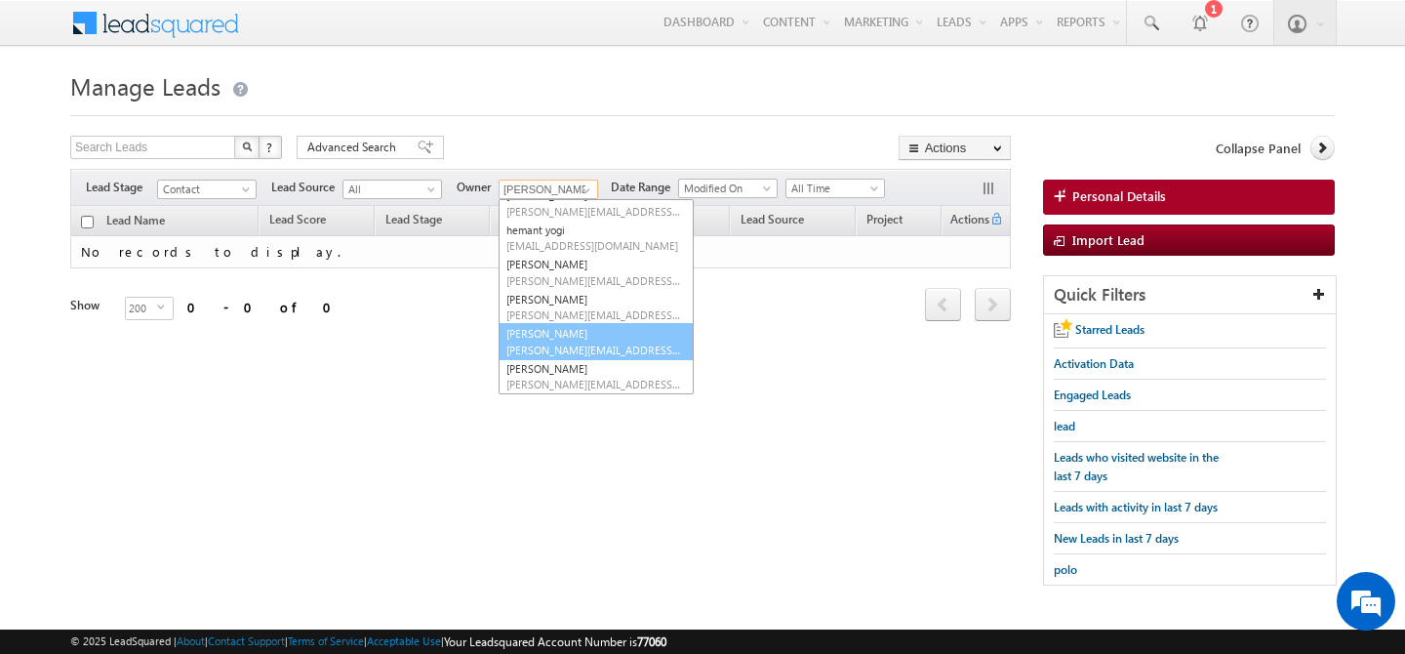
scroll to position [298, 0]
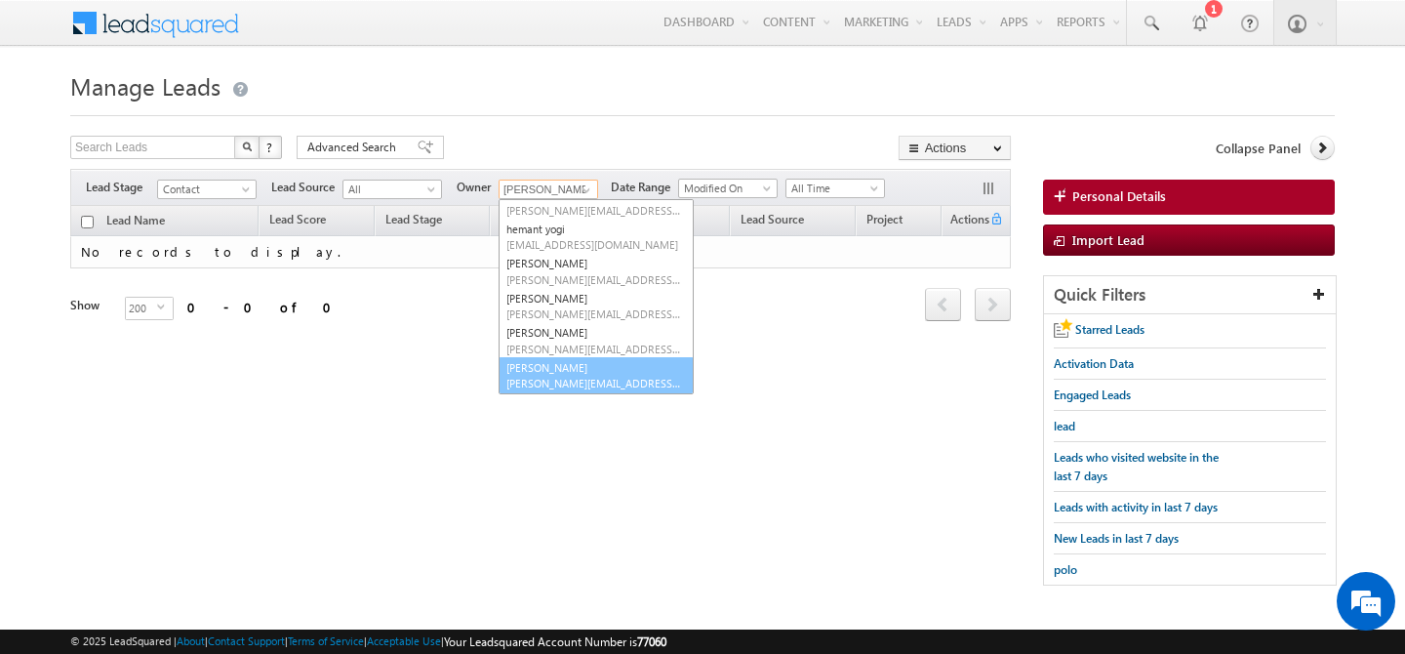
click at [563, 371] on link "shaila shree shaila.shree@indglobal.ae" at bounding box center [596, 375] width 195 height 37
type input "[PERSON_NAME]"
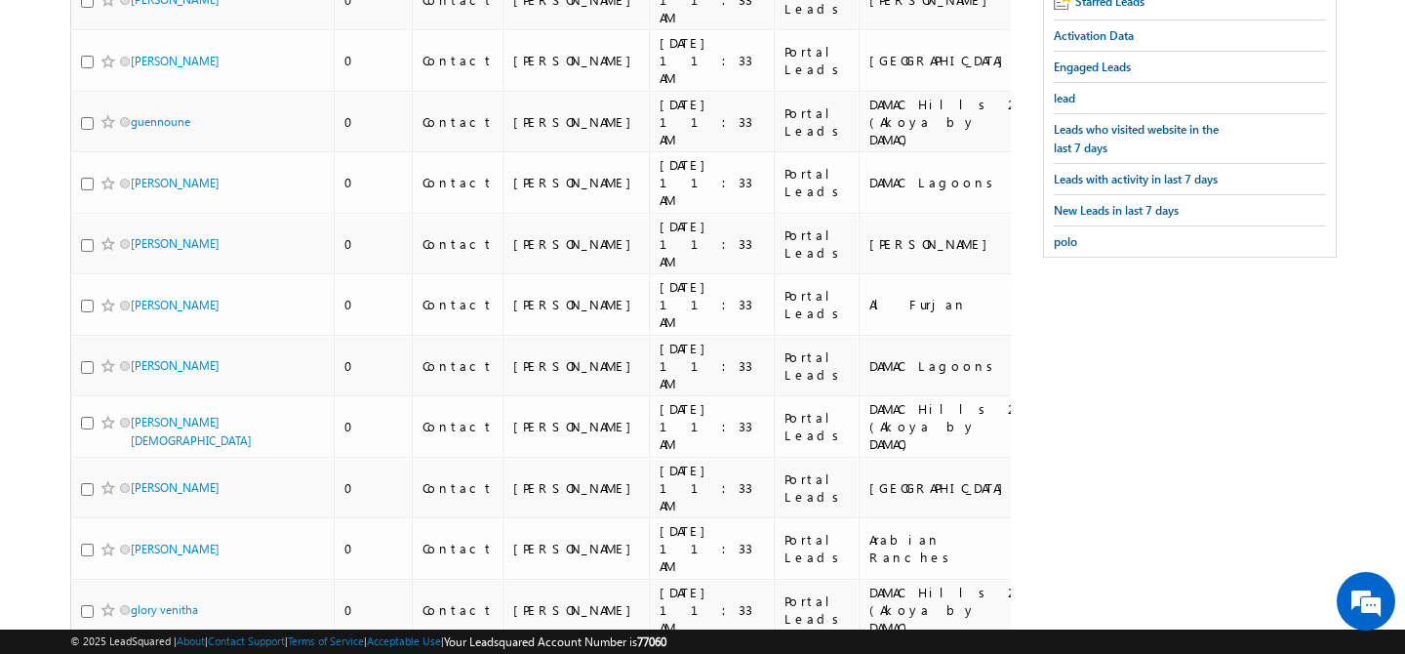
scroll to position [0, 0]
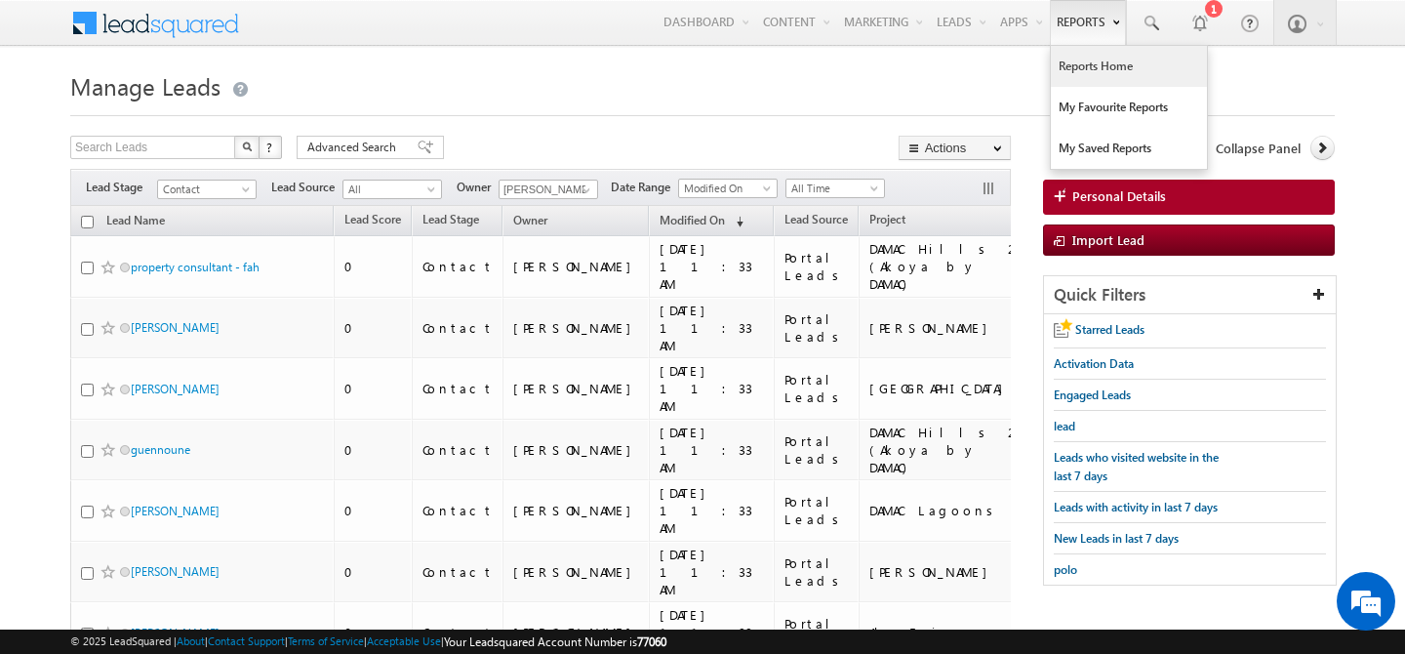
click at [1072, 72] on link "Reports Home" at bounding box center [1129, 66] width 156 height 41
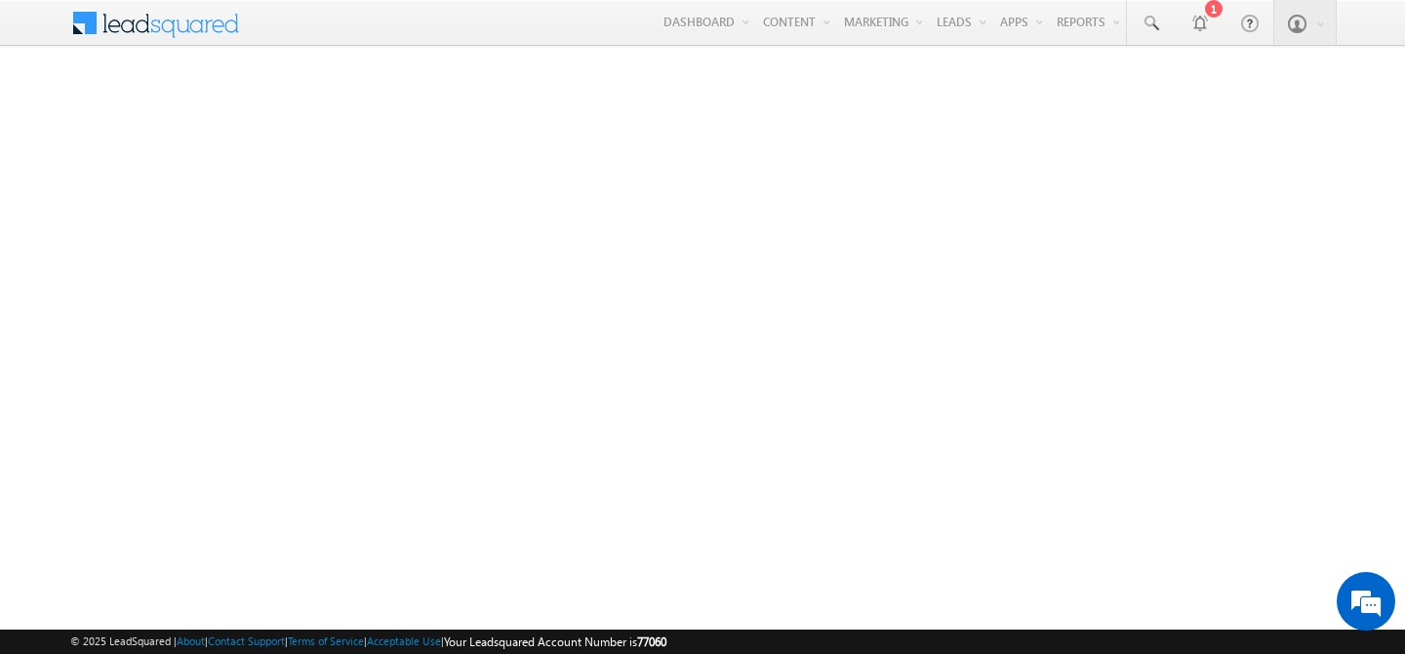
click at [129, 29] on span at bounding box center [168, 21] width 141 height 34
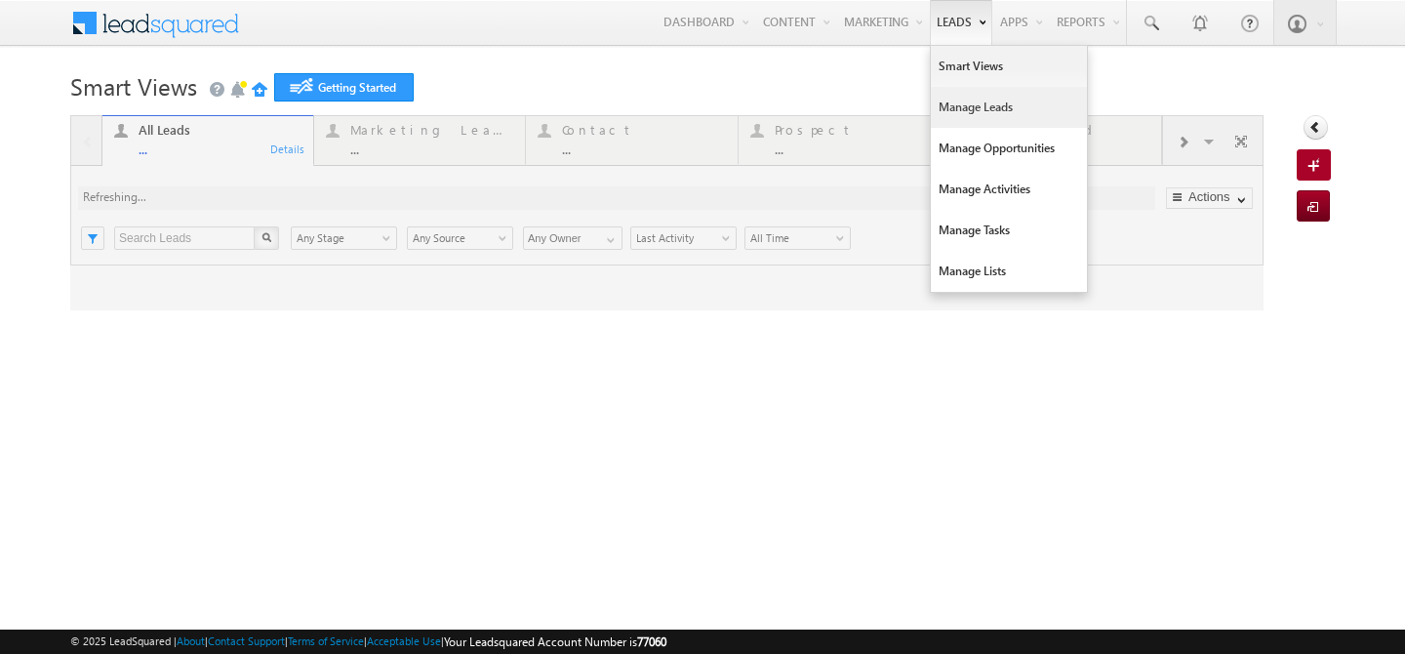
click at [954, 109] on link "Manage Leads" at bounding box center [1009, 107] width 156 height 41
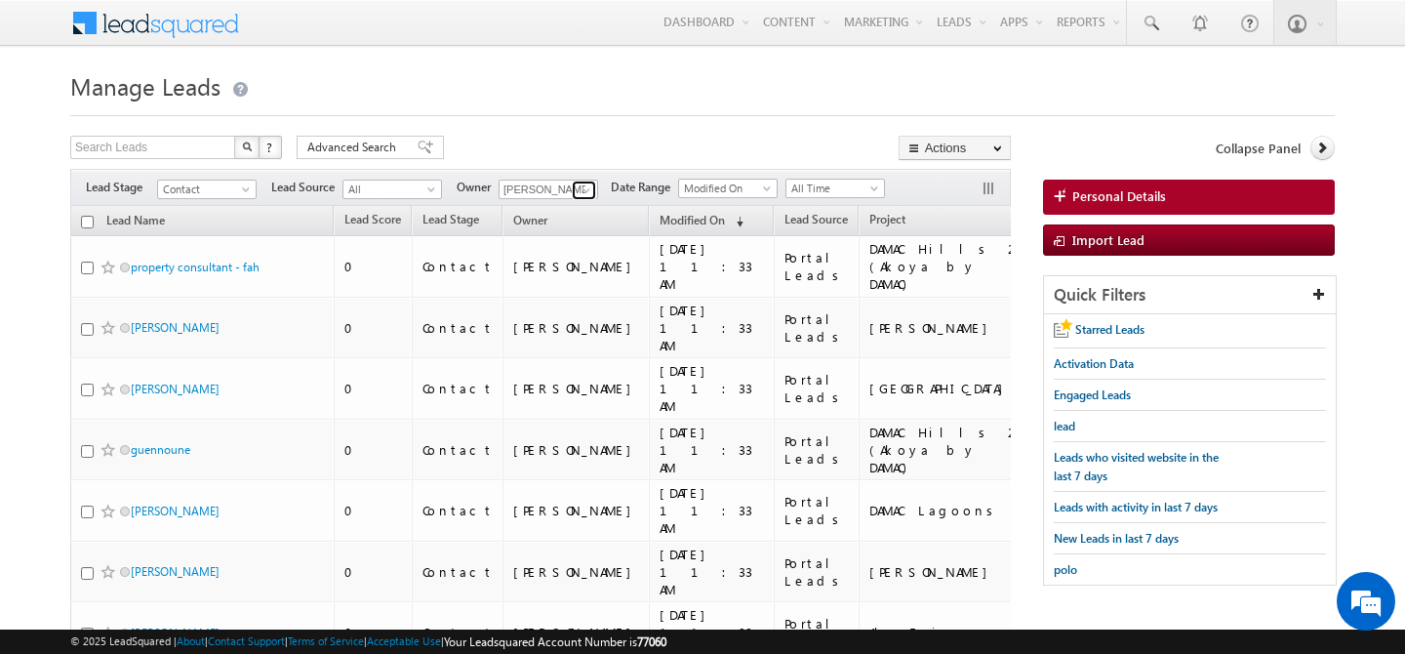
click at [586, 192] on span at bounding box center [587, 190] width 16 height 16
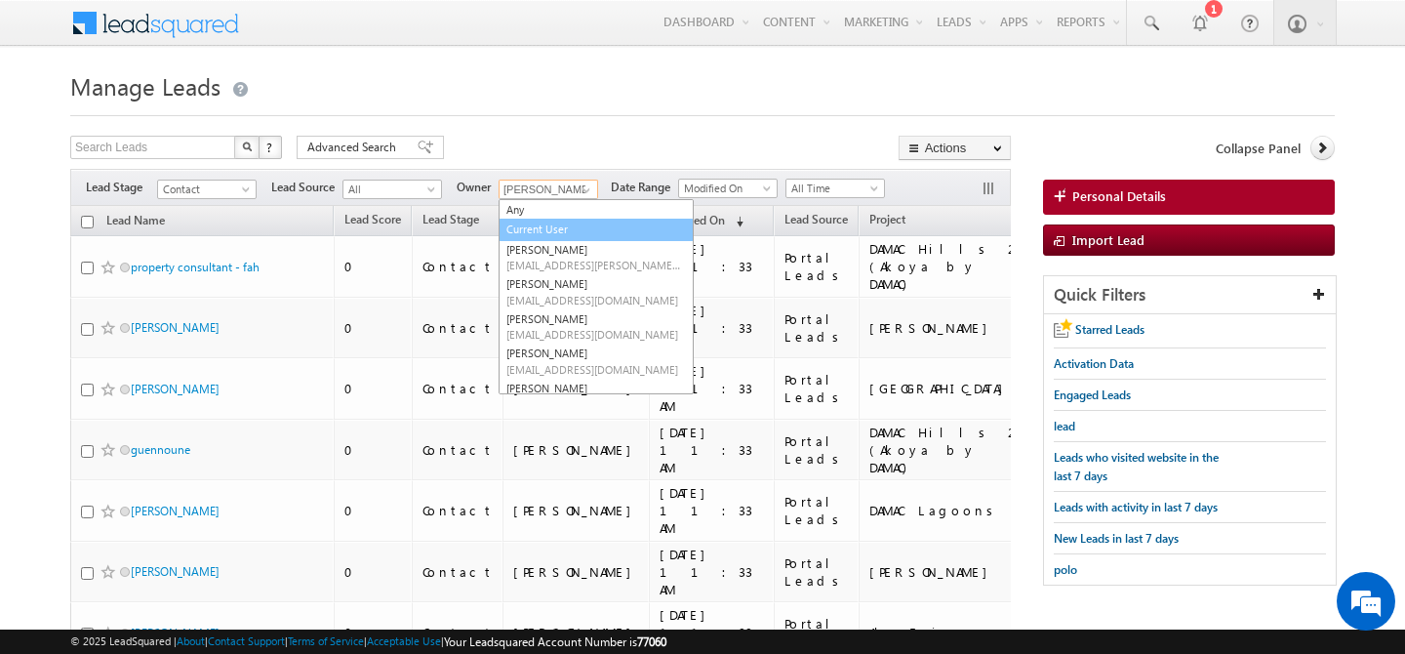
click at [562, 223] on link "Current User" at bounding box center [596, 230] width 195 height 22
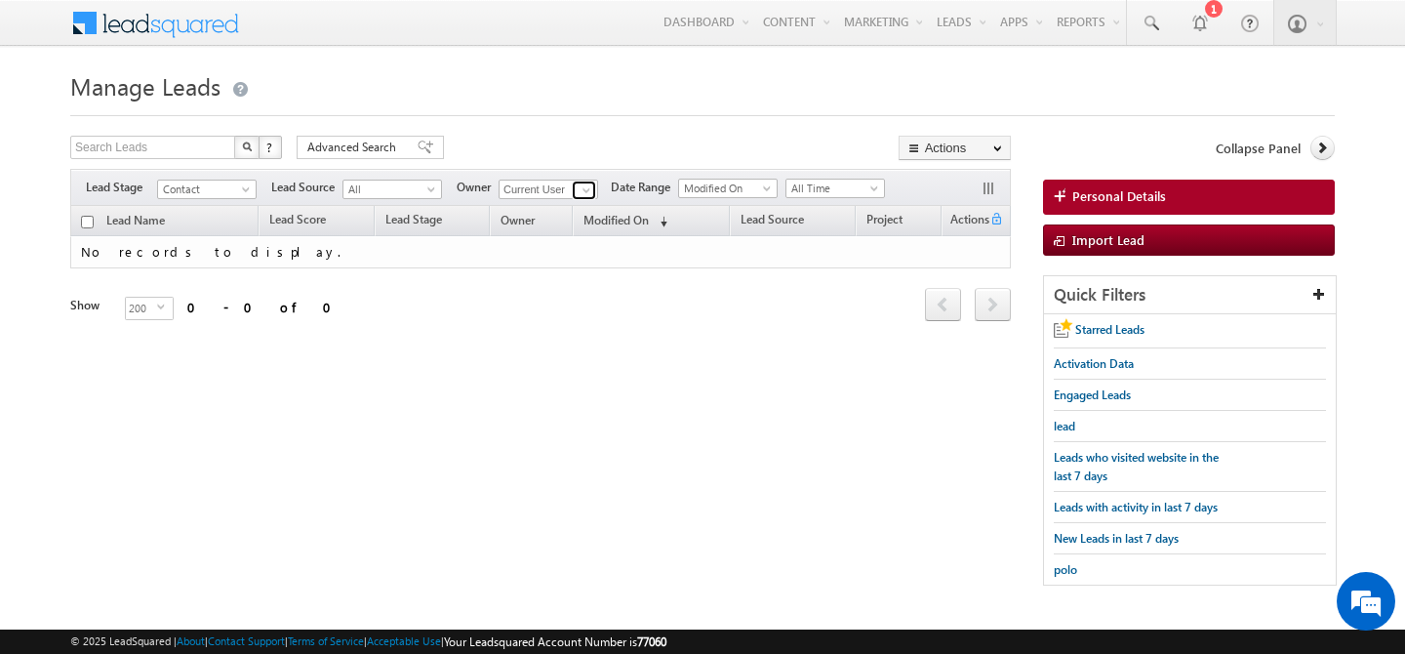
click at [585, 183] on span at bounding box center [587, 190] width 16 height 16
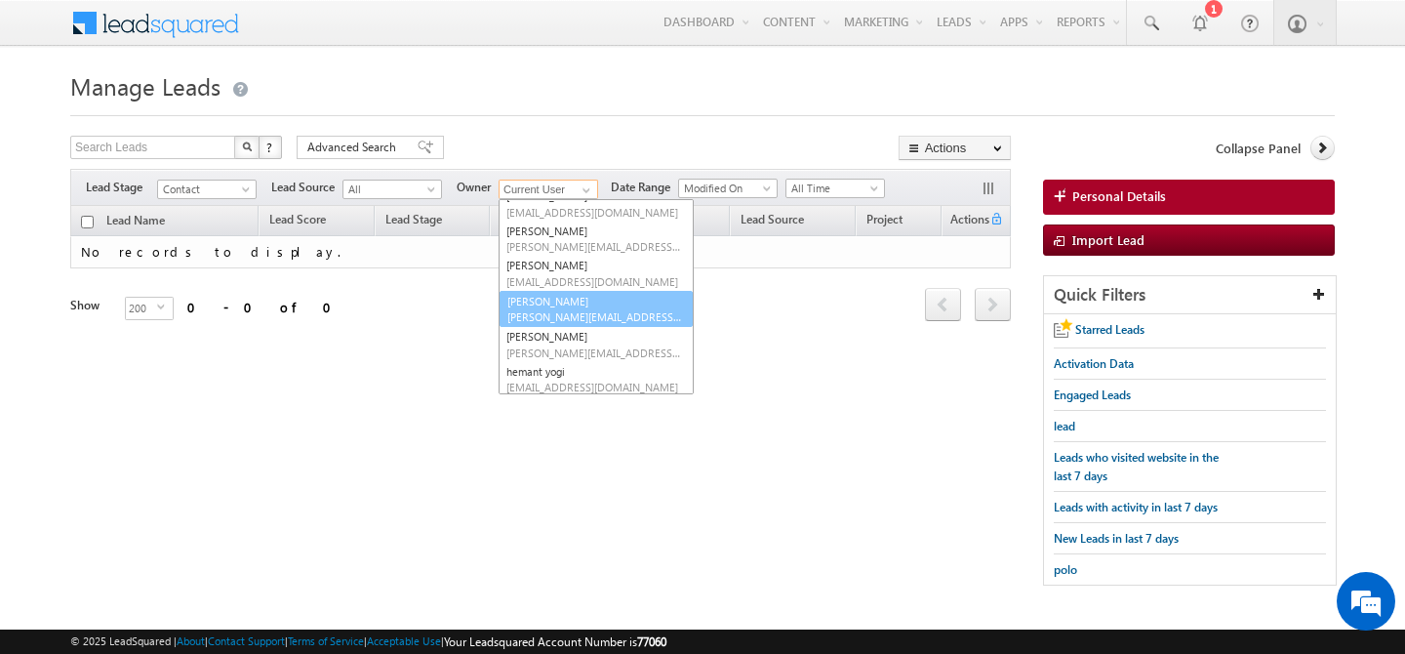
scroll to position [160, 0]
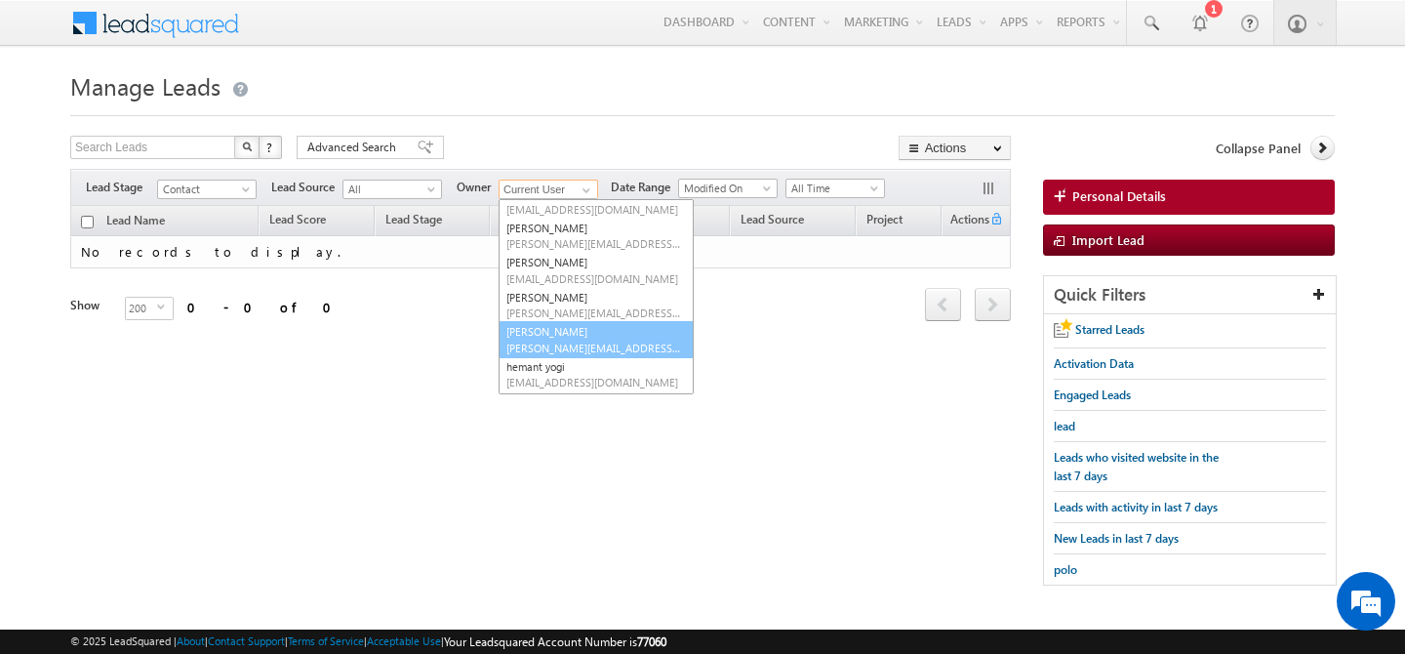
click at [578, 329] on link "[PERSON_NAME] [PERSON_NAME][EMAIL_ADDRESS][PERSON_NAME][DOMAIN_NAME]" at bounding box center [596, 339] width 195 height 37
type input "[PERSON_NAME]"
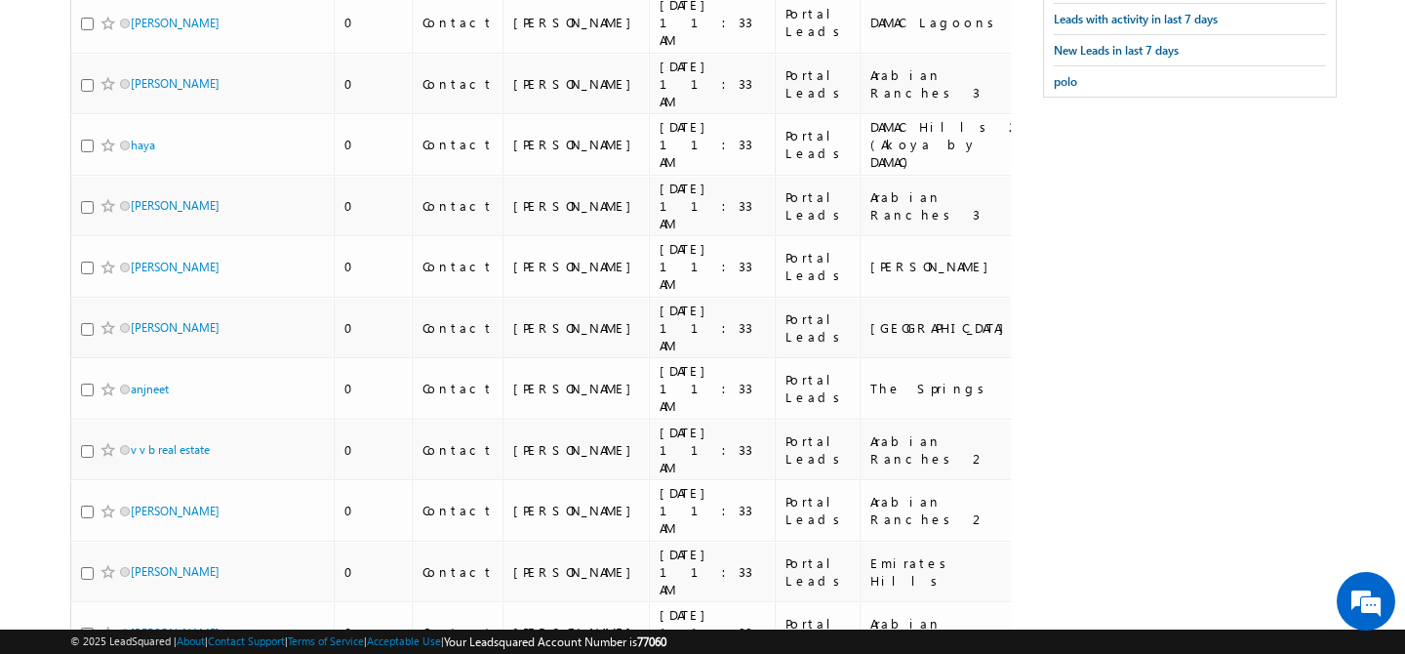
scroll to position [0, 0]
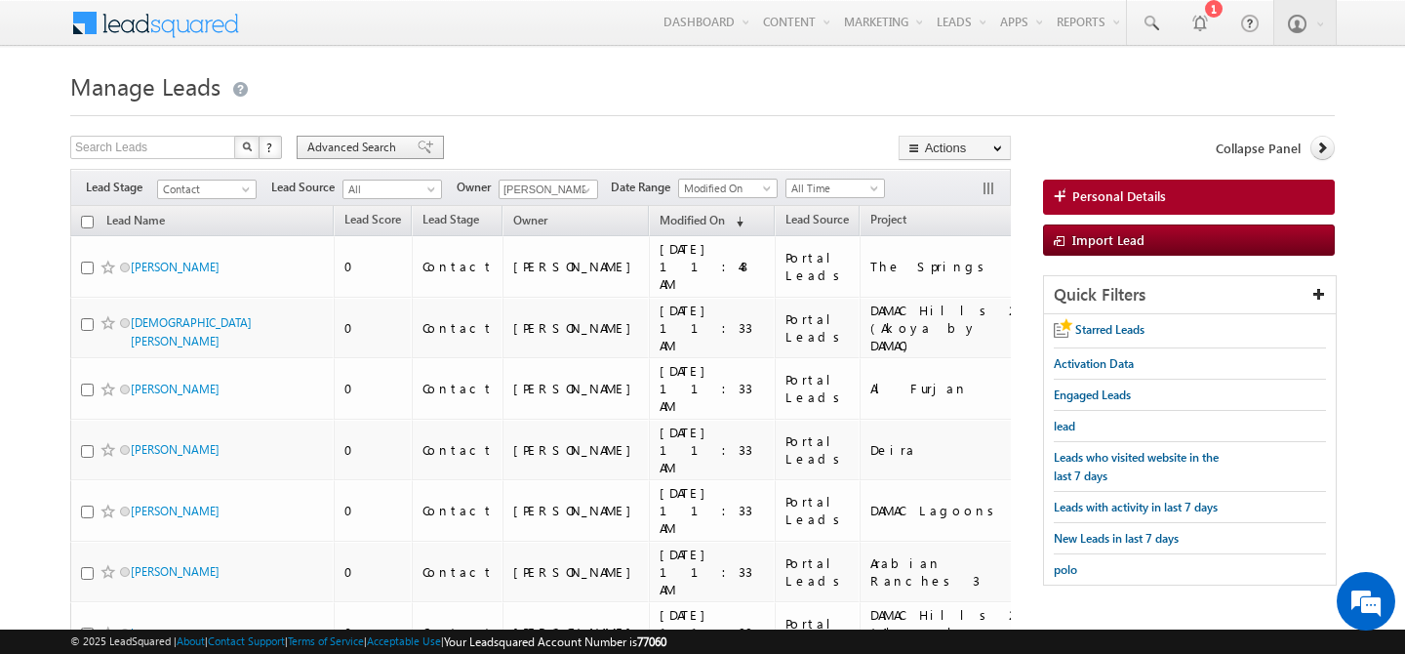
click at [362, 141] on span "Advanced Search" at bounding box center [354, 148] width 95 height 18
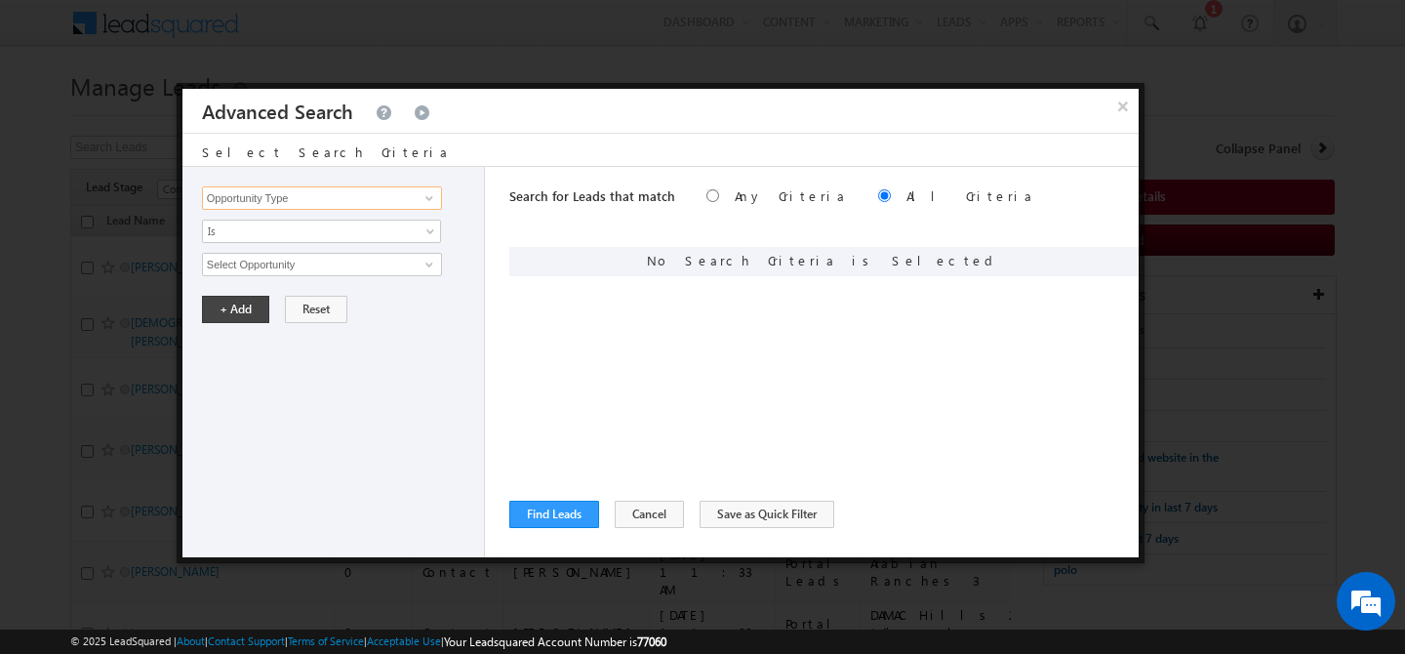
click at [306, 200] on input "Opportunity Type" at bounding box center [322, 197] width 240 height 23
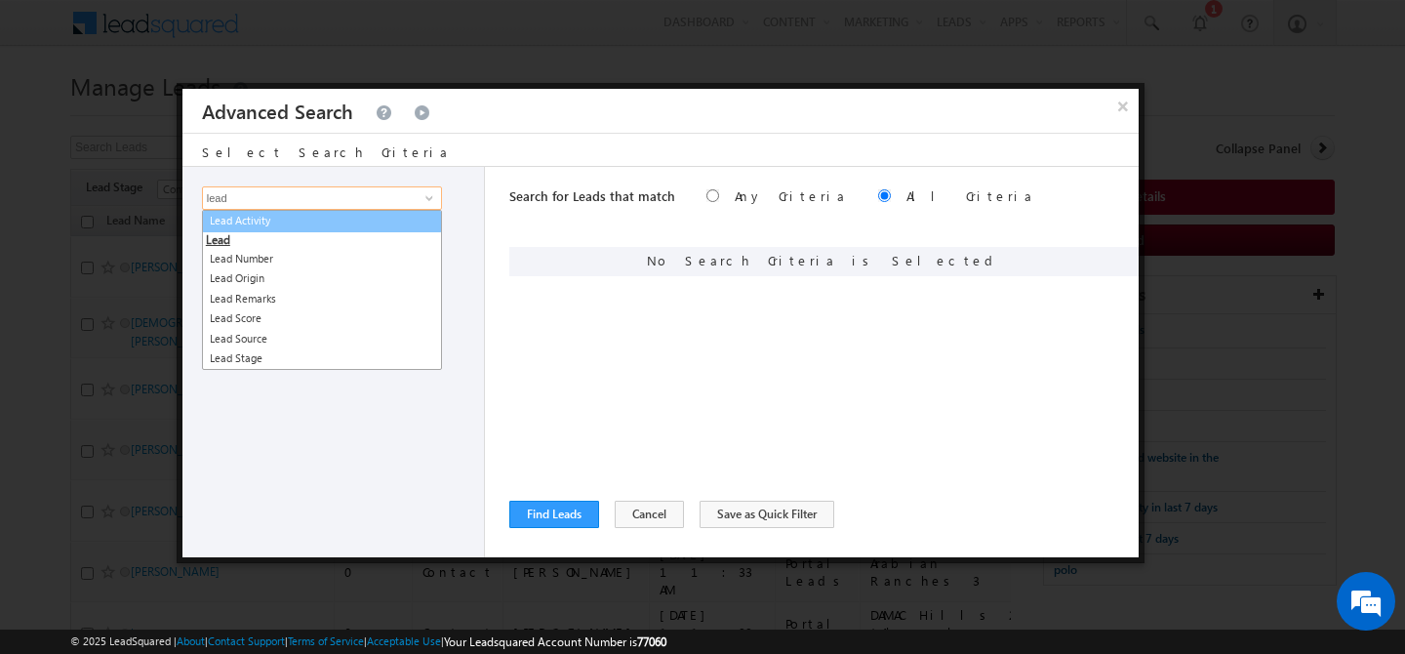
click at [338, 224] on link "Lead Activity" at bounding box center [322, 221] width 240 height 22
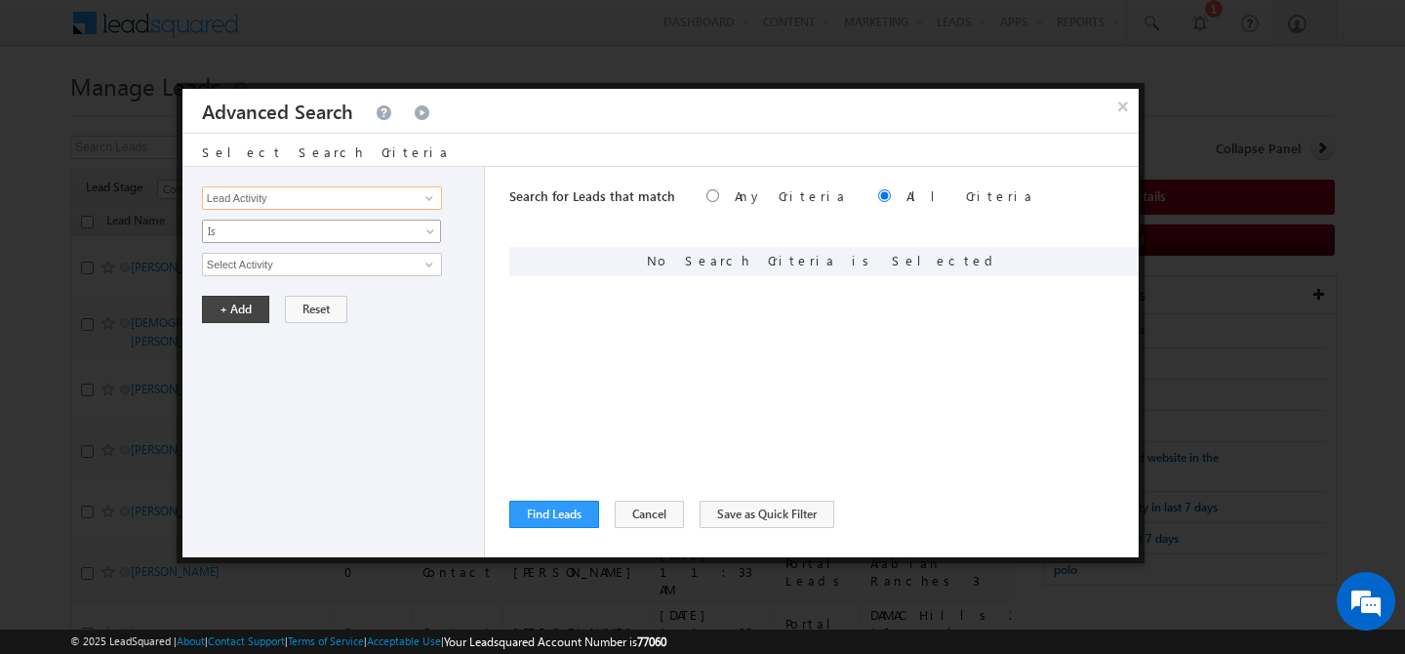
type input "Lead Activity"
click at [289, 223] on span "Is" at bounding box center [309, 231] width 212 height 18
click at [302, 235] on span "Is" at bounding box center [309, 231] width 212 height 18
click at [297, 266] on input "Select Activity" at bounding box center [322, 264] width 240 height 23
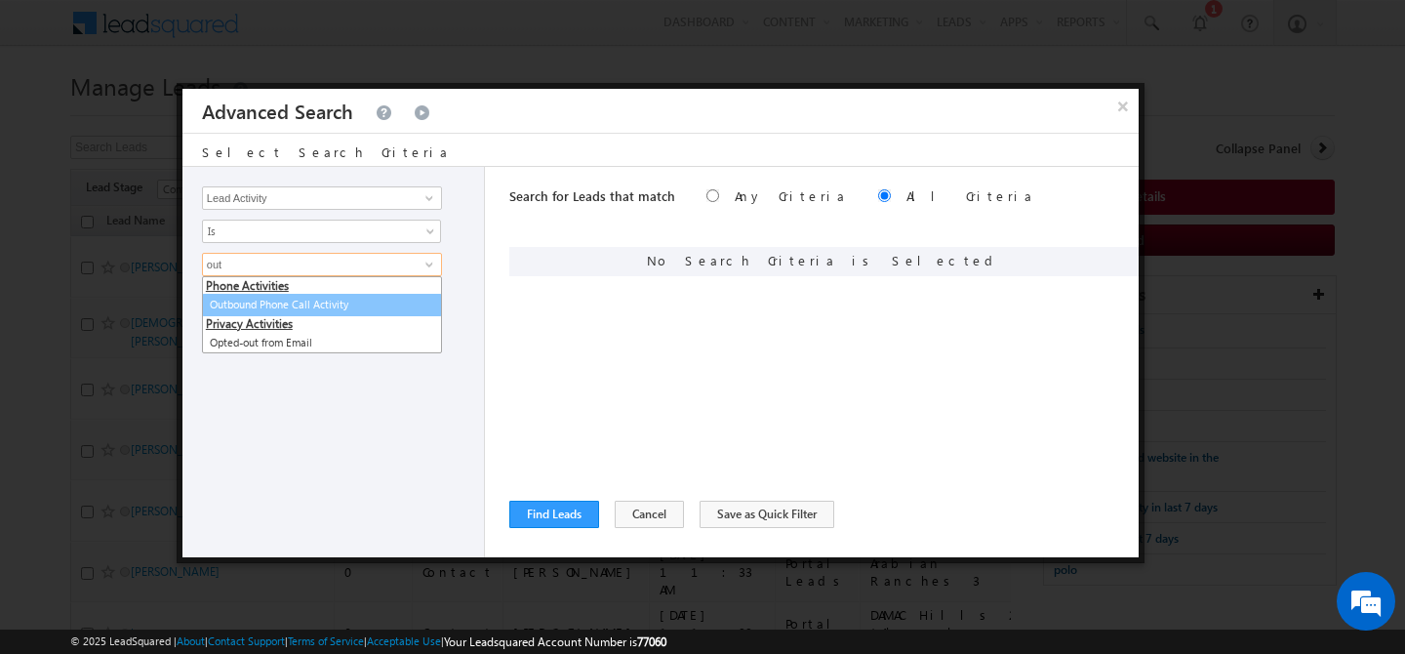
click at [306, 308] on link "Outbound Phone Call Activity" at bounding box center [322, 305] width 240 height 22
type input "Outbound Phone Call Activity"
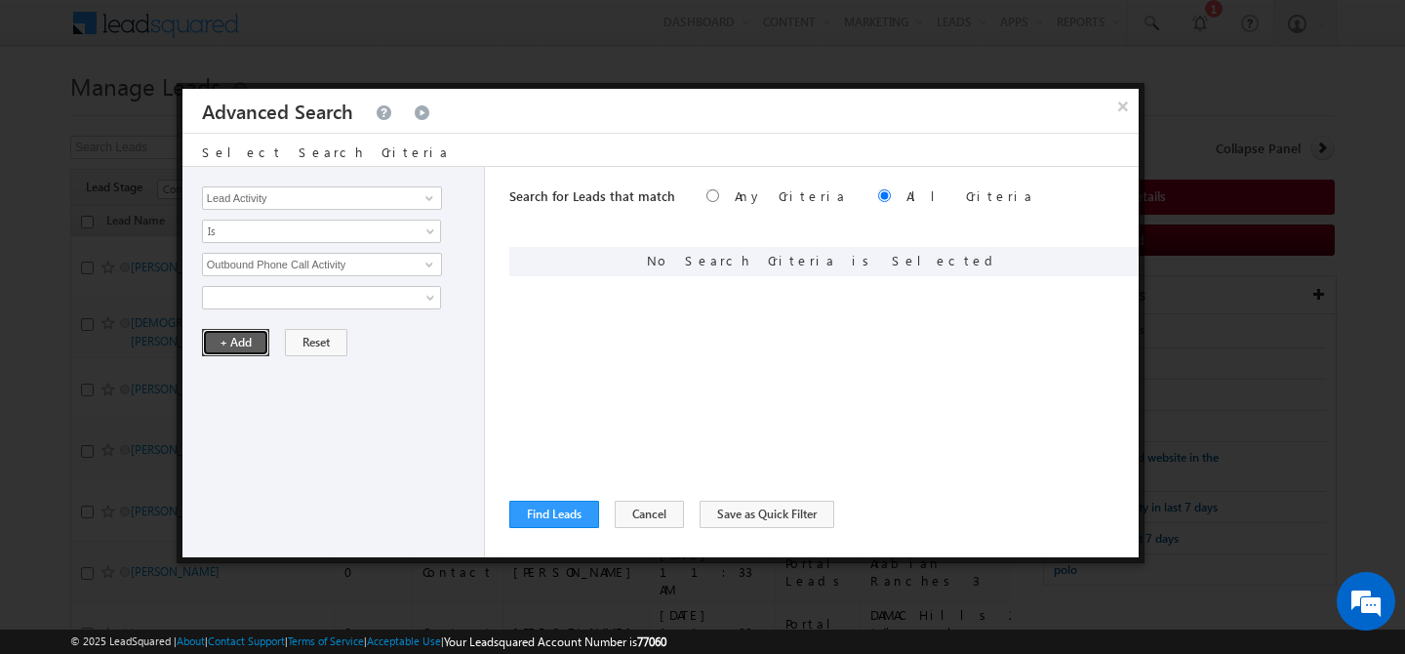
click at [224, 342] on button "+ Add" at bounding box center [235, 342] width 67 height 27
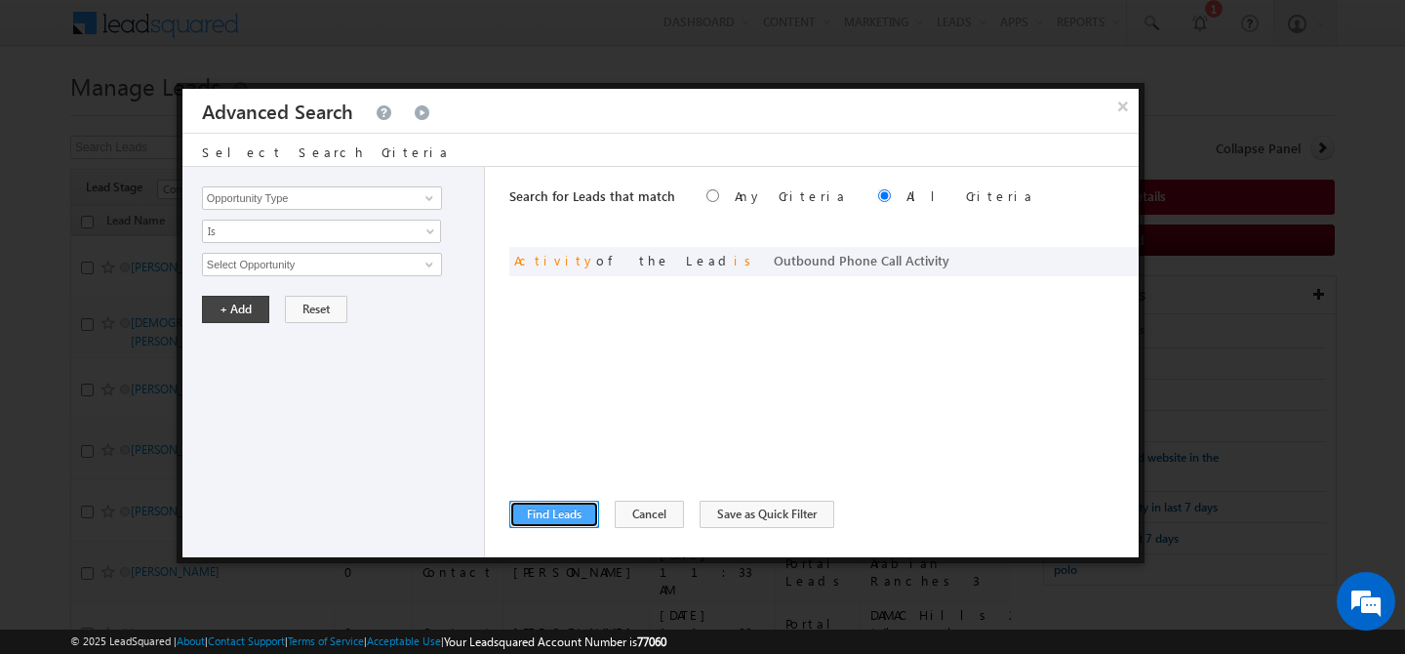
click at [550, 524] on button "Find Leads" at bounding box center [554, 514] width 90 height 27
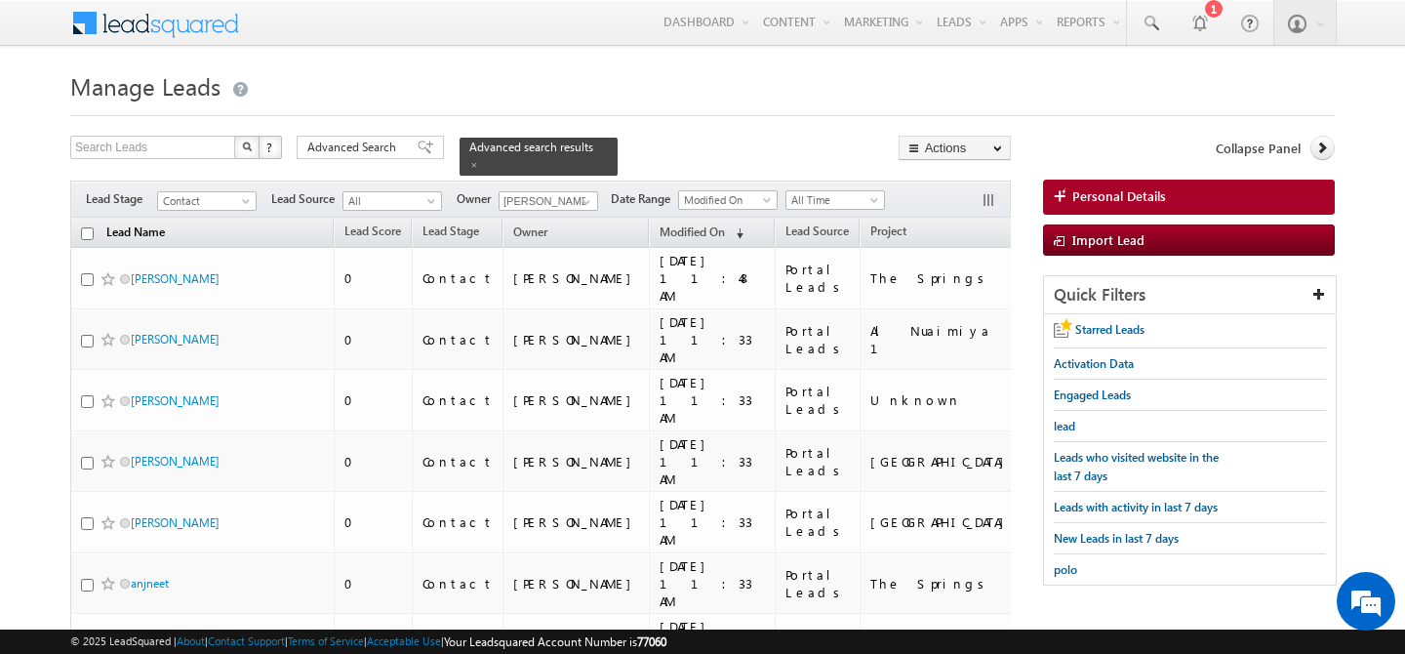
click at [97, 221] on link "Lead Name" at bounding box center [136, 233] width 78 height 25
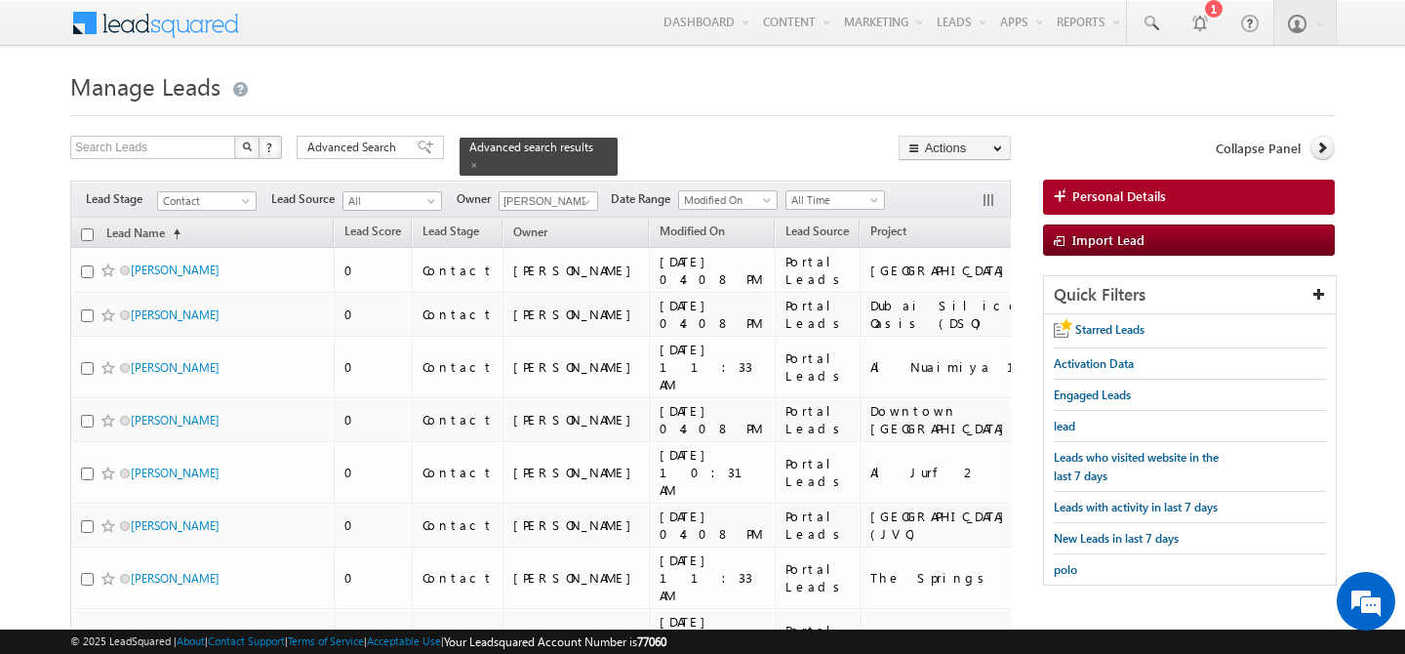
click at [84, 228] on input "checkbox" at bounding box center [87, 234] width 13 height 13
checkbox input "true"
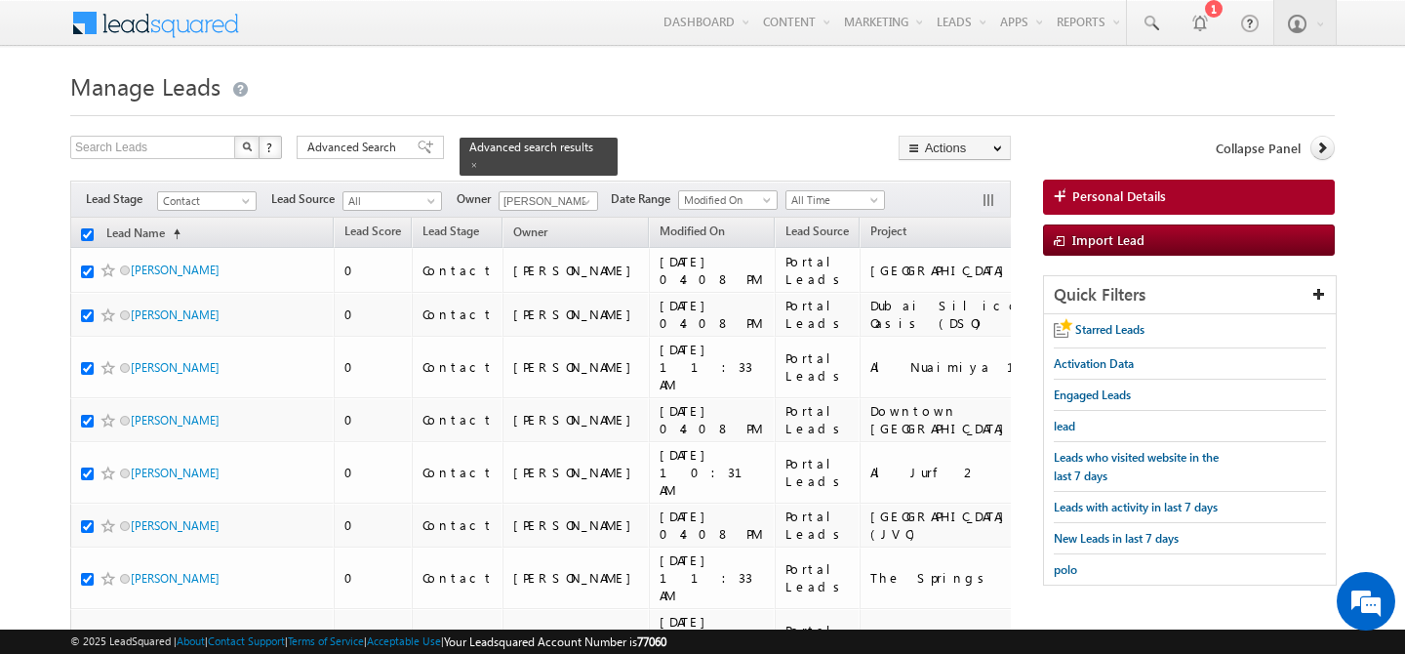
checkbox input "true"
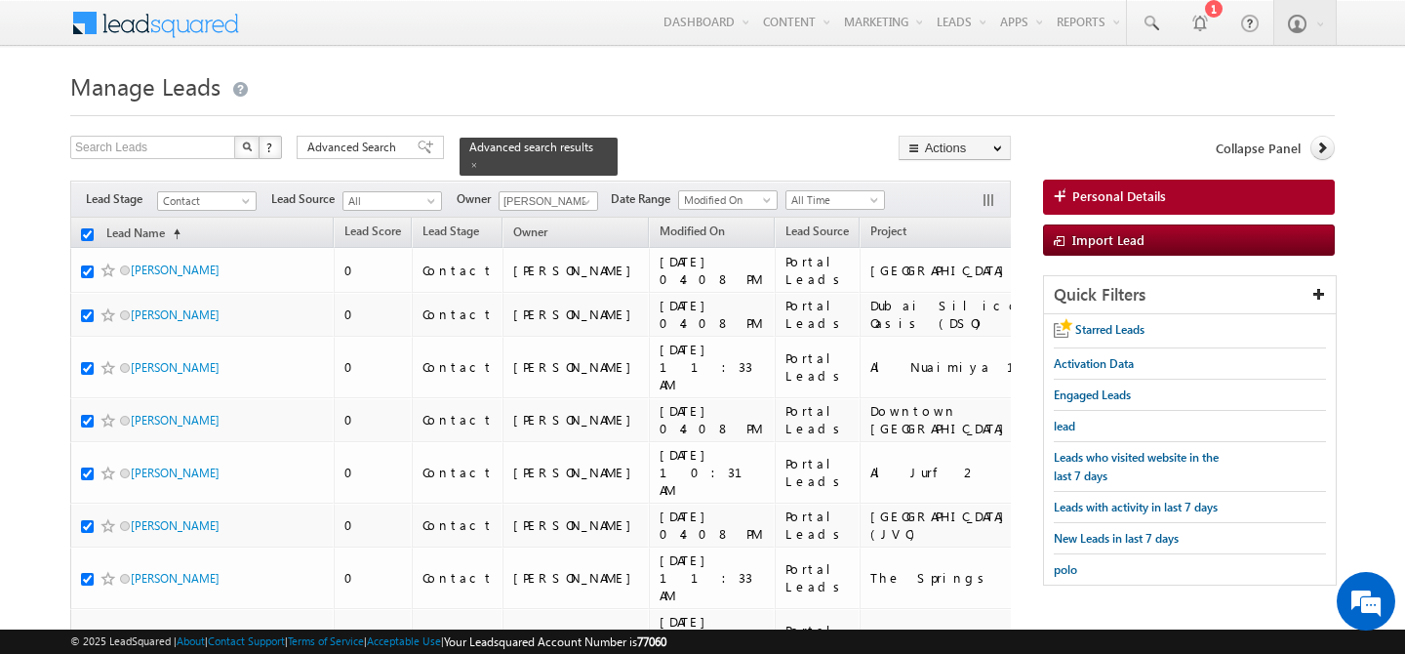
checkbox input "true"
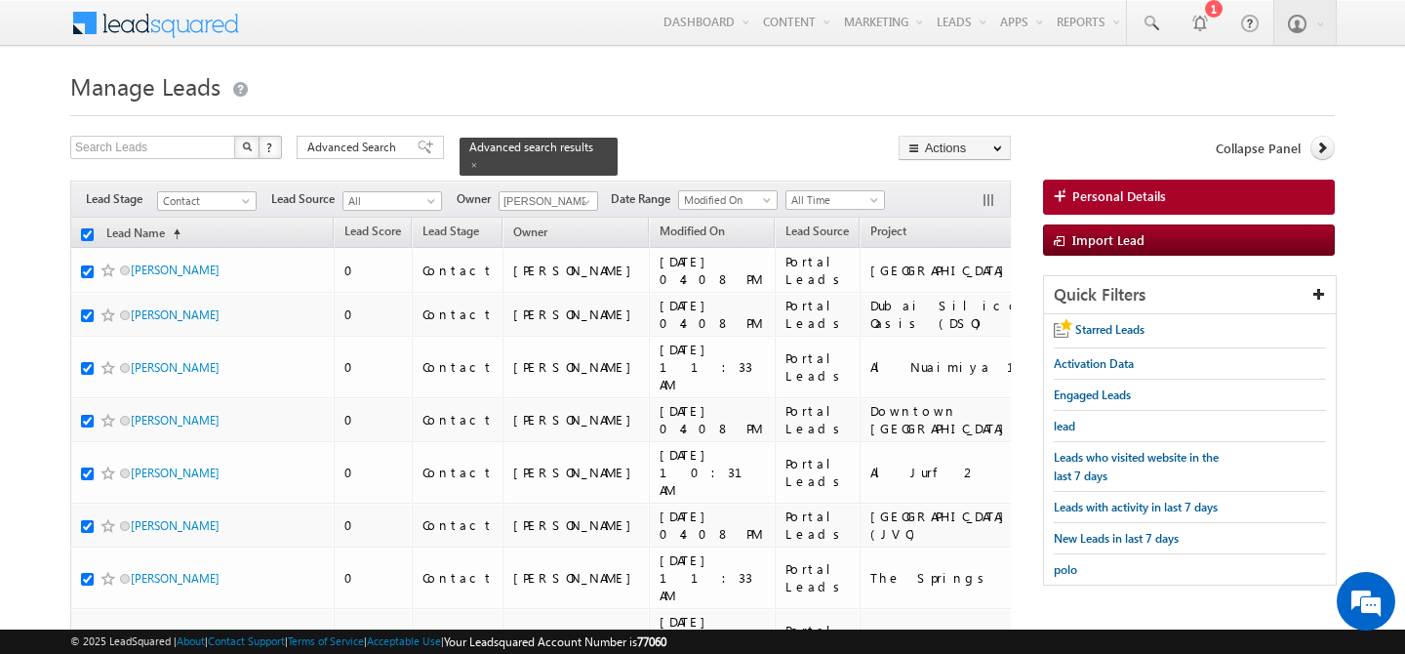
checkbox input "true"
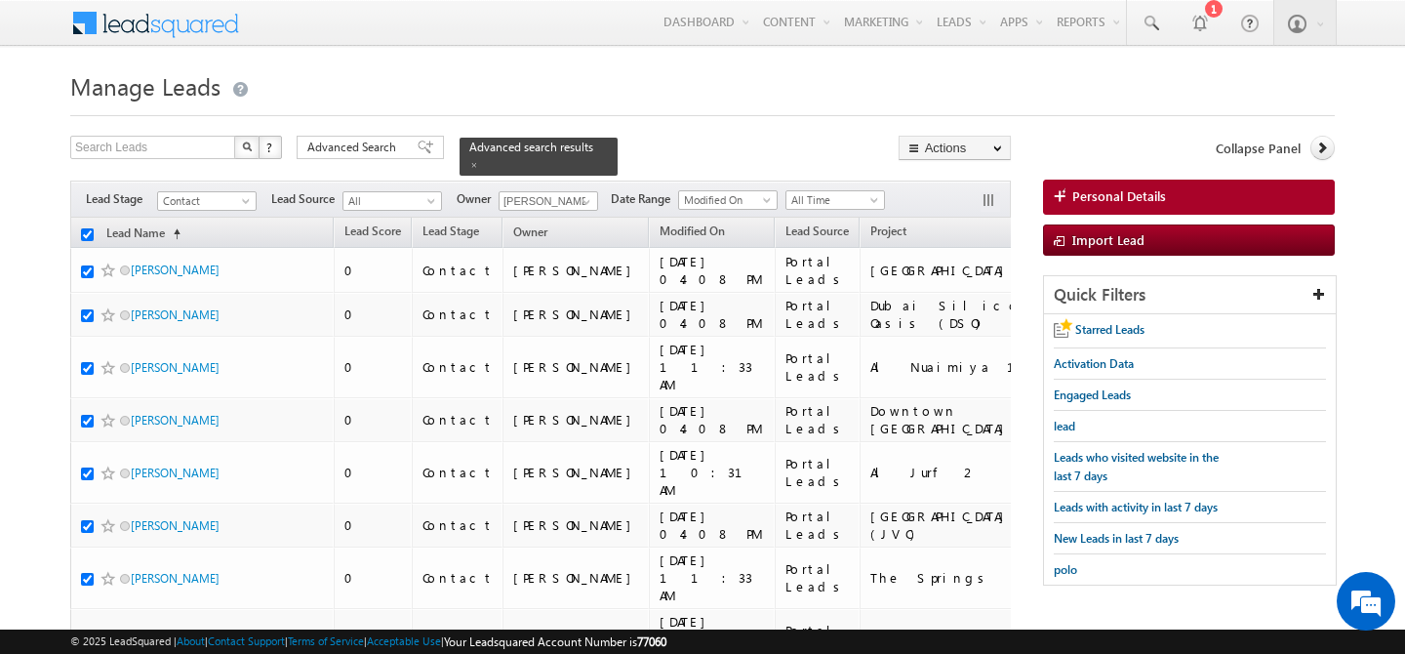
checkbox input "true"
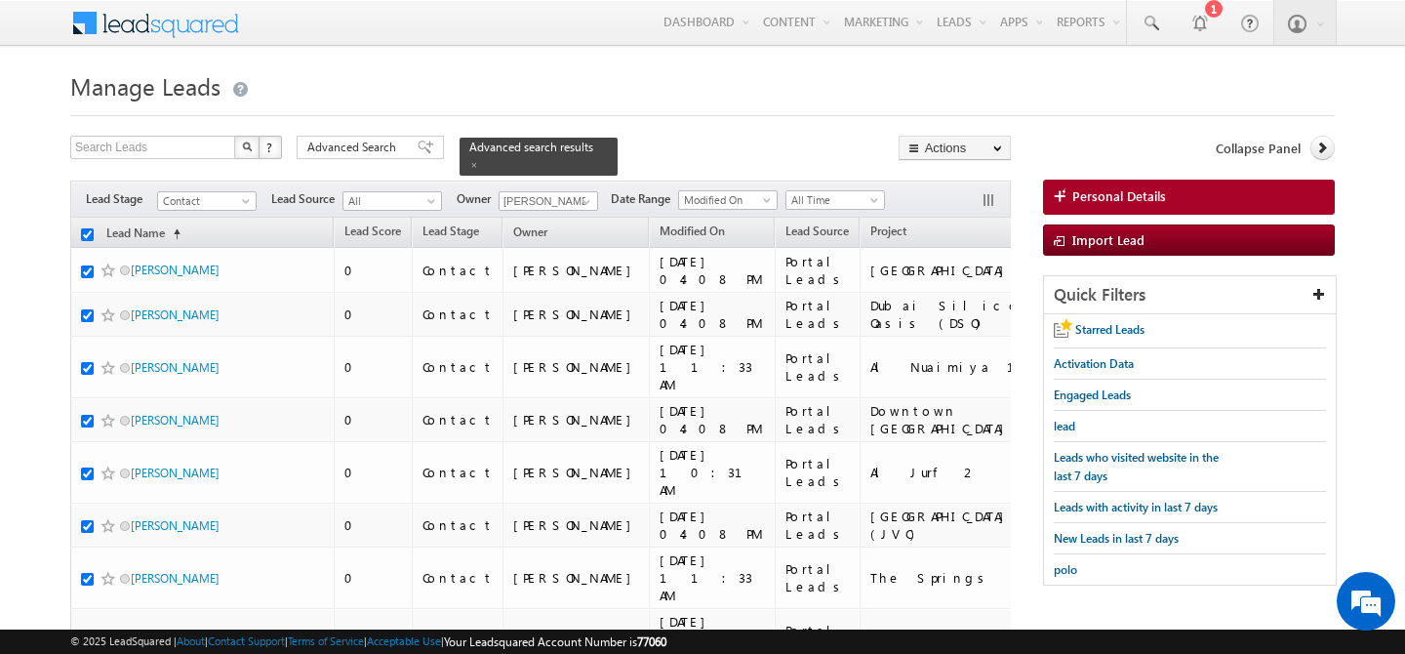
checkbox input "true"
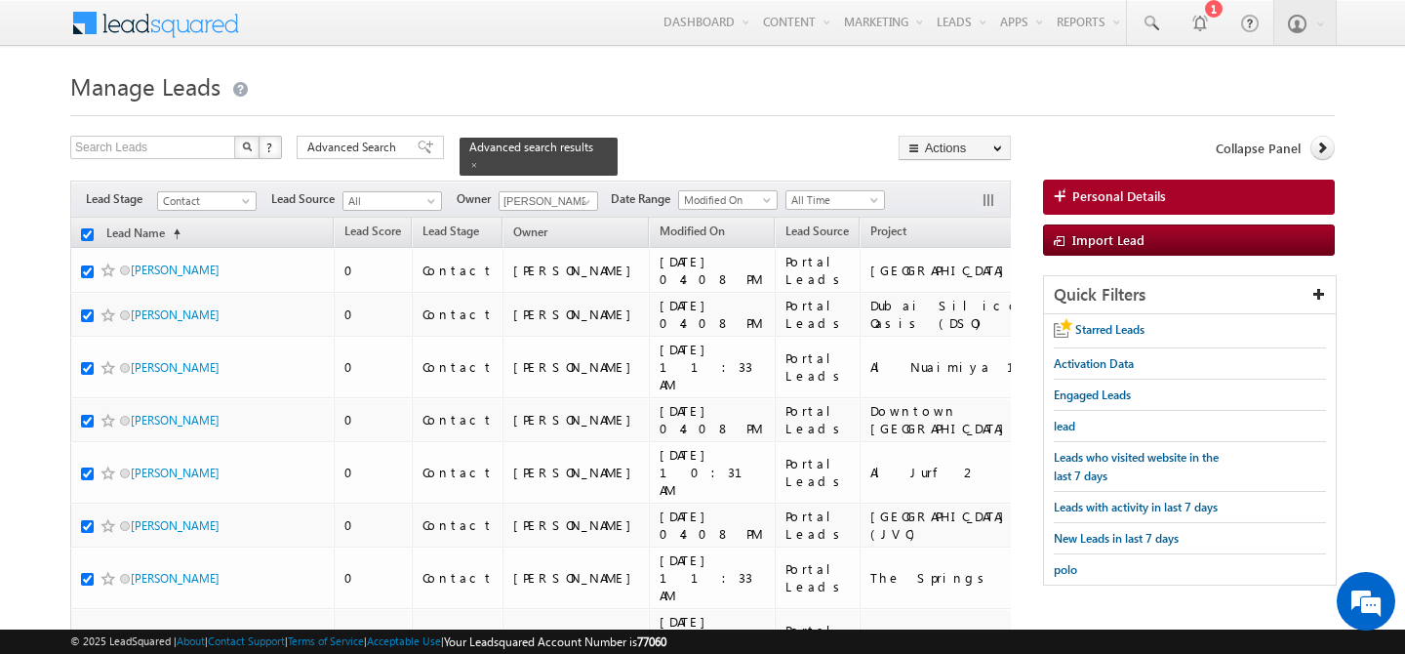
checkbox input "true"
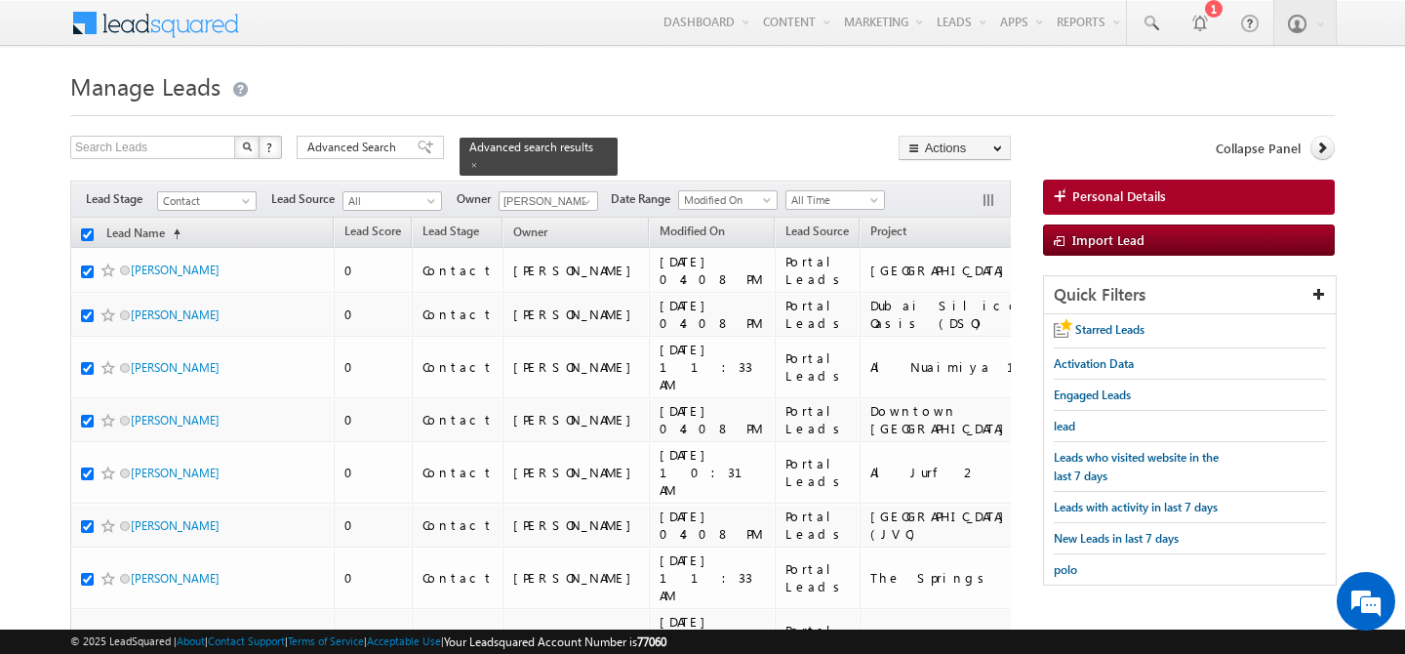
checkbox input "true"
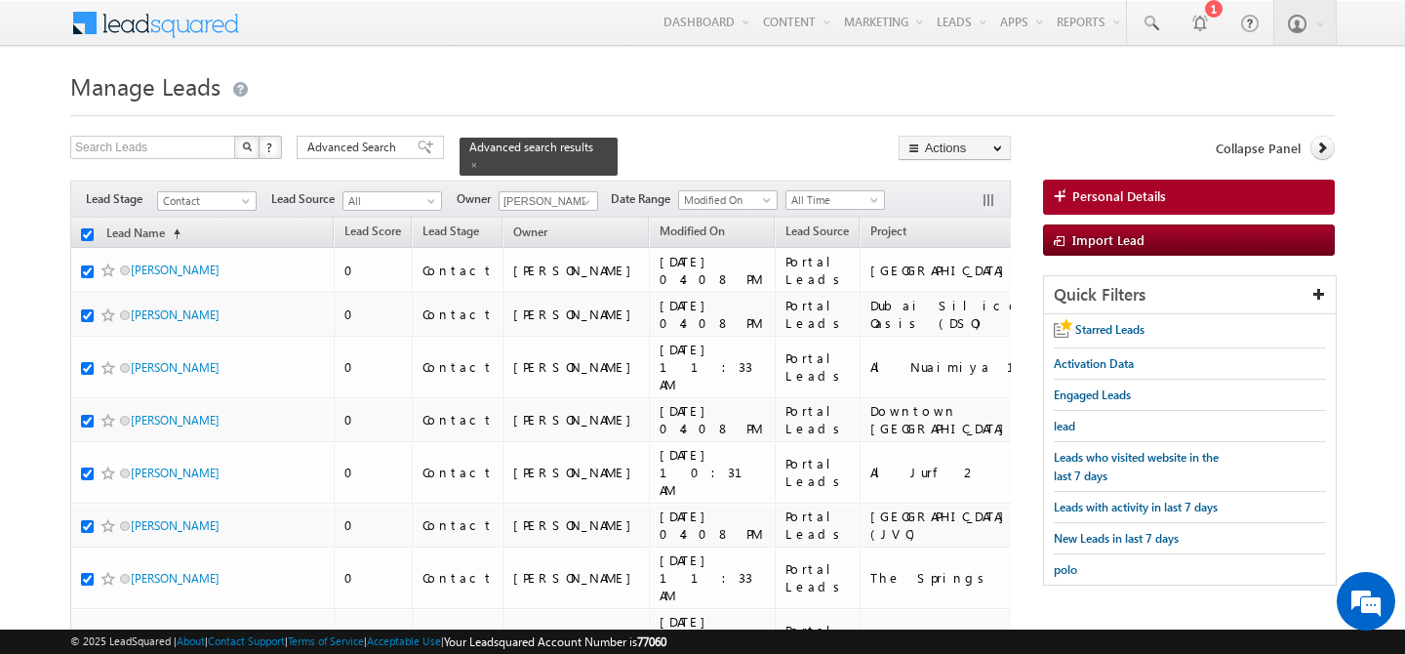
checkbox input "true"
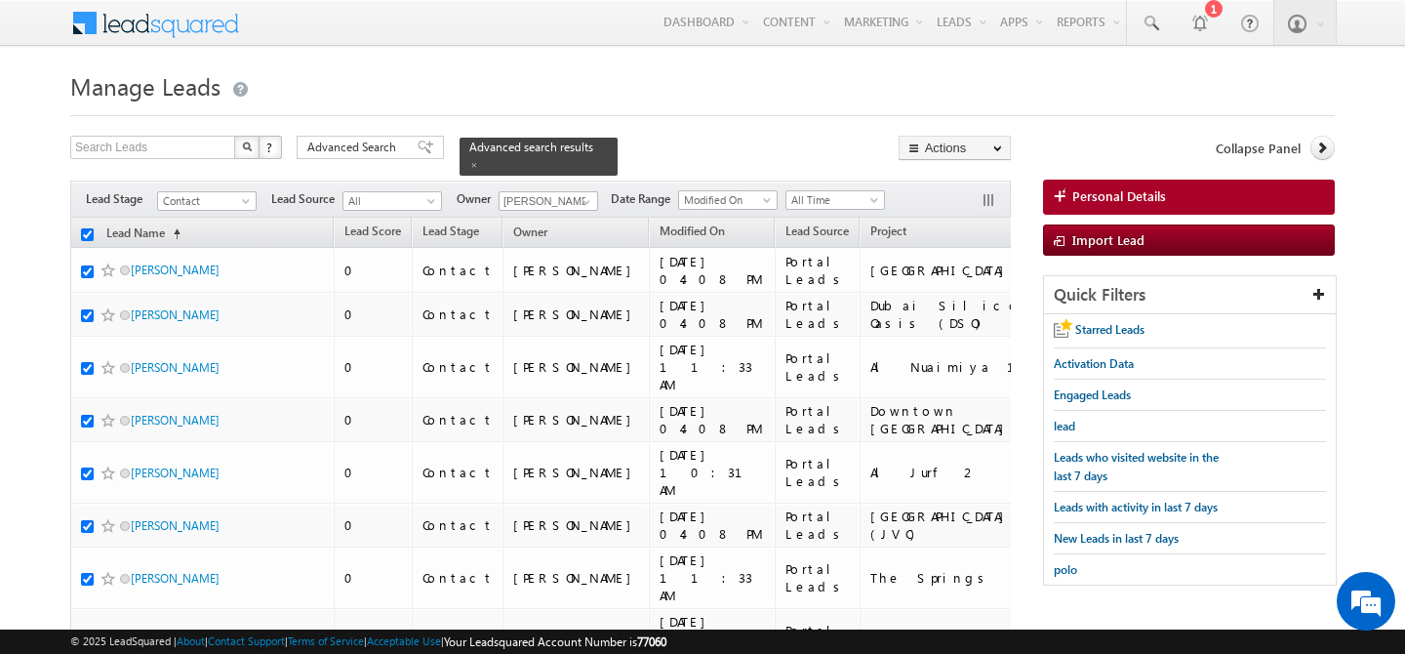
checkbox input "true"
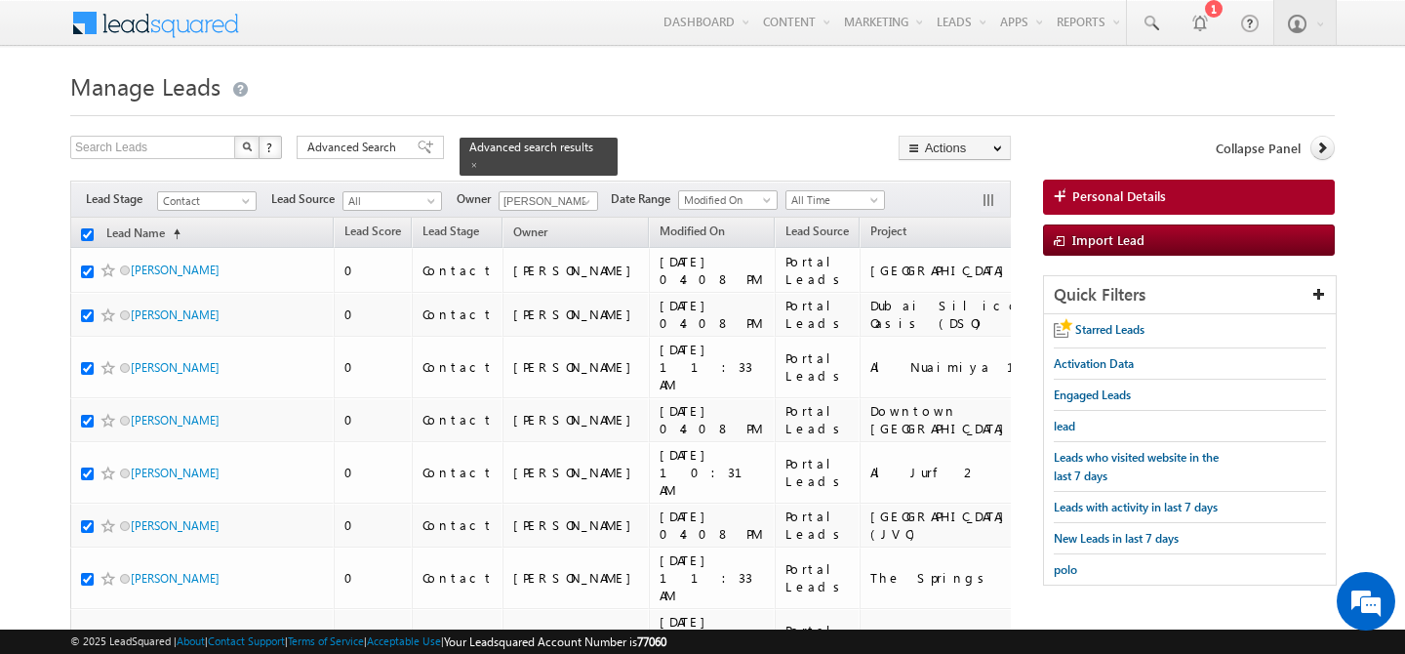
checkbox input "true"
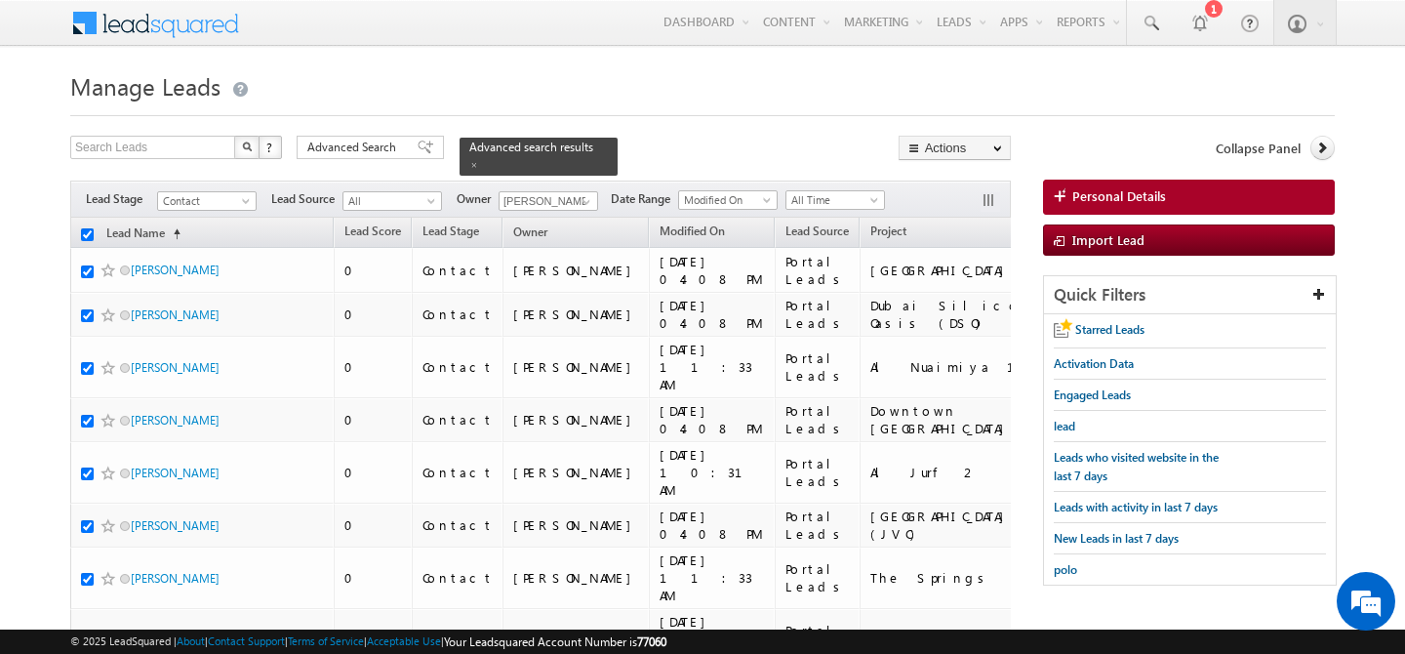
checkbox input "true"
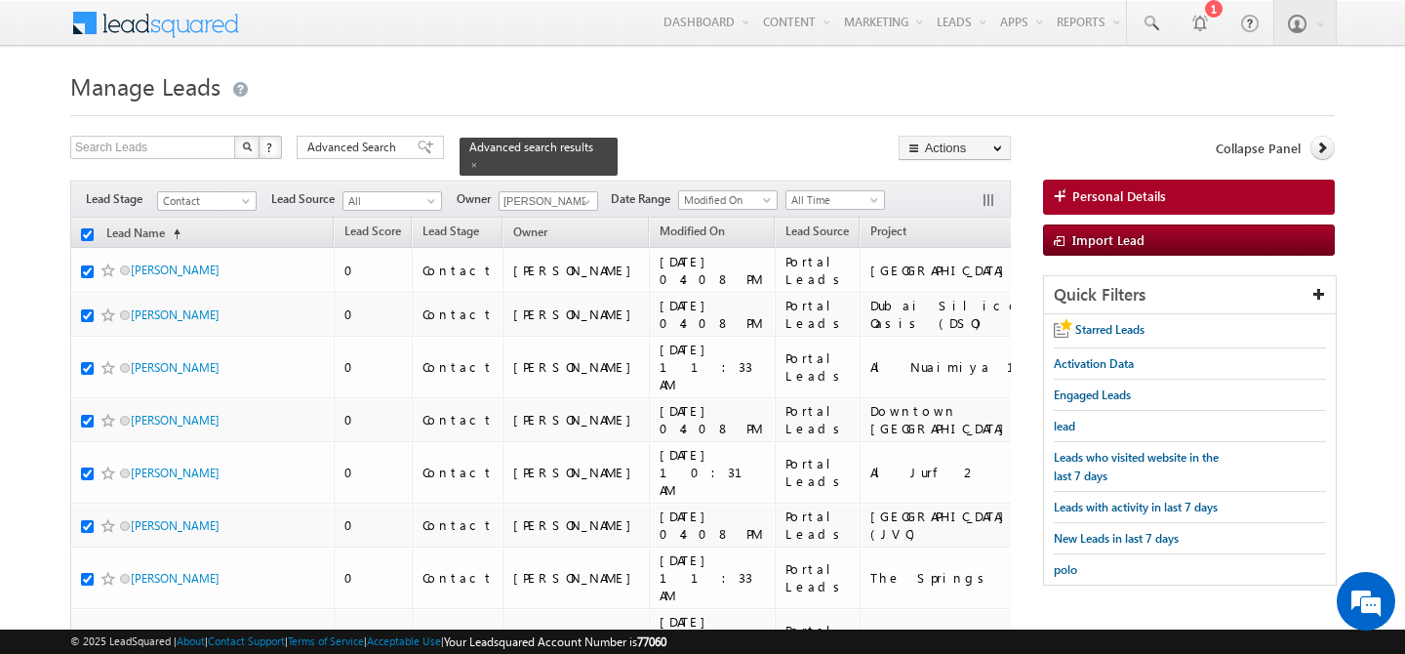
checkbox input "true"
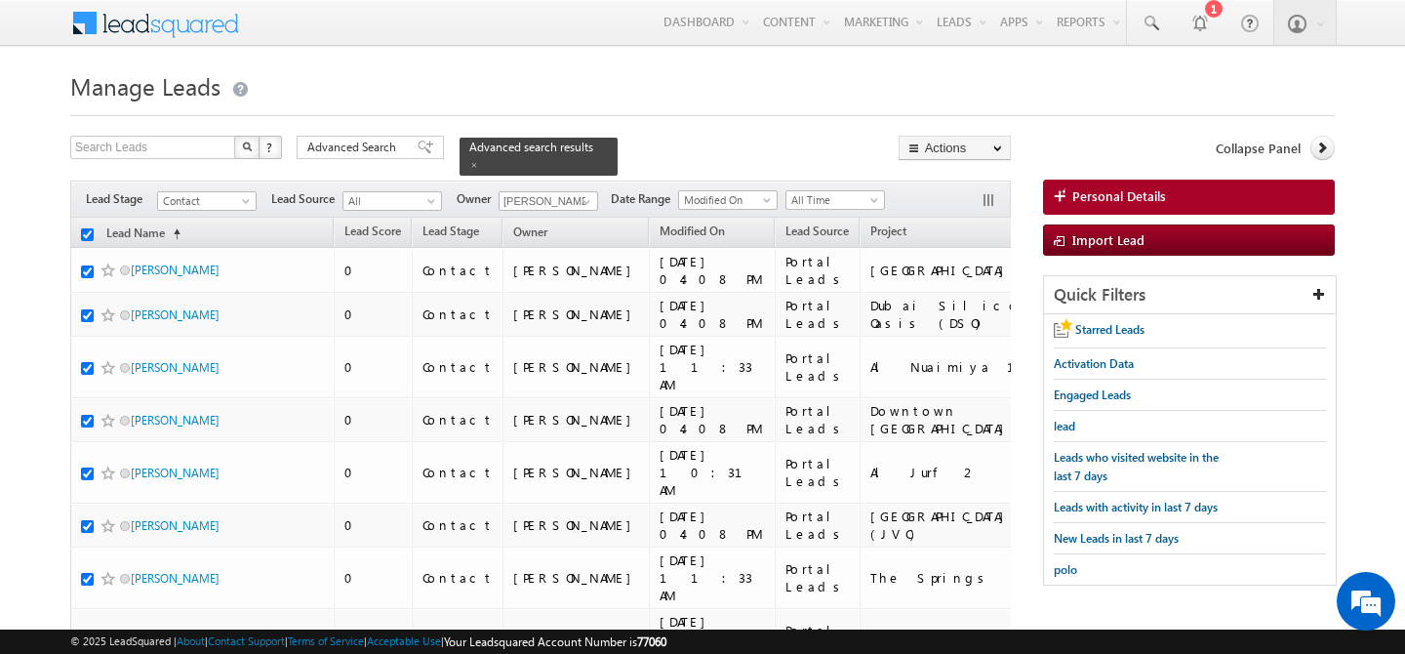
checkbox input "true"
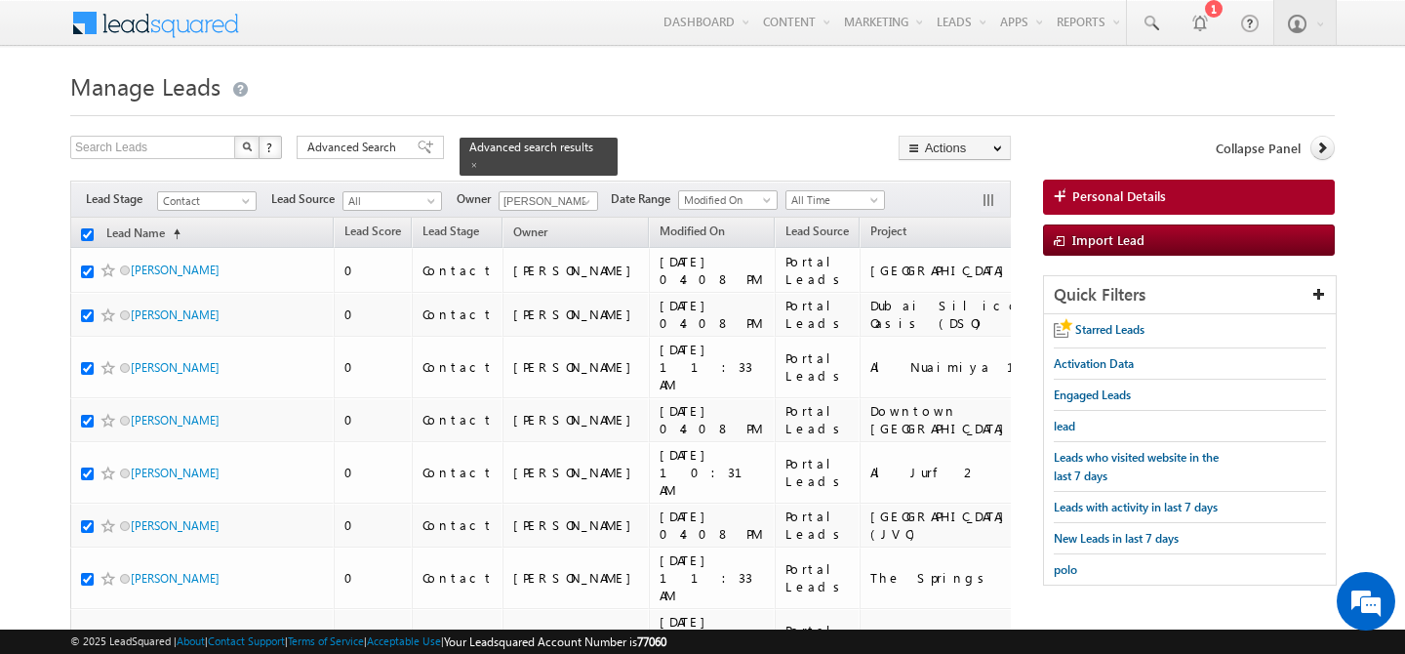
checkbox input "true"
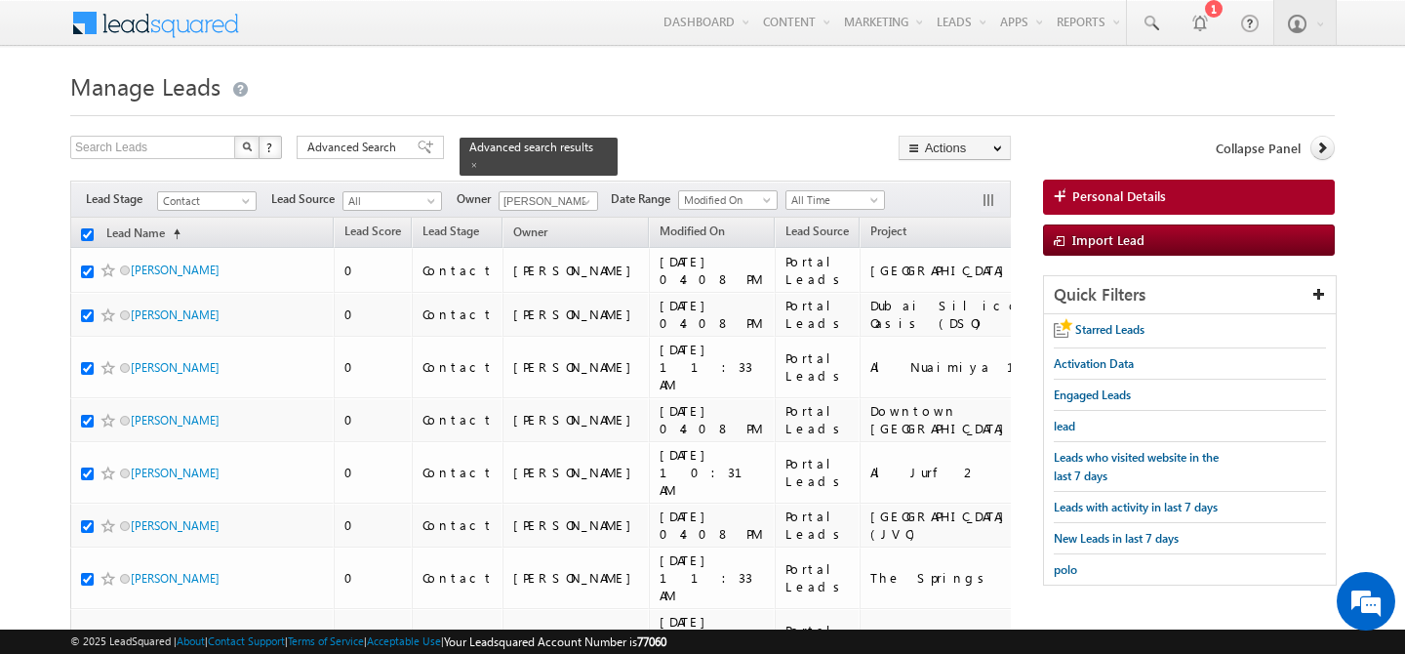
checkbox input "true"
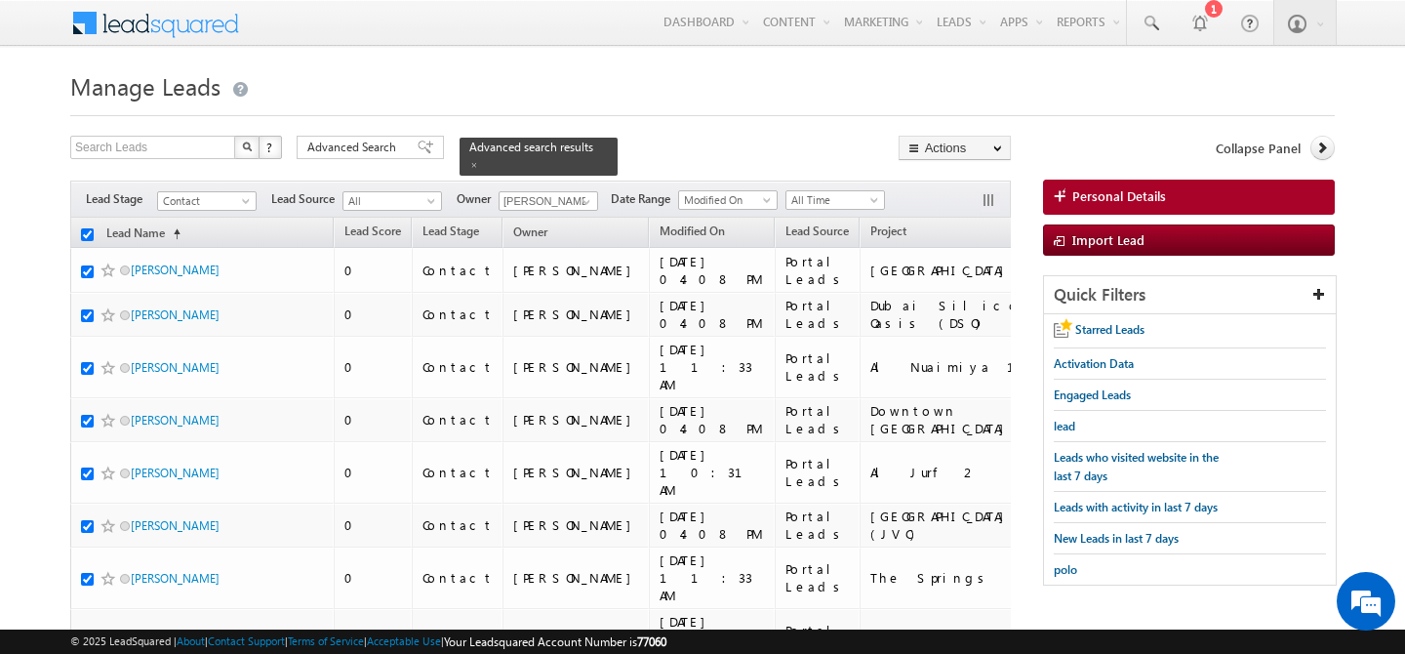
checkbox input "true"
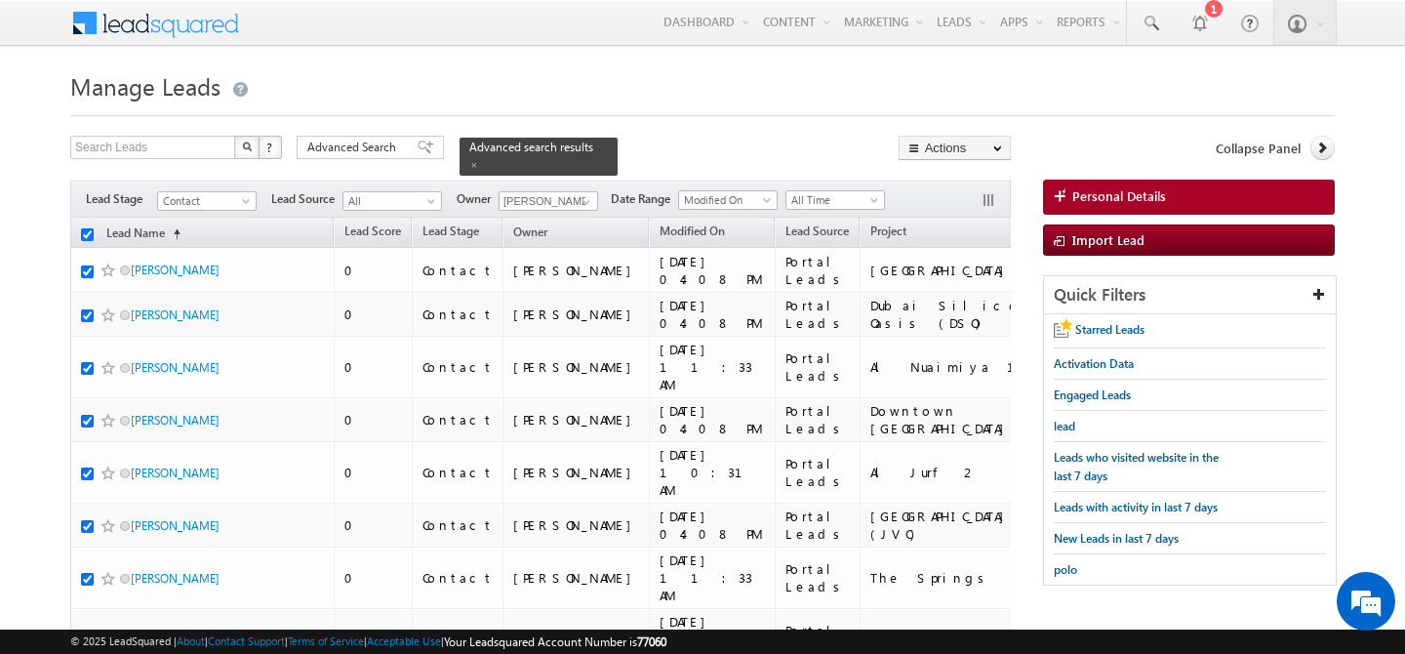
checkbox input "true"
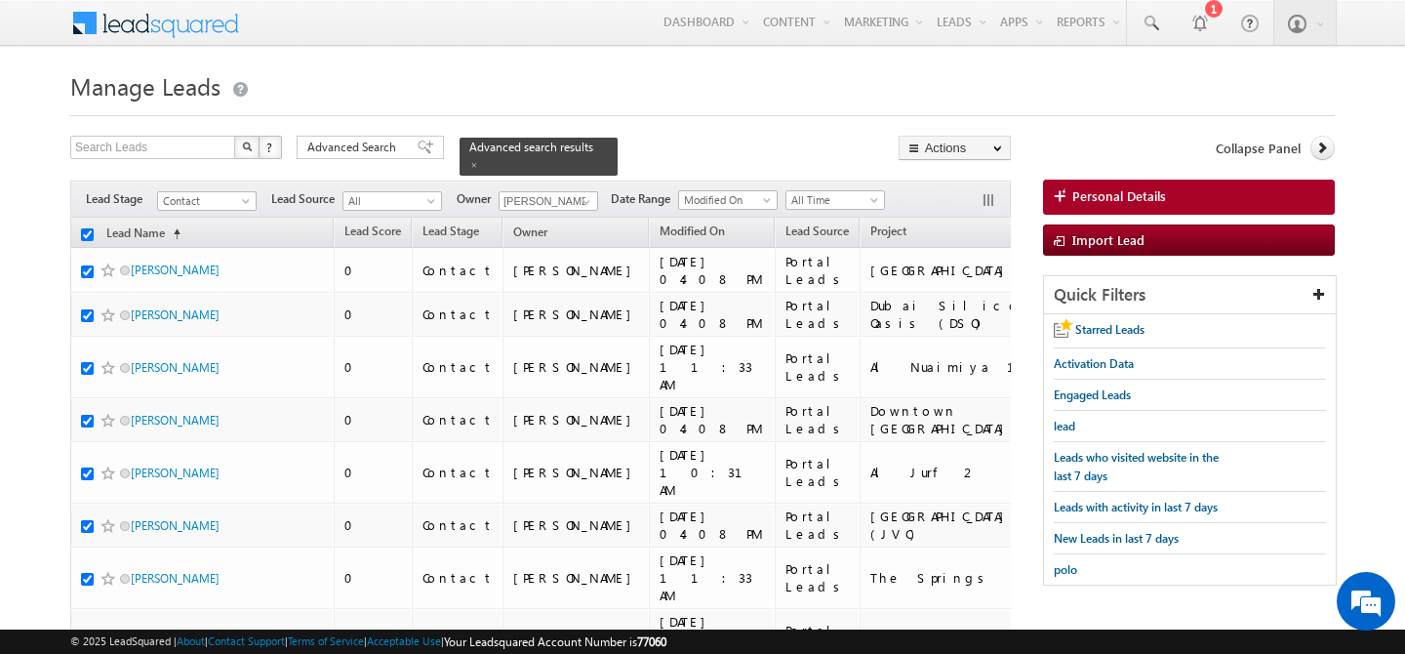
checkbox input "true"
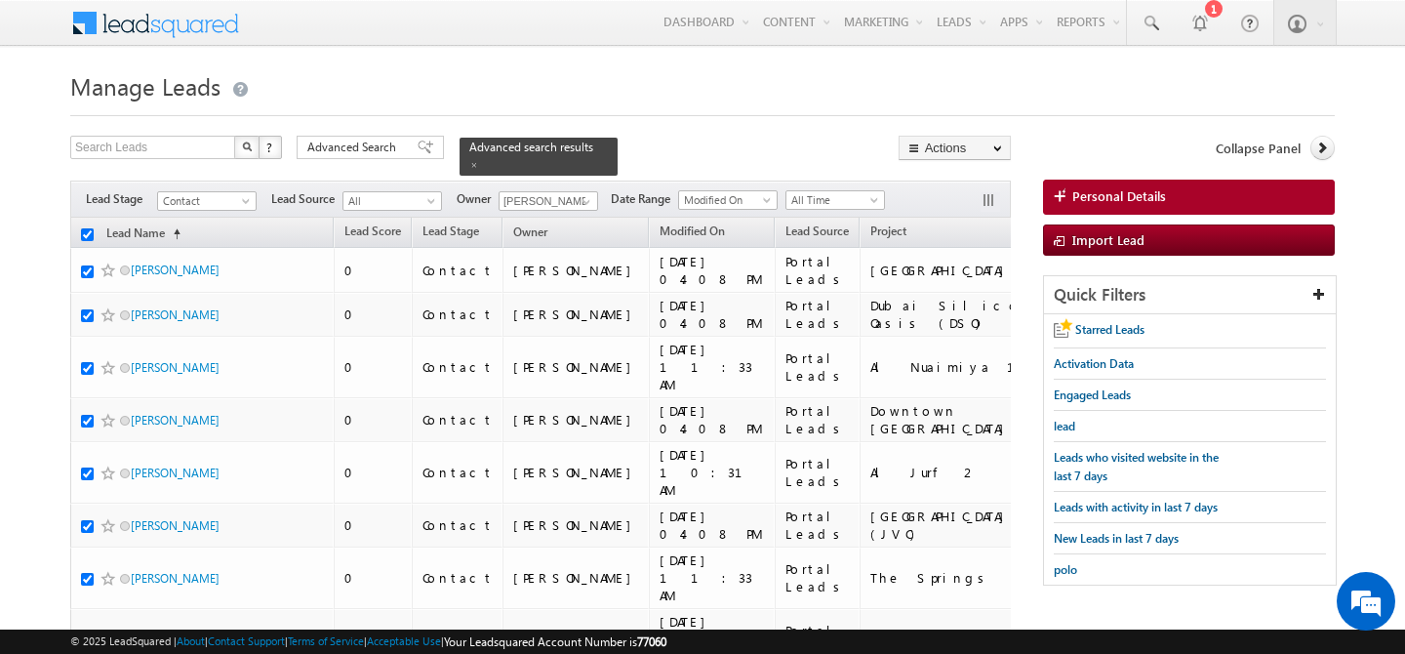
checkbox input "true"
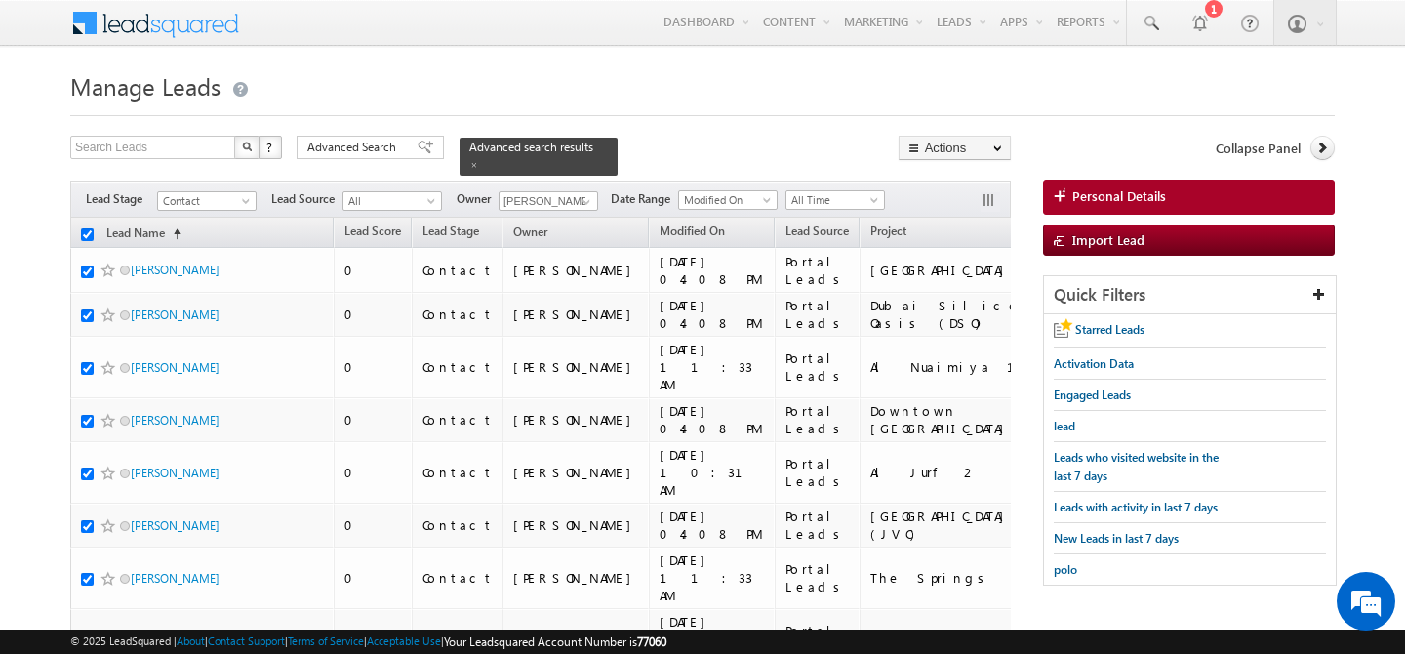
checkbox input "true"
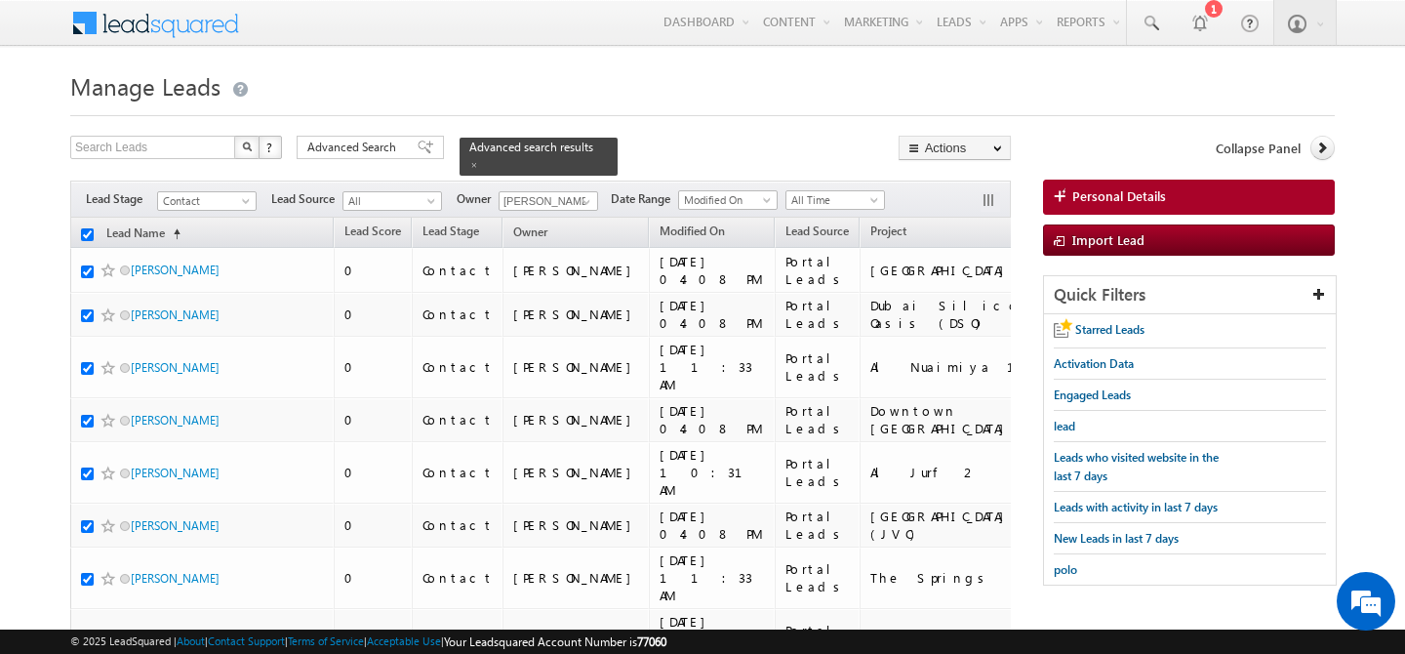
checkbox input "true"
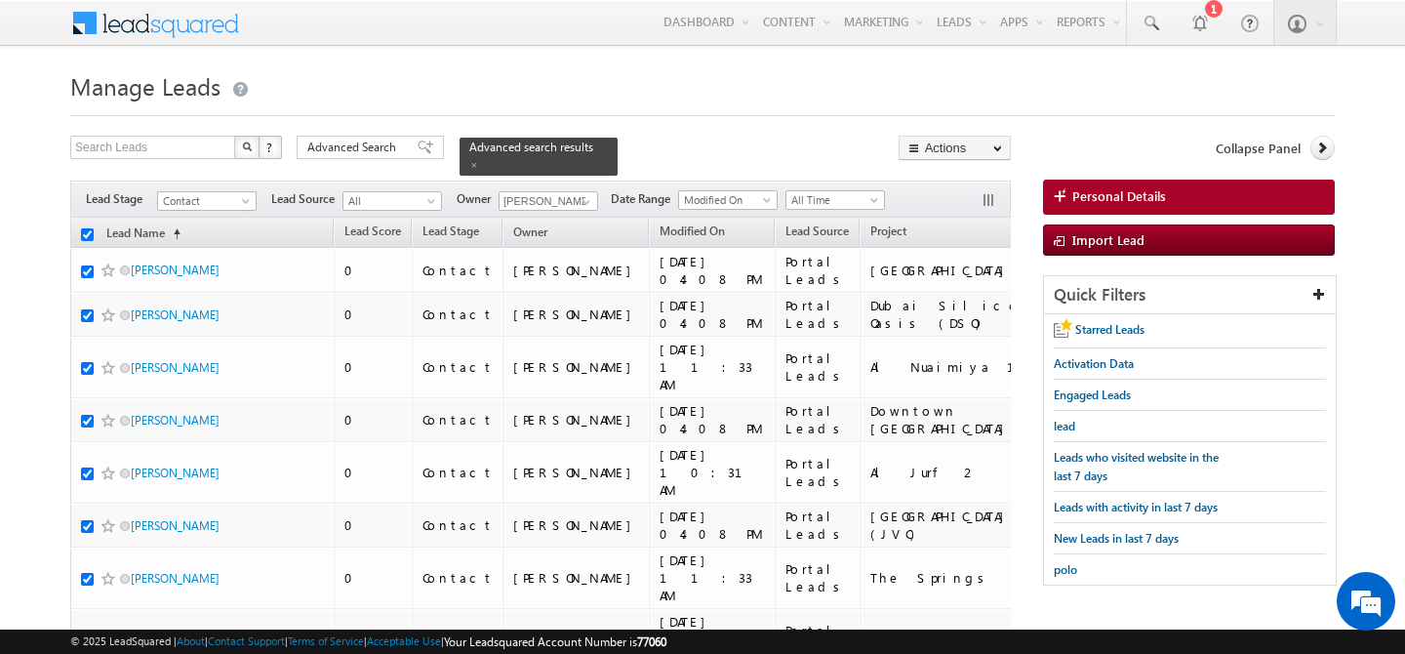
checkbox input "true"
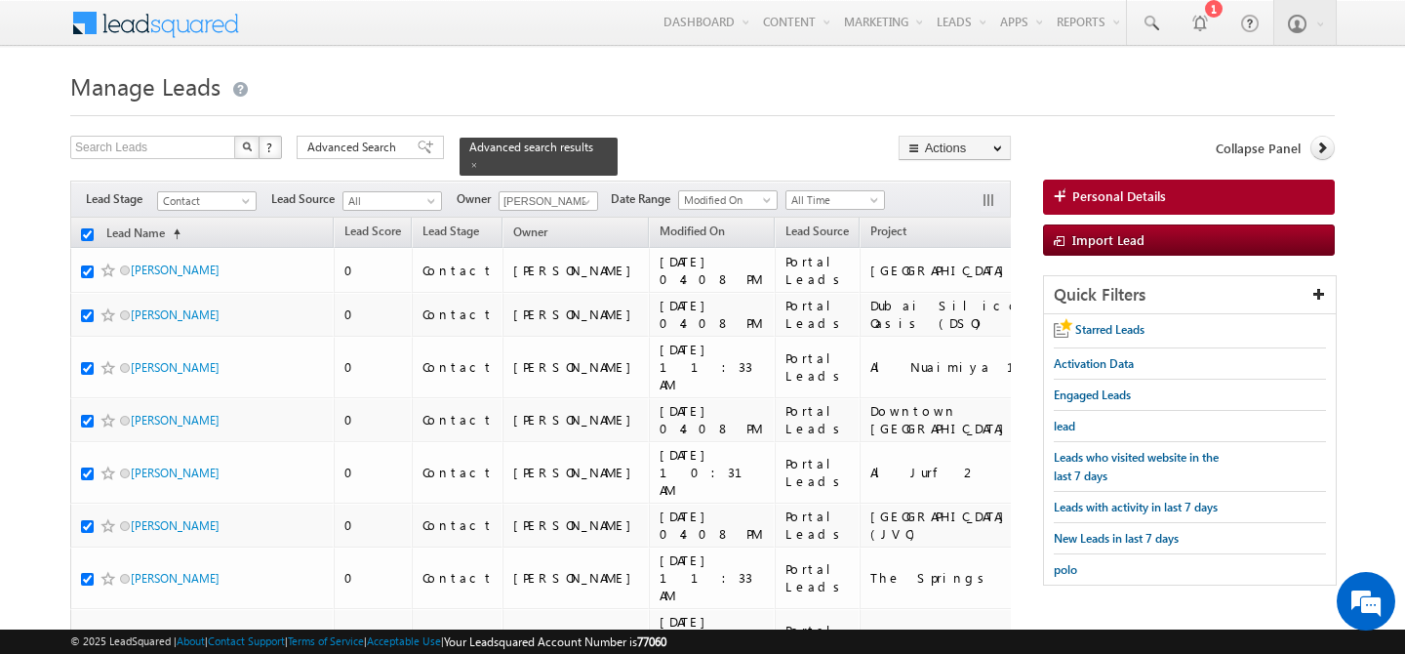
checkbox input "true"
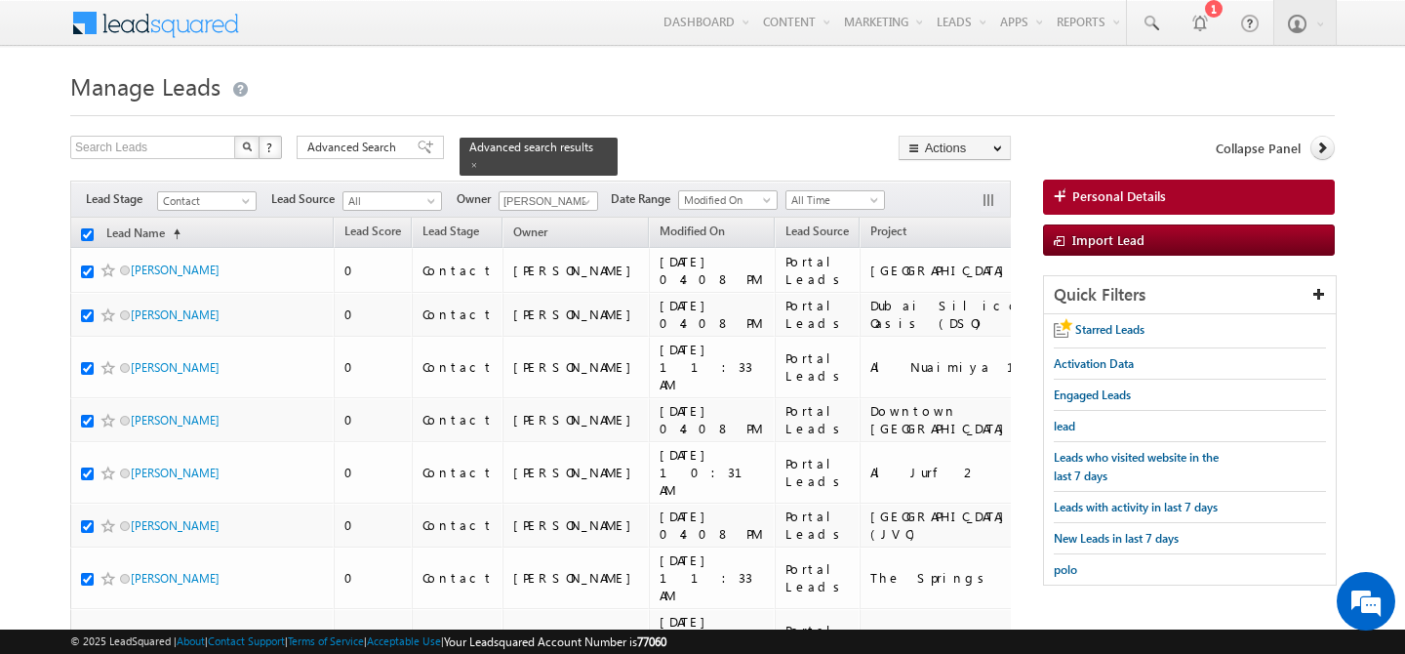
checkbox input "true"
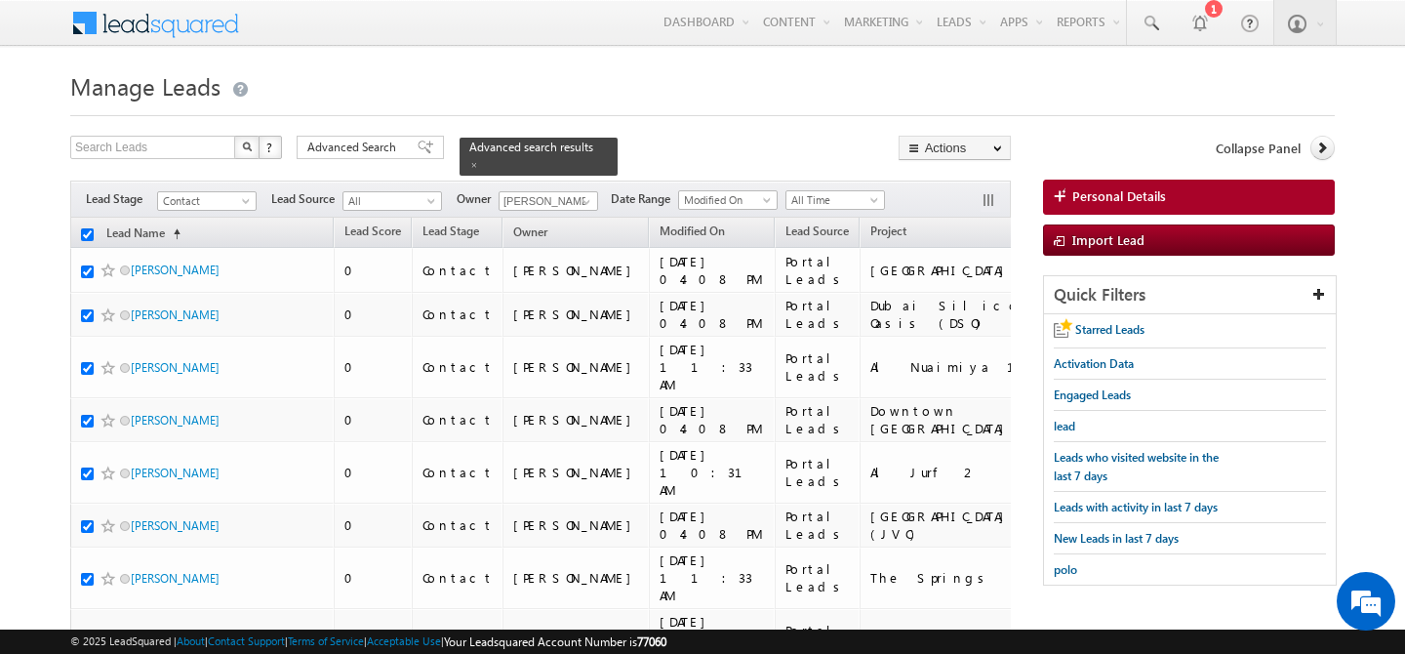
checkbox input "true"
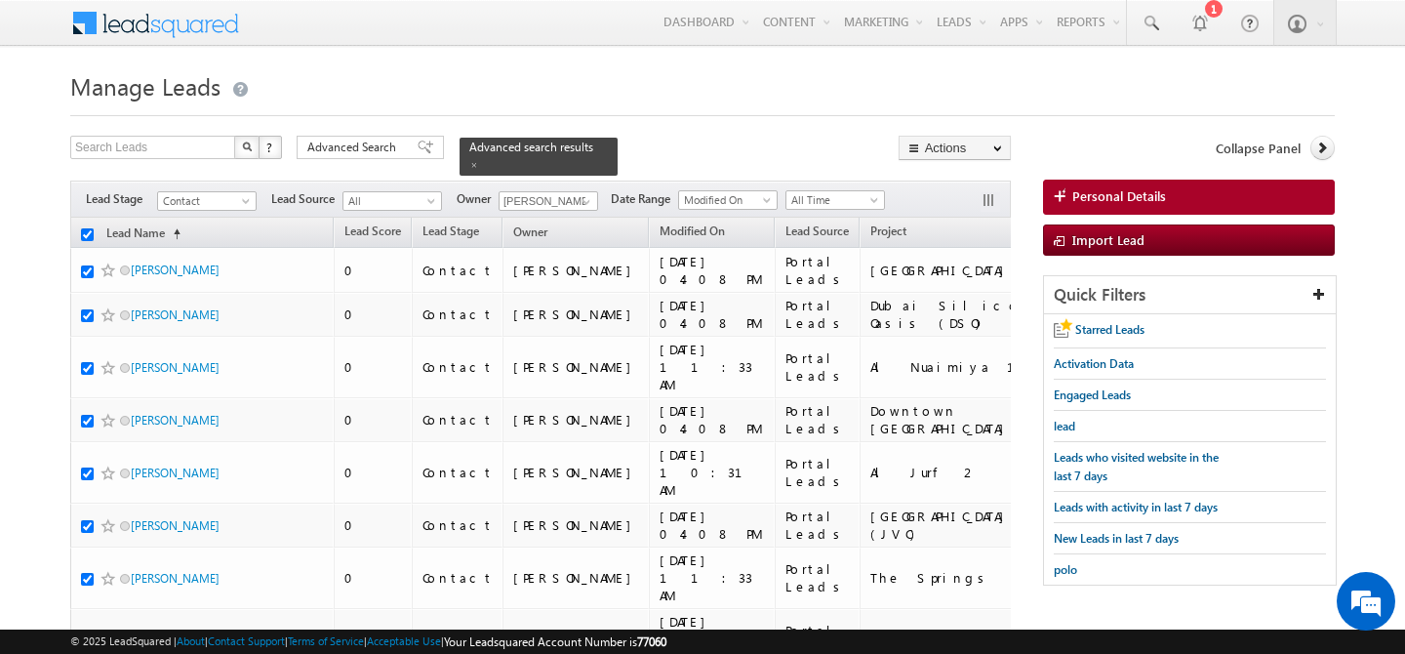
checkbox input "true"
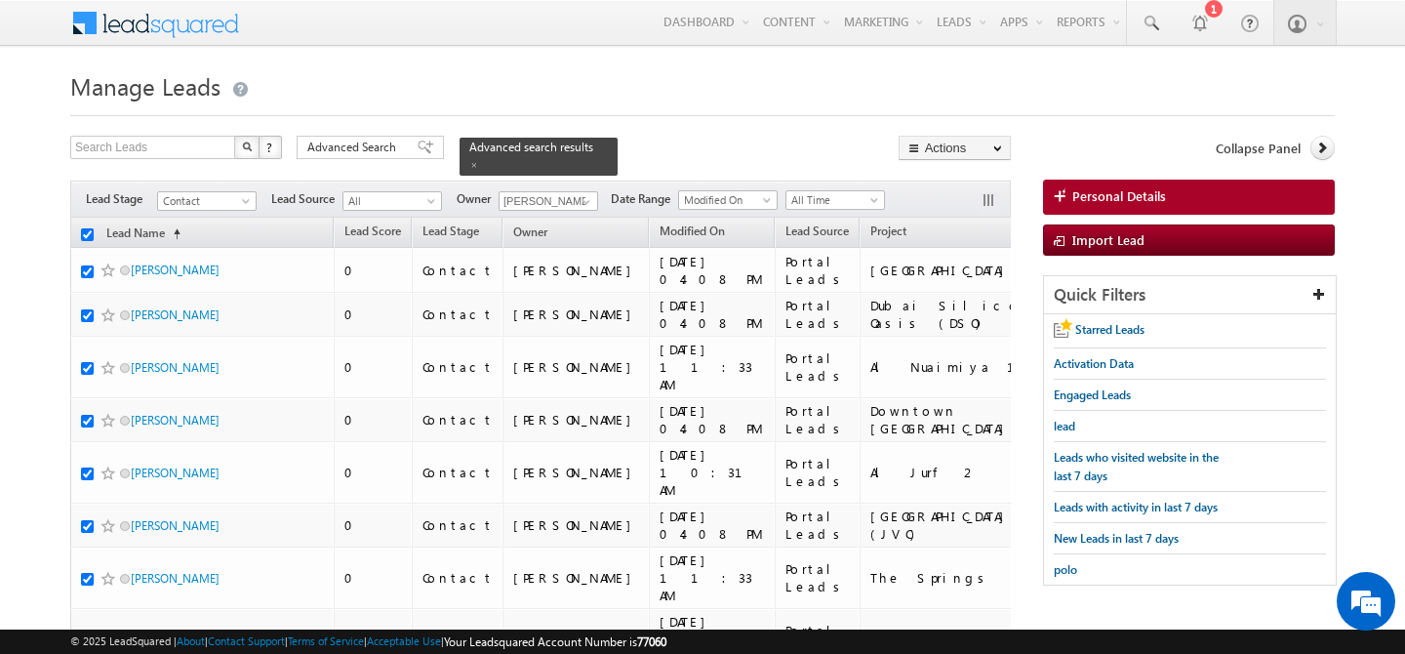
checkbox input "true"
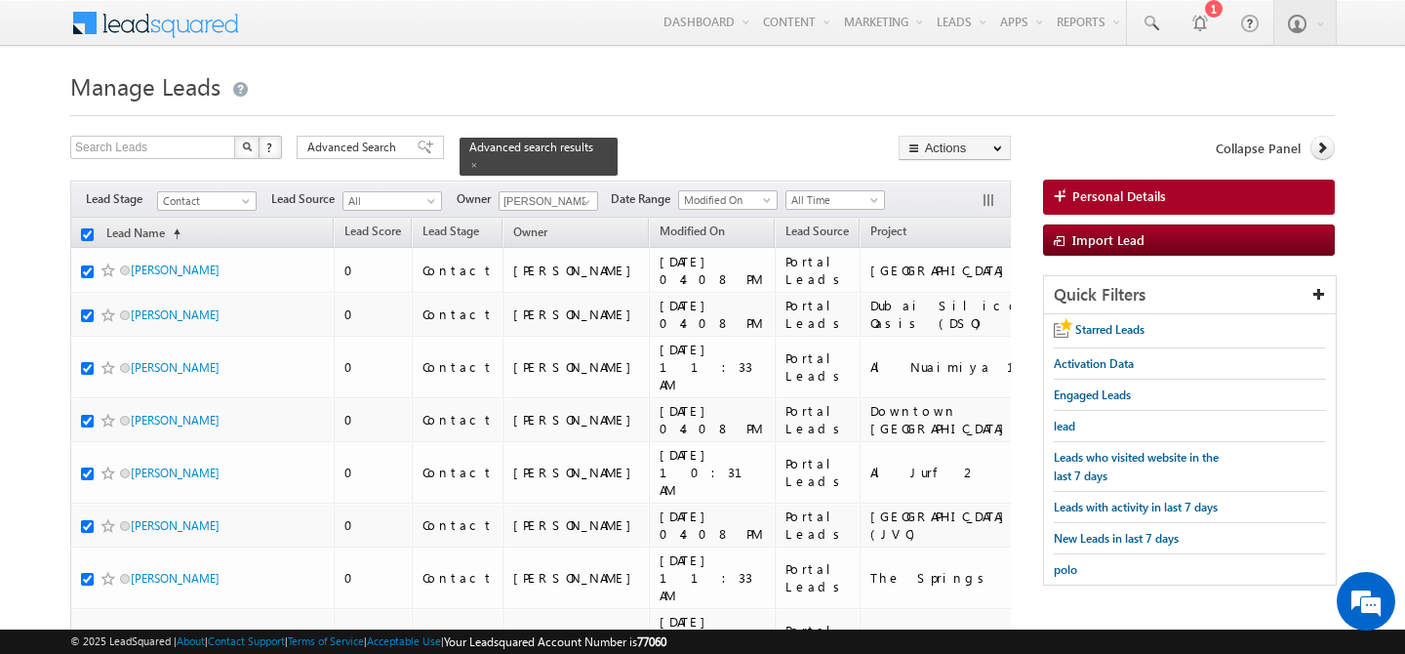
checkbox input "true"
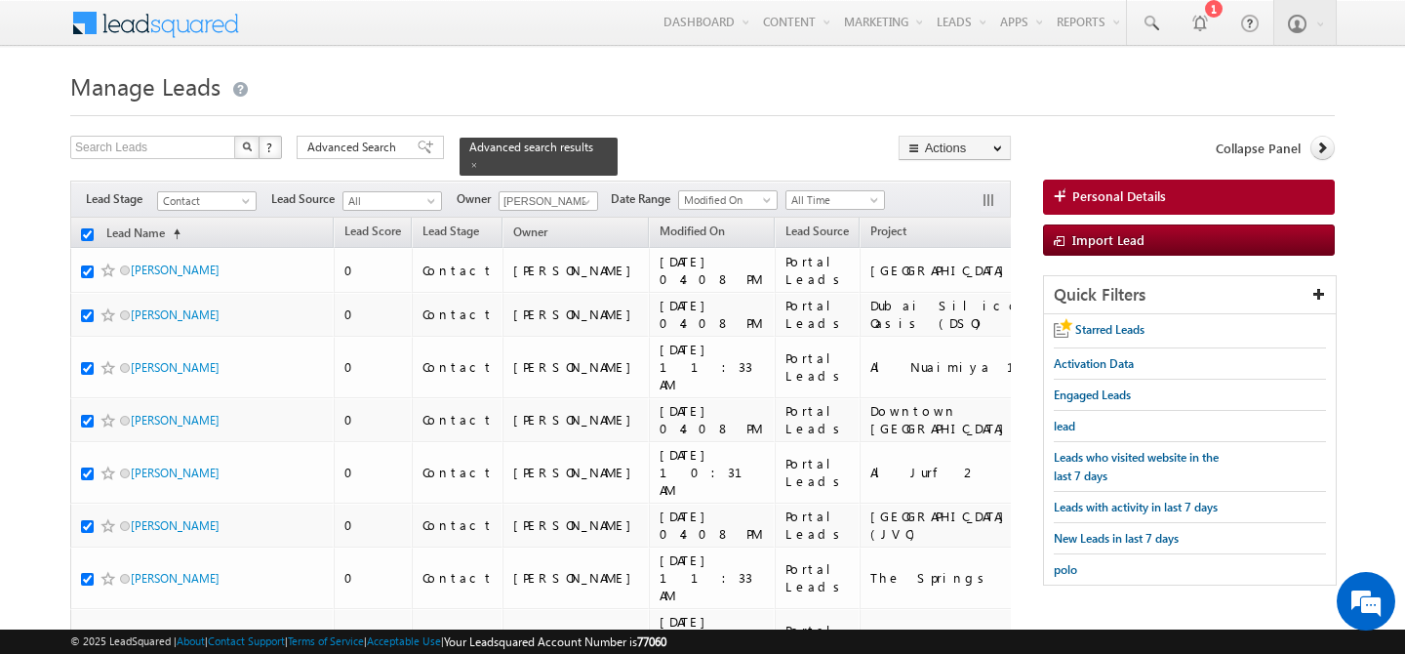
checkbox input "true"
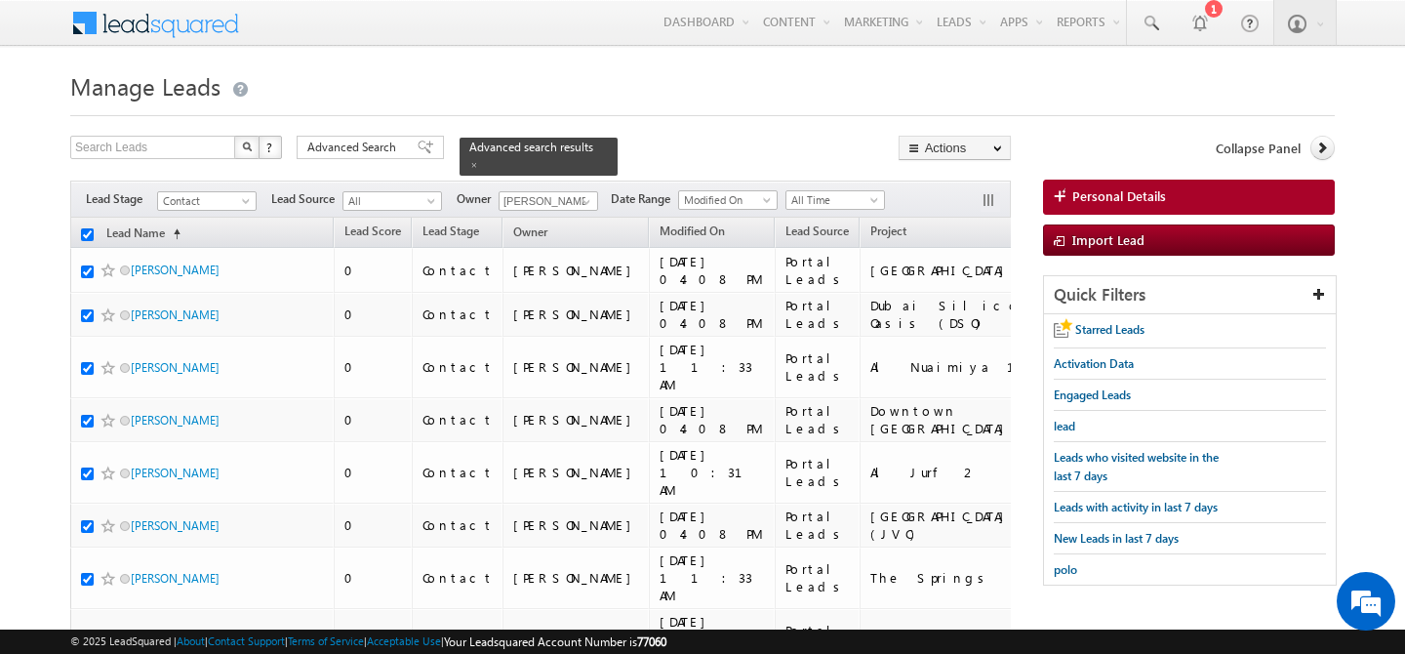
checkbox input "true"
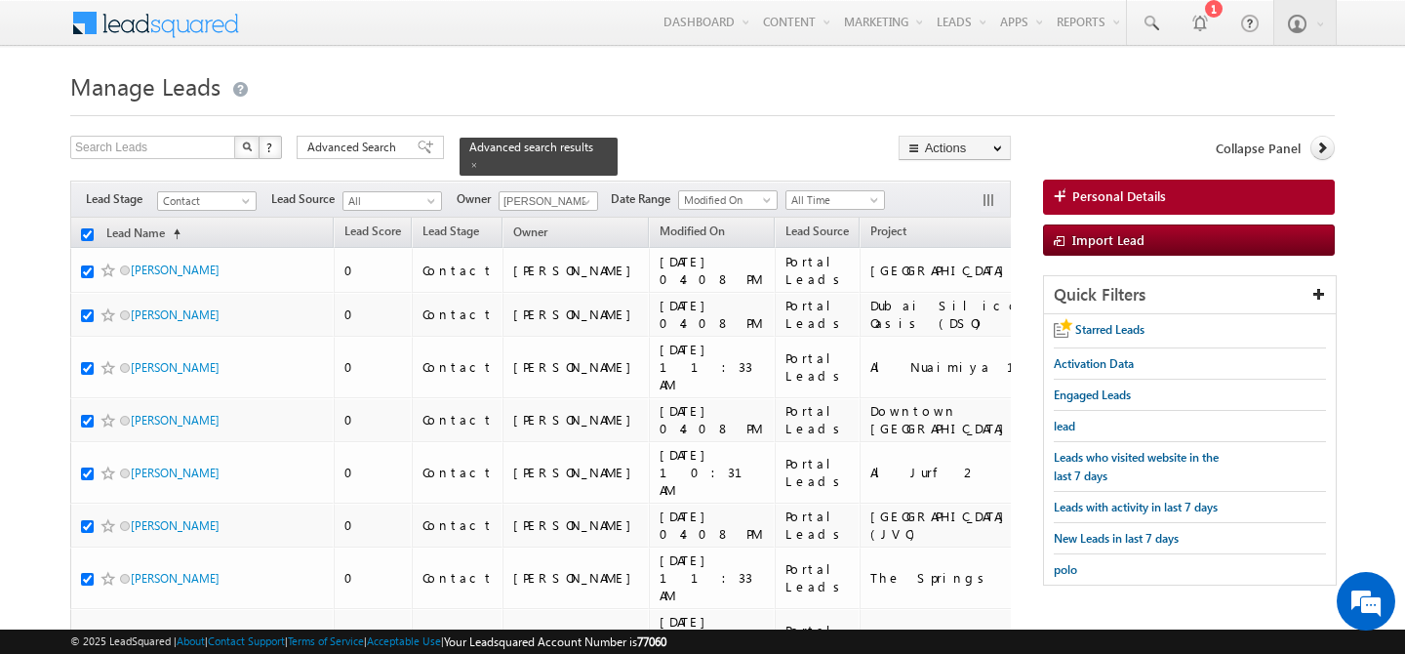
checkbox input "true"
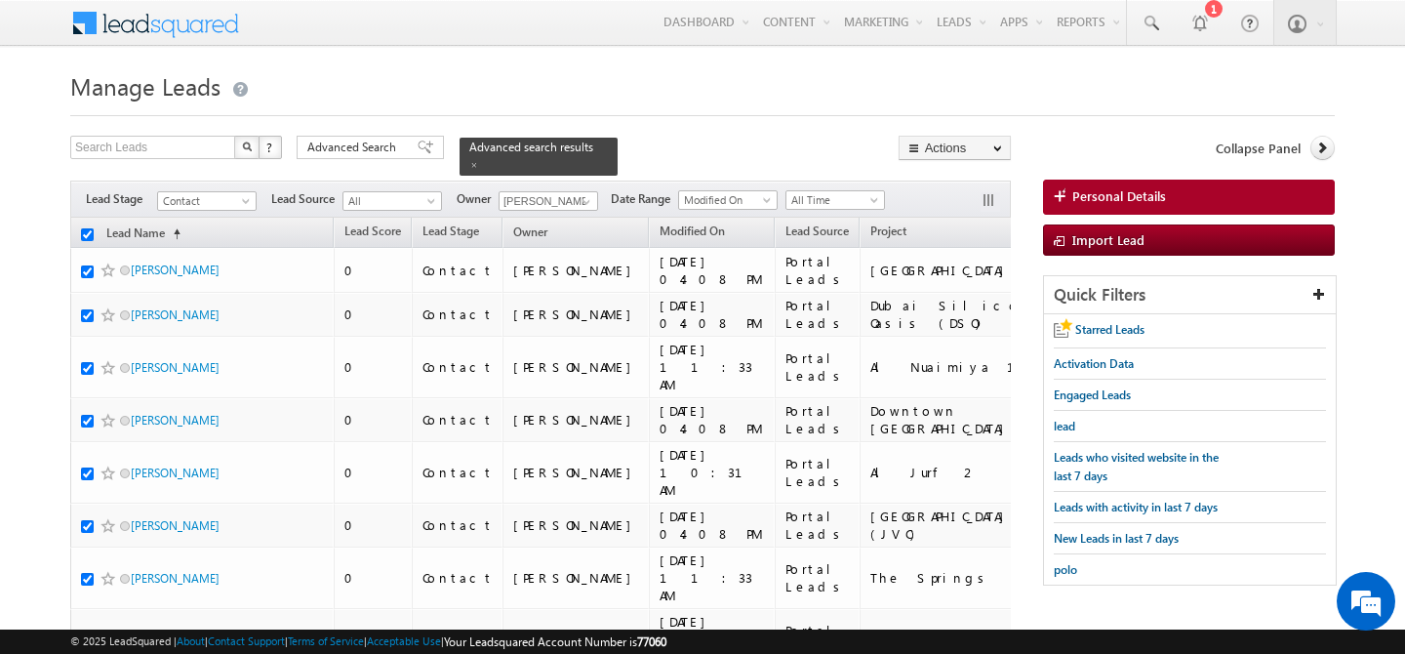
checkbox input "true"
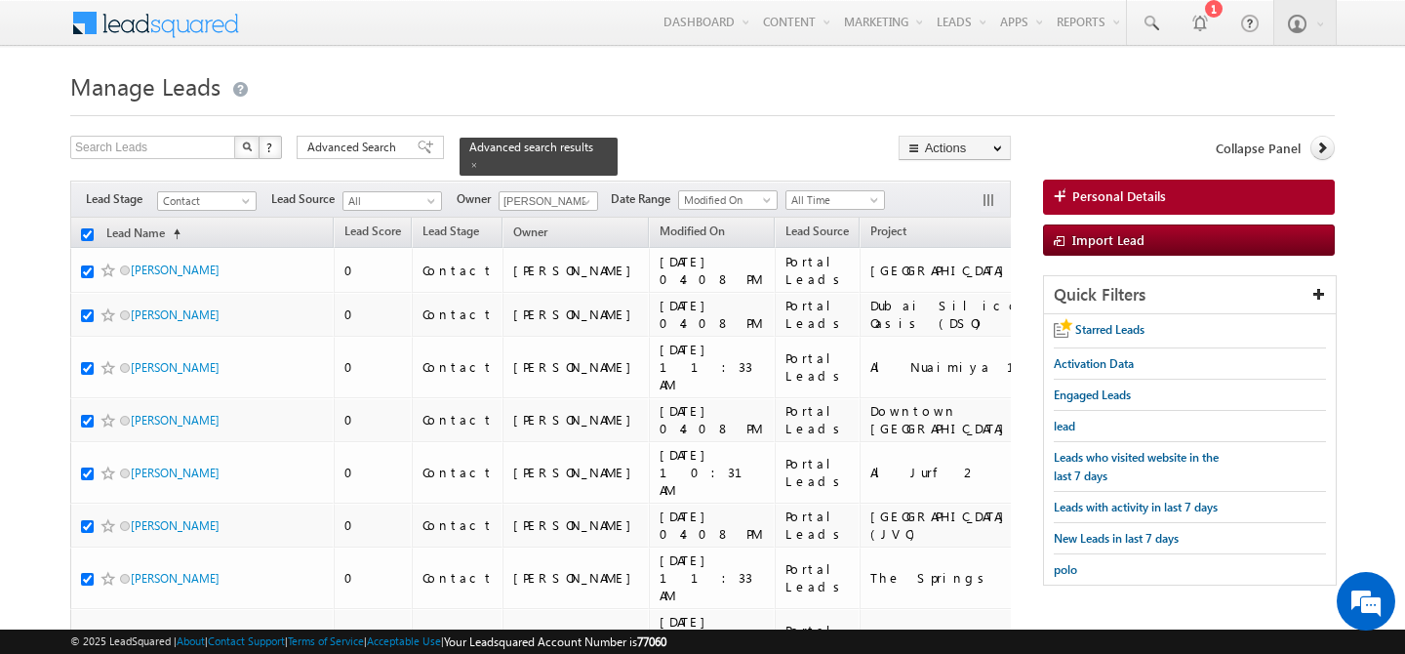
checkbox input "true"
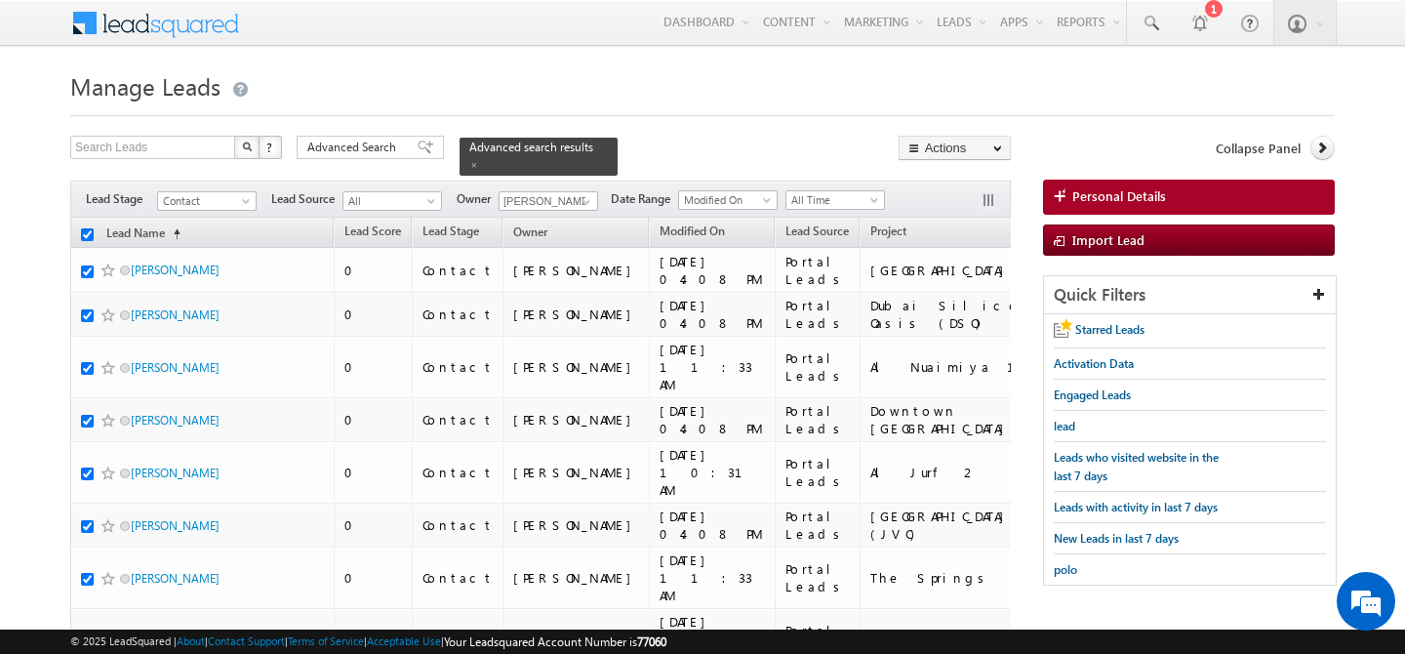
checkbox input "true"
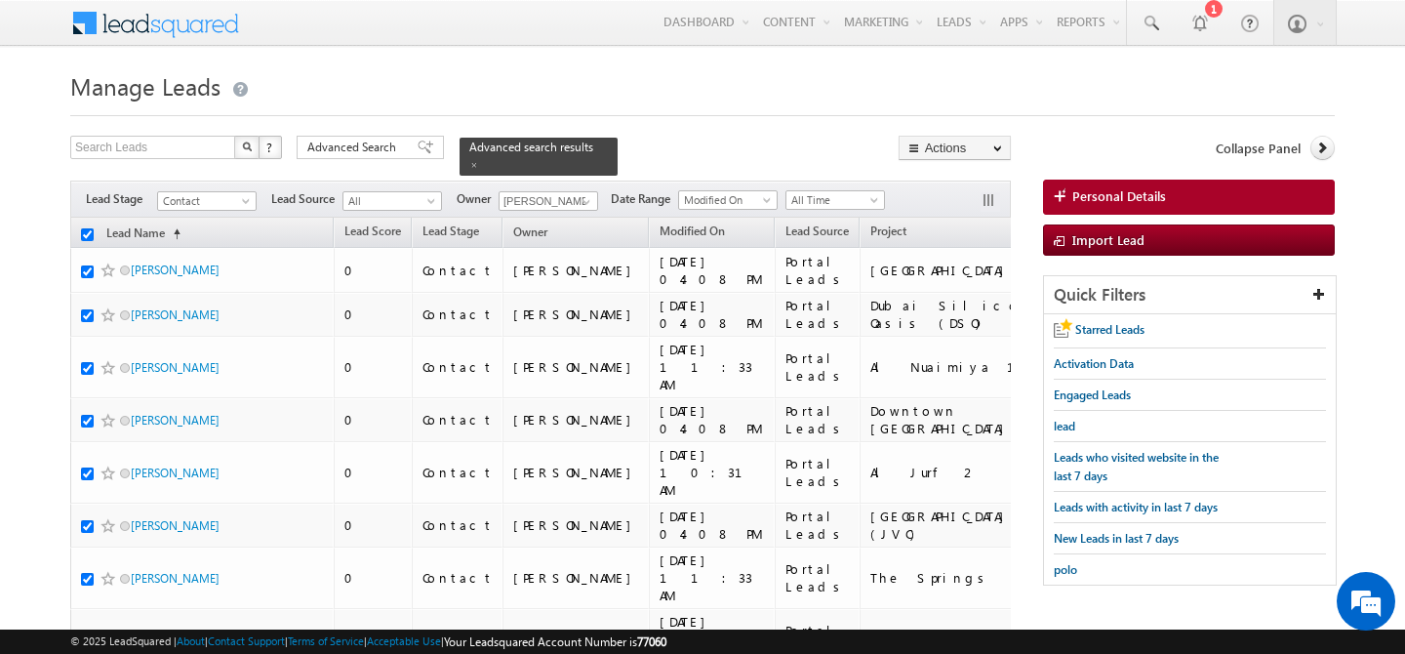
checkbox input "true"
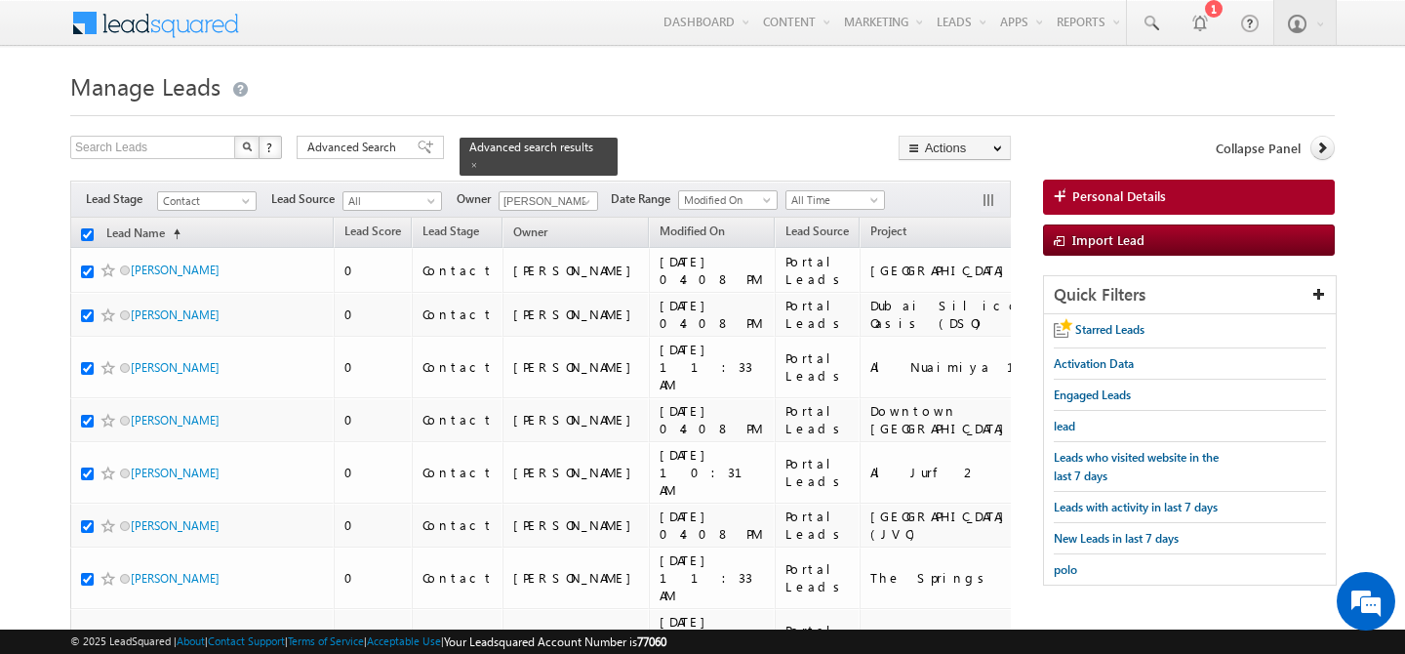
checkbox input "true"
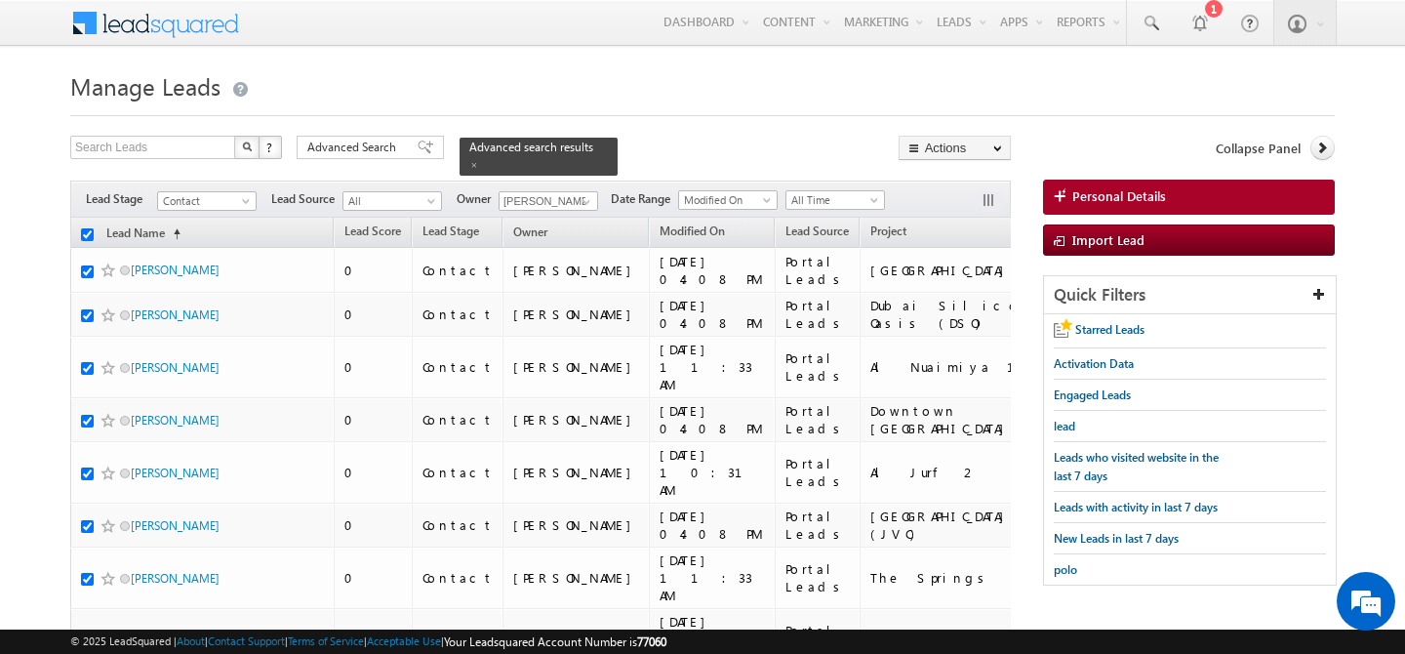
checkbox input "true"
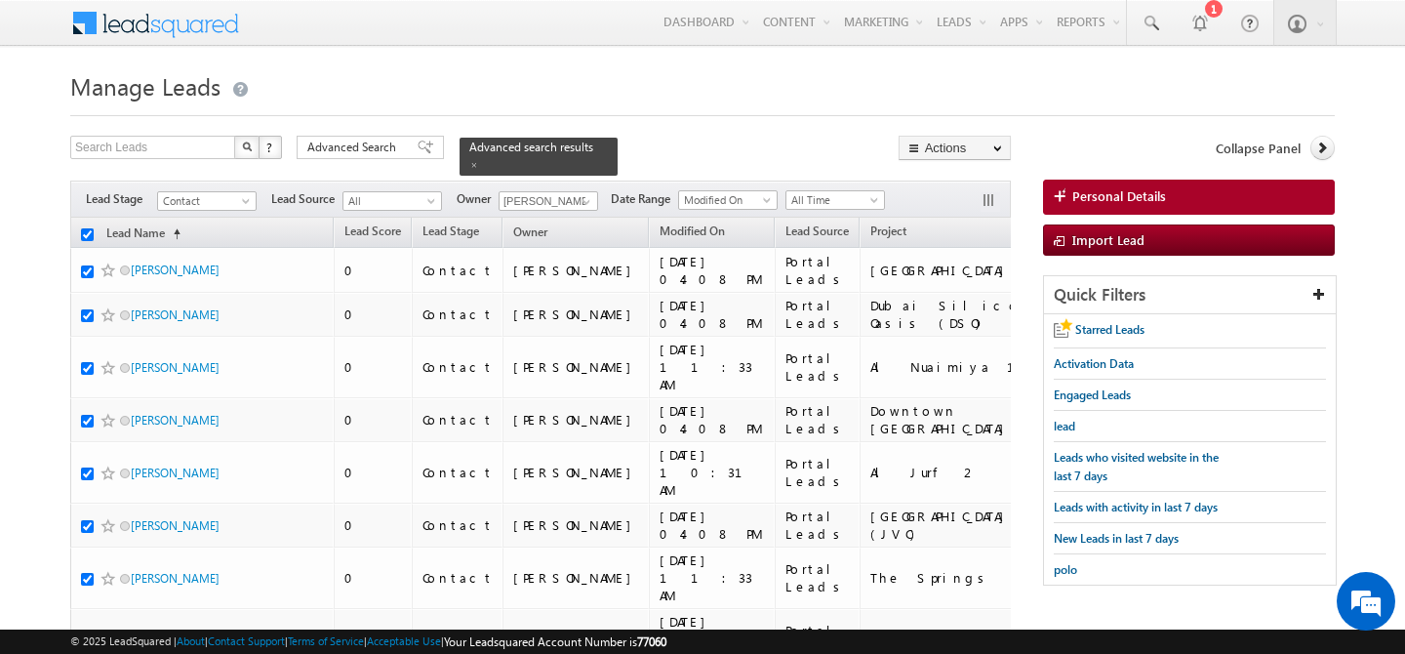
checkbox input "true"
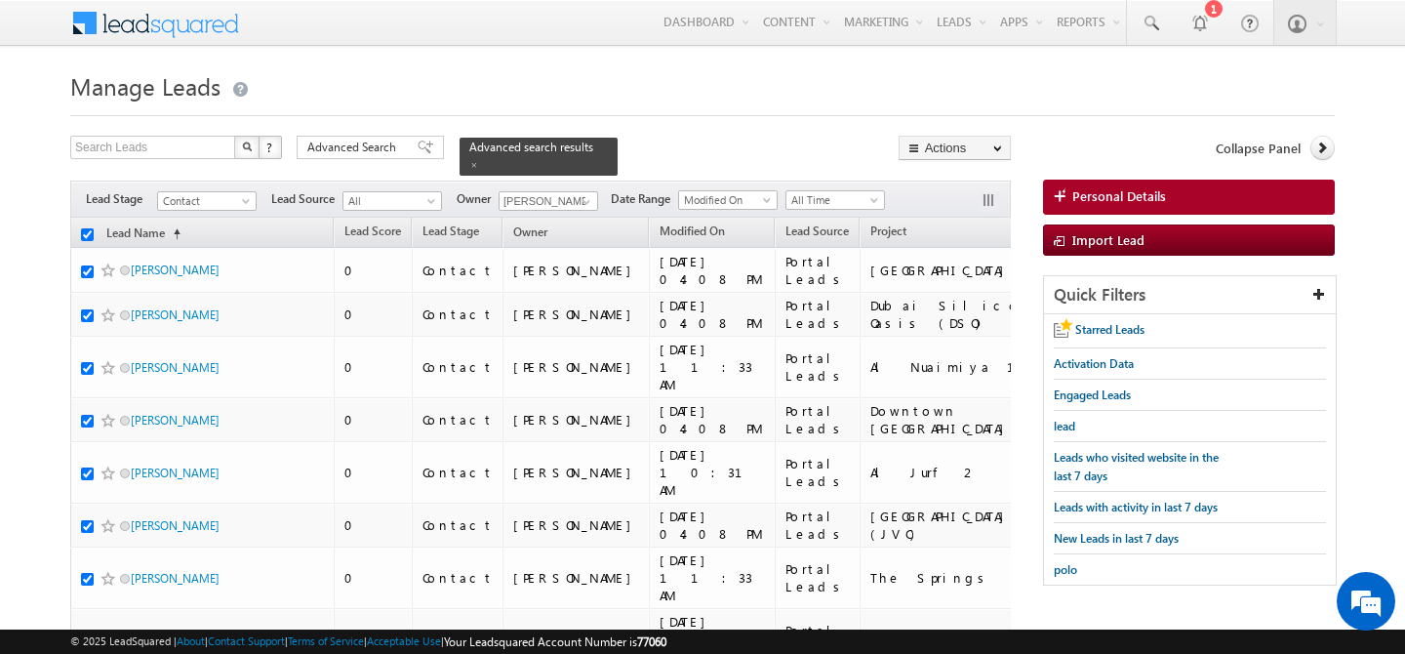
checkbox input "true"
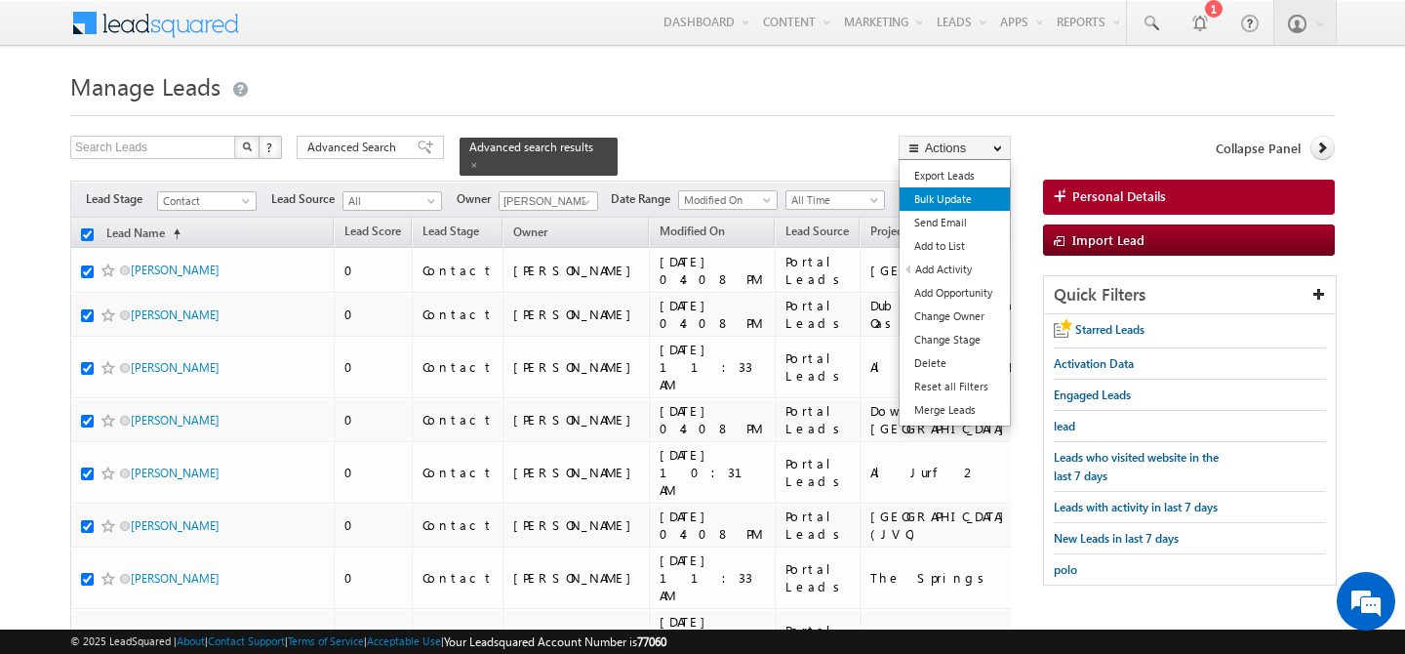
click at [960, 206] on link "Bulk Update" at bounding box center [955, 198] width 110 height 23
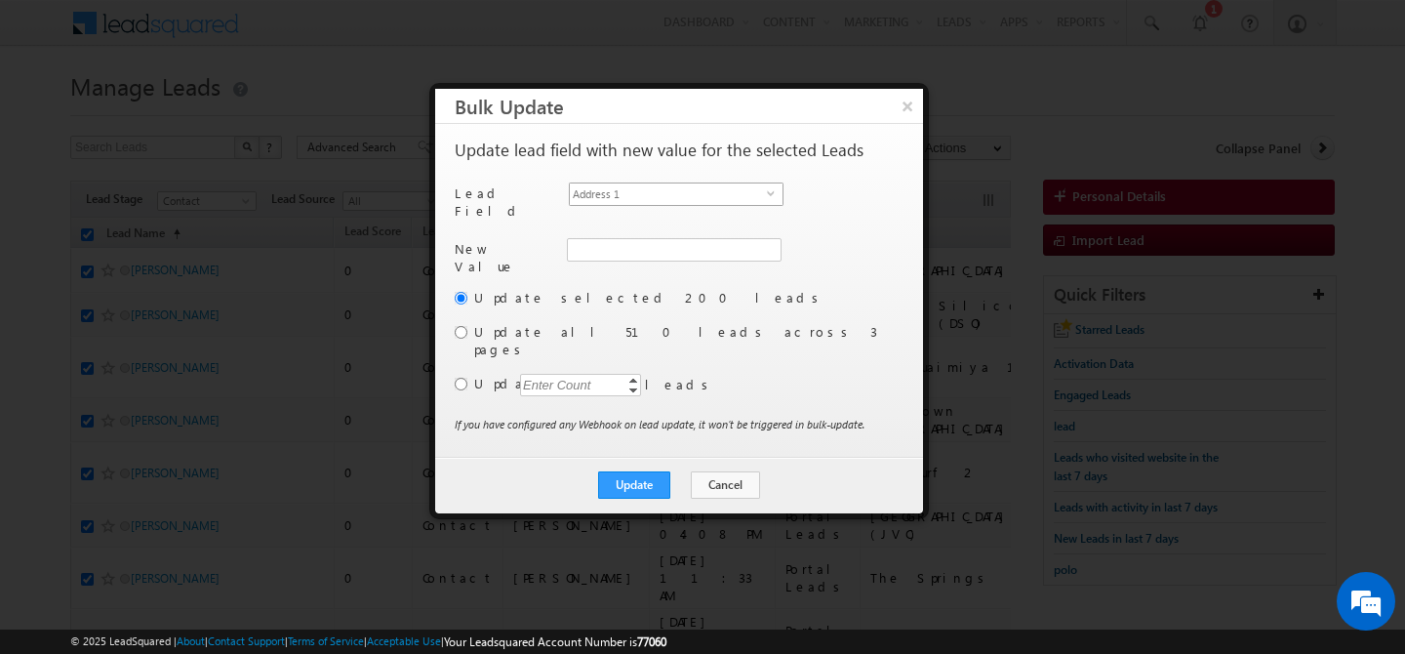
click at [744, 183] on span "Address 1" at bounding box center [668, 193] width 197 height 21
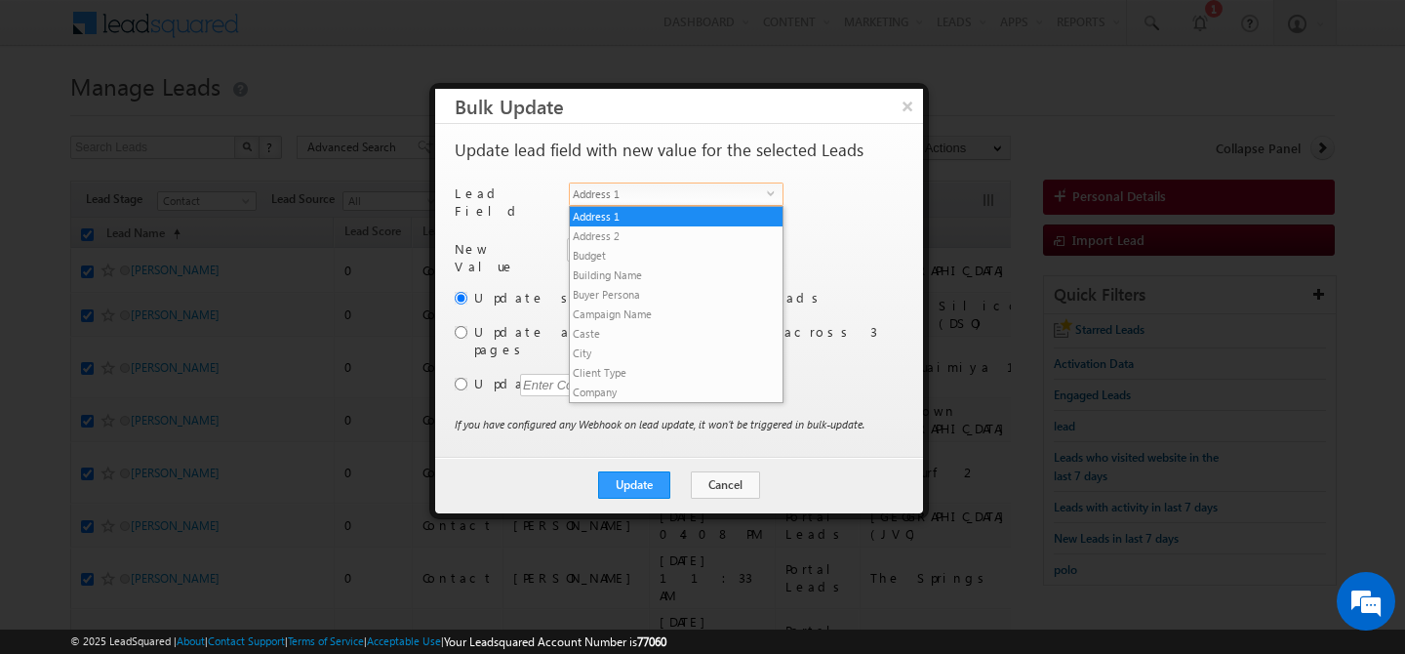
scroll to position [743, 0]
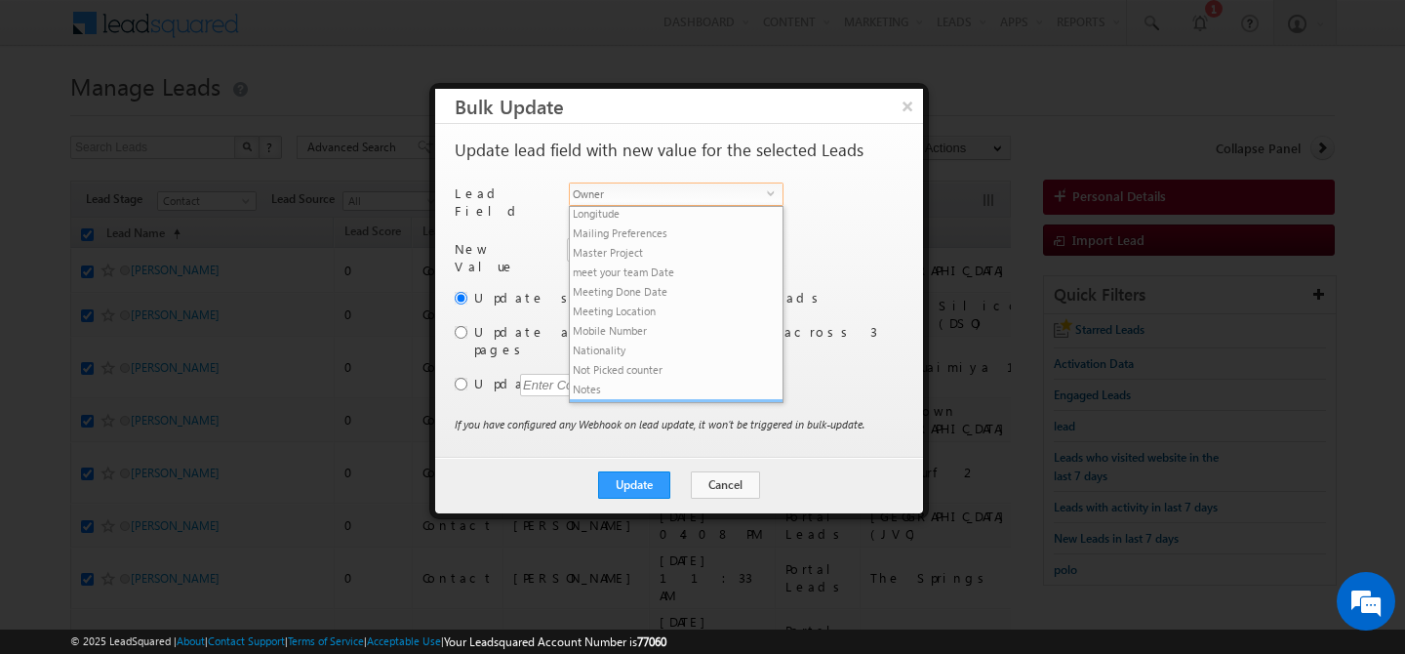
click at [635, 399] on li "Owner" at bounding box center [676, 409] width 213 height 20
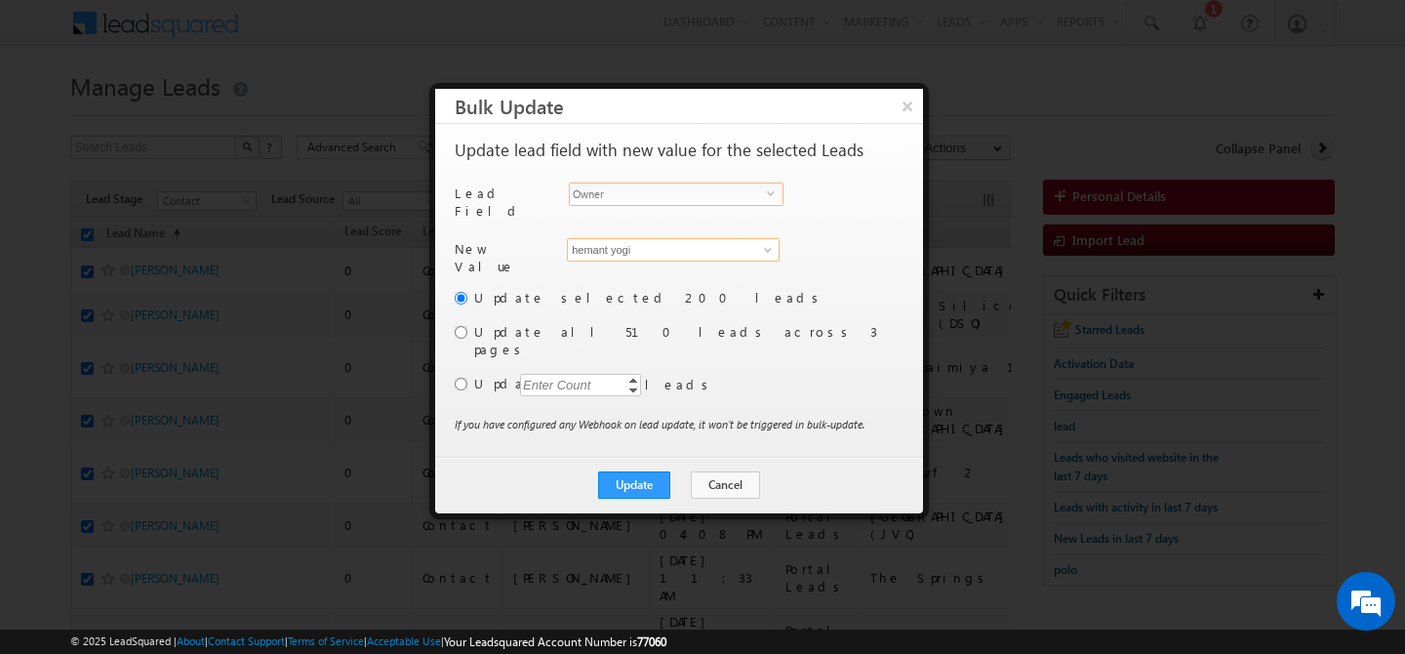
click at [616, 250] on input "hemant yogi" at bounding box center [673, 249] width 213 height 23
click at [495, 328] on label "Update all 510 leads across 3 pages" at bounding box center [686, 340] width 425 height 35
click at [465, 326] on input "radio" at bounding box center [461, 332] width 13 height 13
click at [635, 471] on button "Update" at bounding box center [634, 484] width 72 height 27
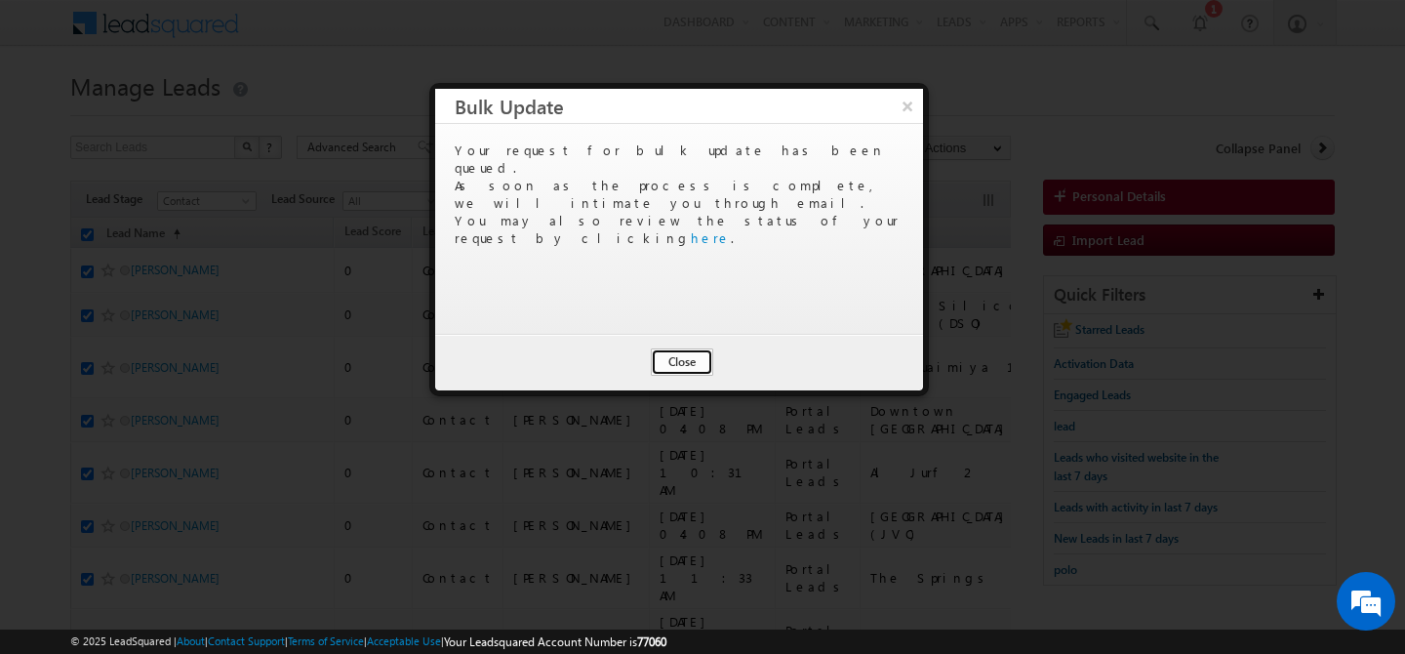
click at [672, 361] on button "Close" at bounding box center [682, 361] width 62 height 27
